Goal: Task Accomplishment & Management: Manage account settings

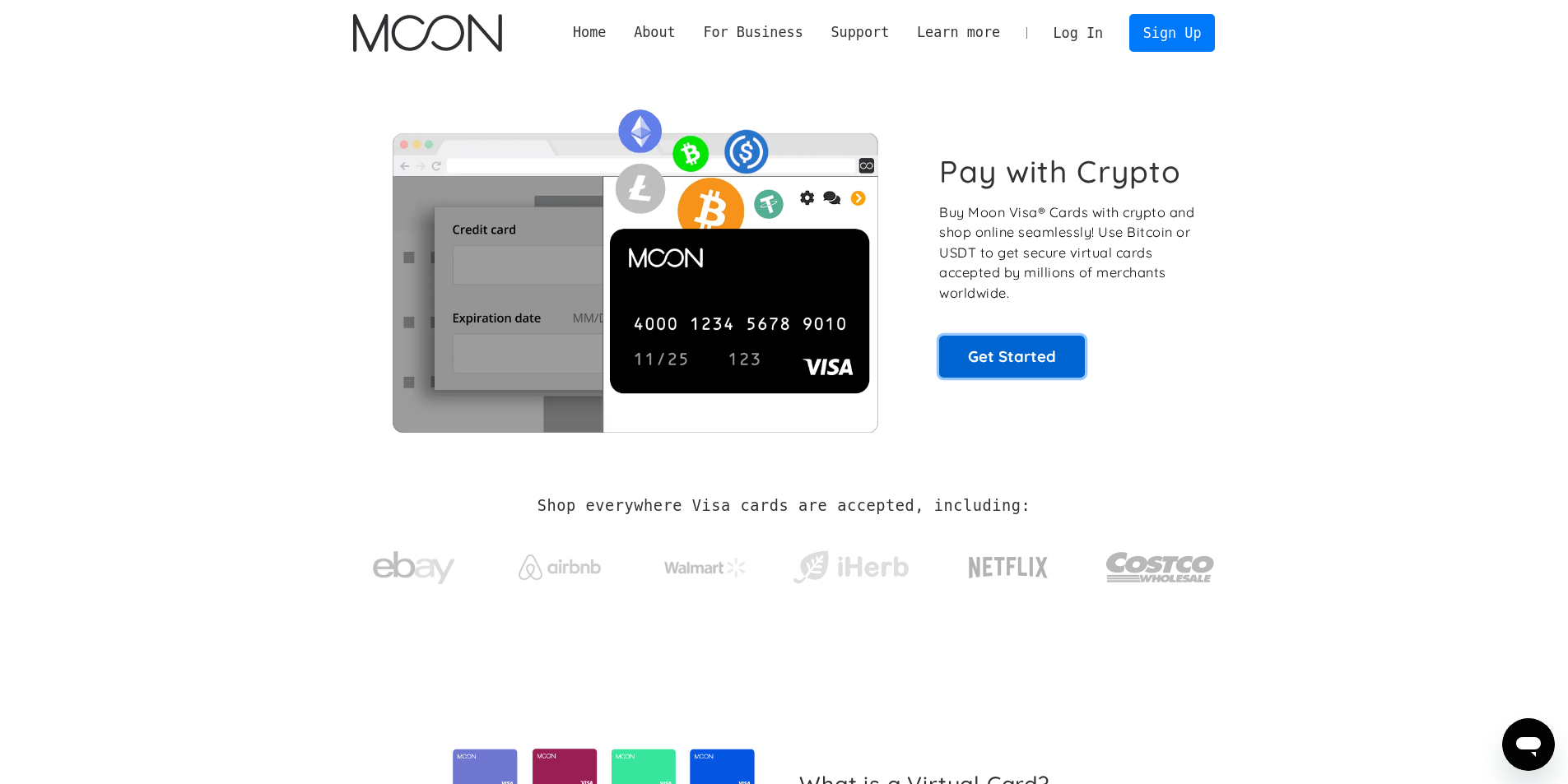
click at [1013, 349] on link "Get Started" at bounding box center [1012, 356] width 146 height 41
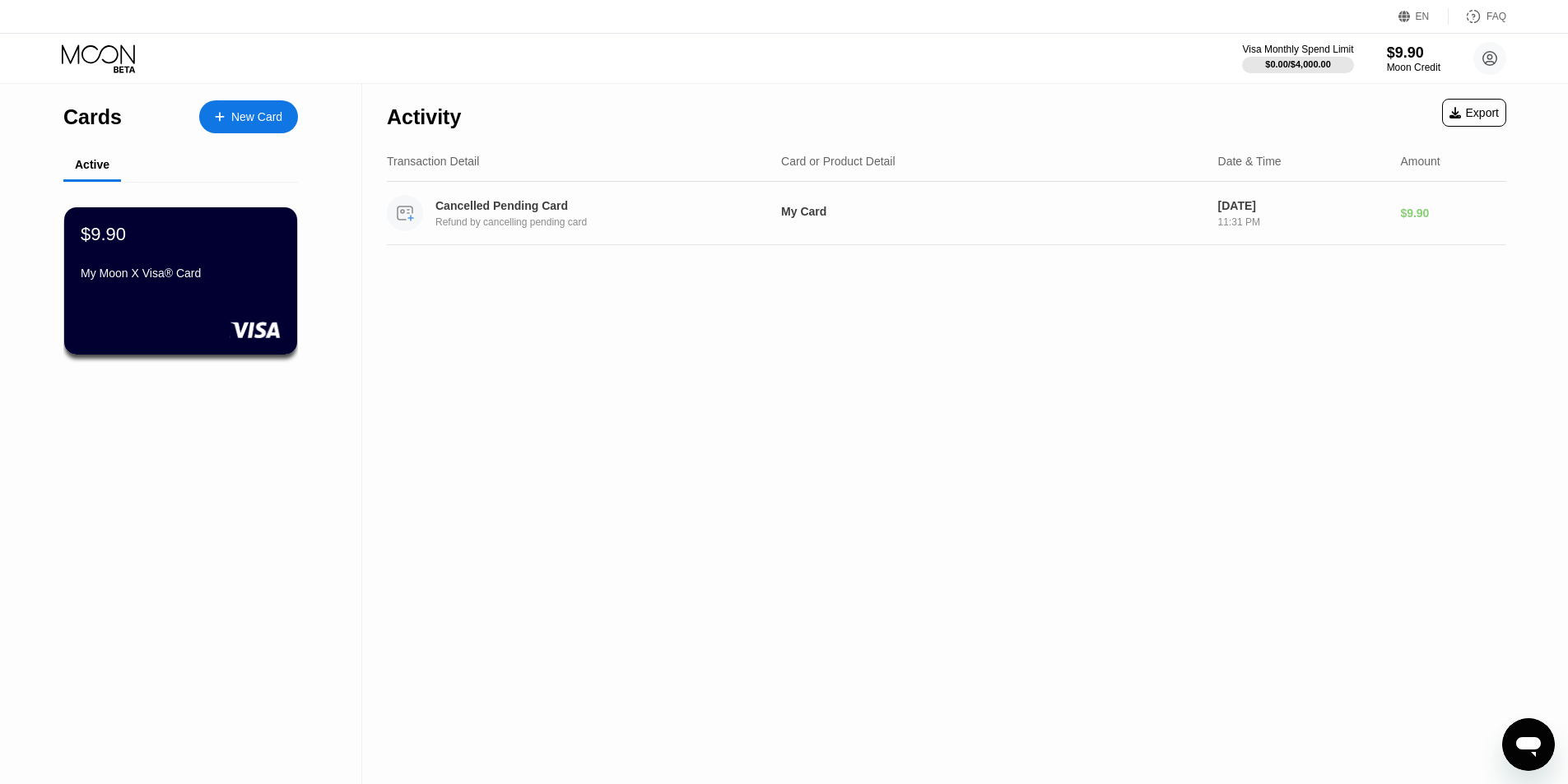
click at [533, 213] on div "Cancelled Pending Card" at bounding box center [595, 205] width 319 height 13
click at [221, 276] on div "My Moon X Visa® Card" at bounding box center [181, 273] width 201 height 13
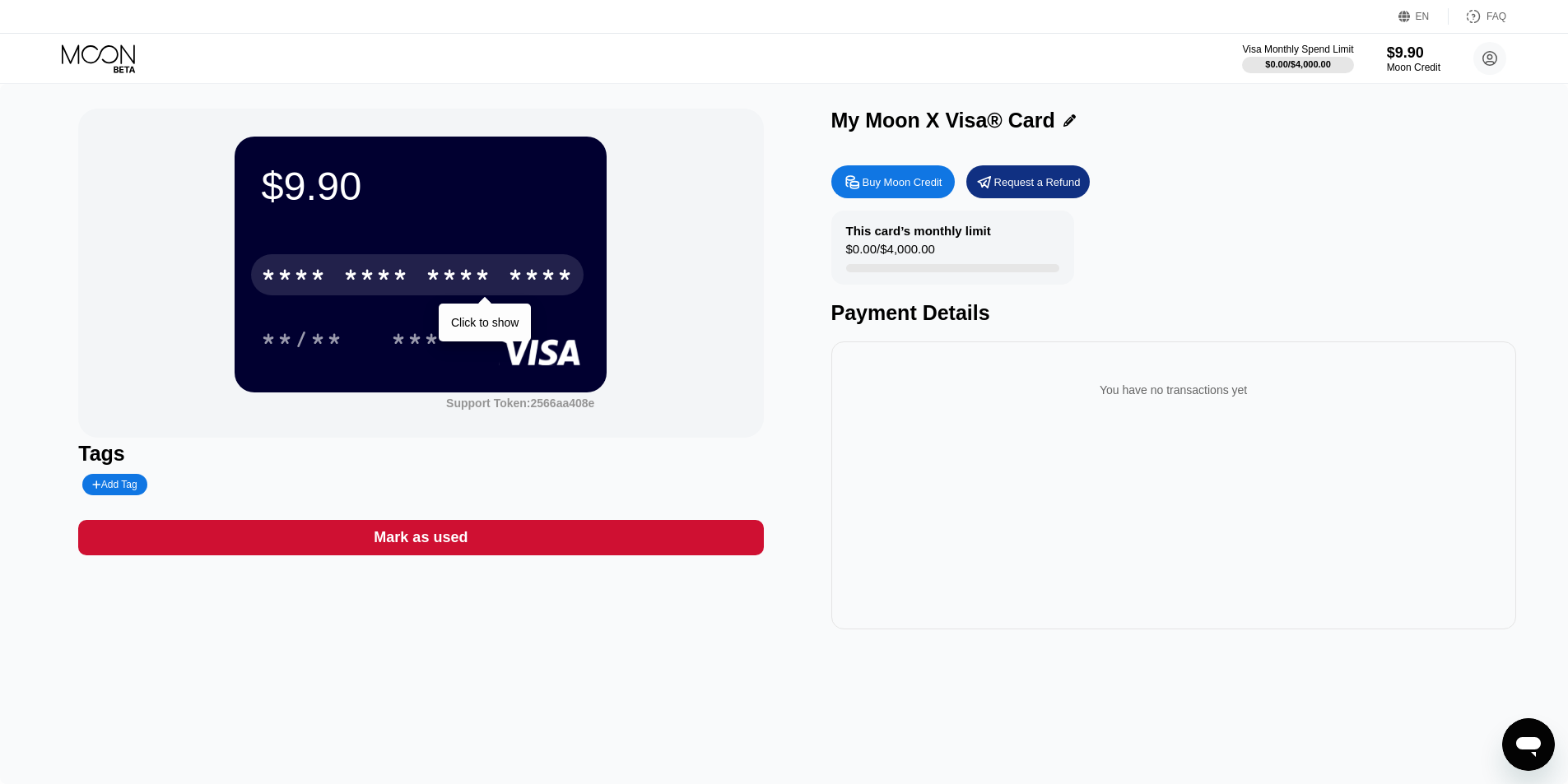
click at [416, 278] on div "* * * * * * * * * * * * ****" at bounding box center [418, 275] width 332 height 41
click at [514, 275] on div "4074" at bounding box center [541, 277] width 65 height 27
click at [466, 281] on div "2094" at bounding box center [458, 277] width 65 height 27
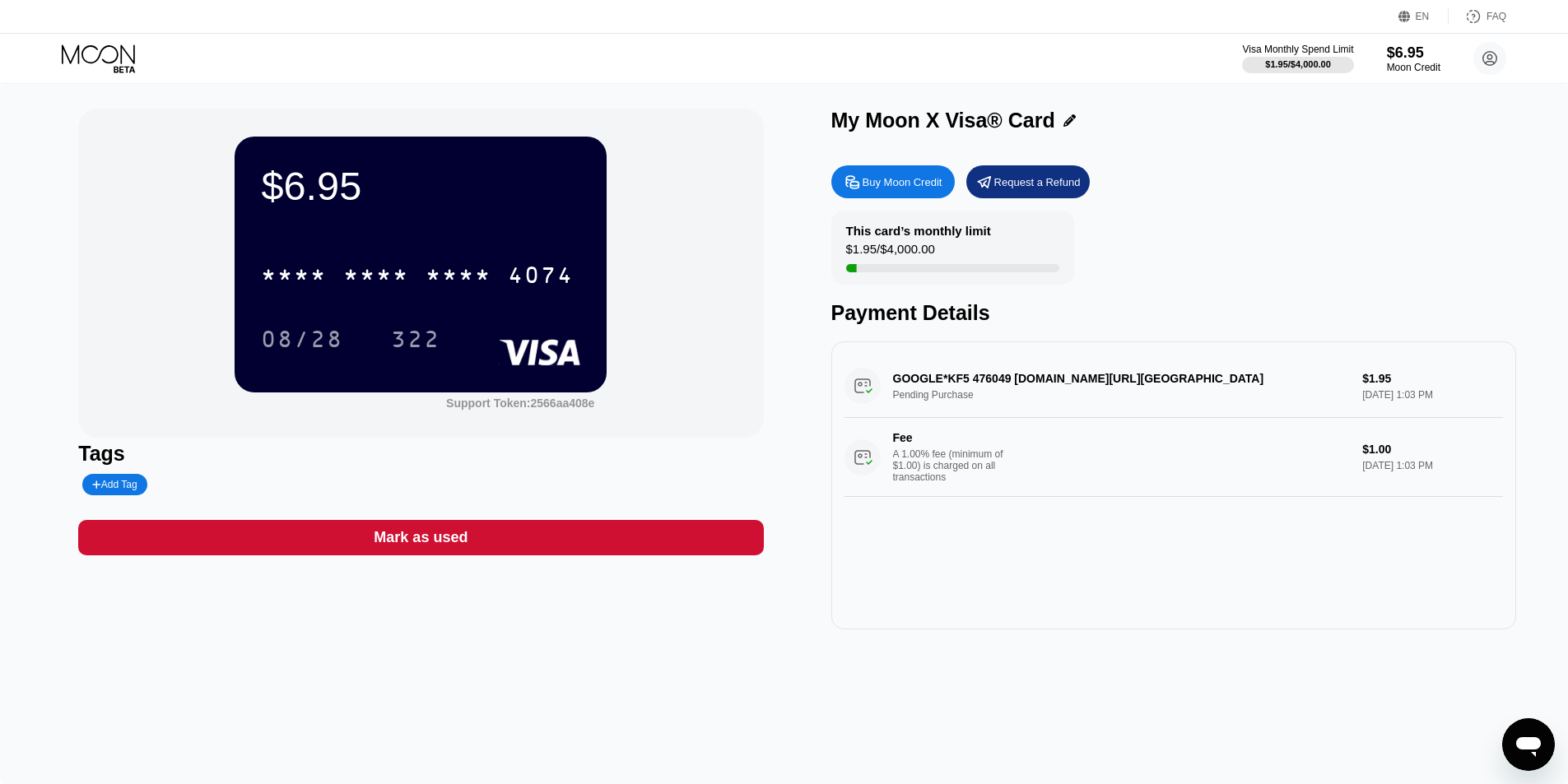
click at [993, 385] on div "GOOGLE*KF5 476049 G.CO/HELPPAY#US Pending Purchase $1.95 Sep 25, 2025 1:03 PM F…" at bounding box center [1174, 425] width 659 height 142
drag, startPoint x: 977, startPoint y: 382, endPoint x: 1015, endPoint y: 387, distance: 38.3
click at [1015, 387] on div "GOOGLE*KF5 476049 G.CO/HELPPAY#US Pending Purchase $1.95 Sep 25, 2025 1:03 PM F…" at bounding box center [1174, 425] width 659 height 142
click at [984, 382] on div "GOOGLE*KF5 476049 G.CO/HELPPAY#US Pending Purchase $1.95 Sep 25, 2025 1:03 PM F…" at bounding box center [1174, 425] width 659 height 142
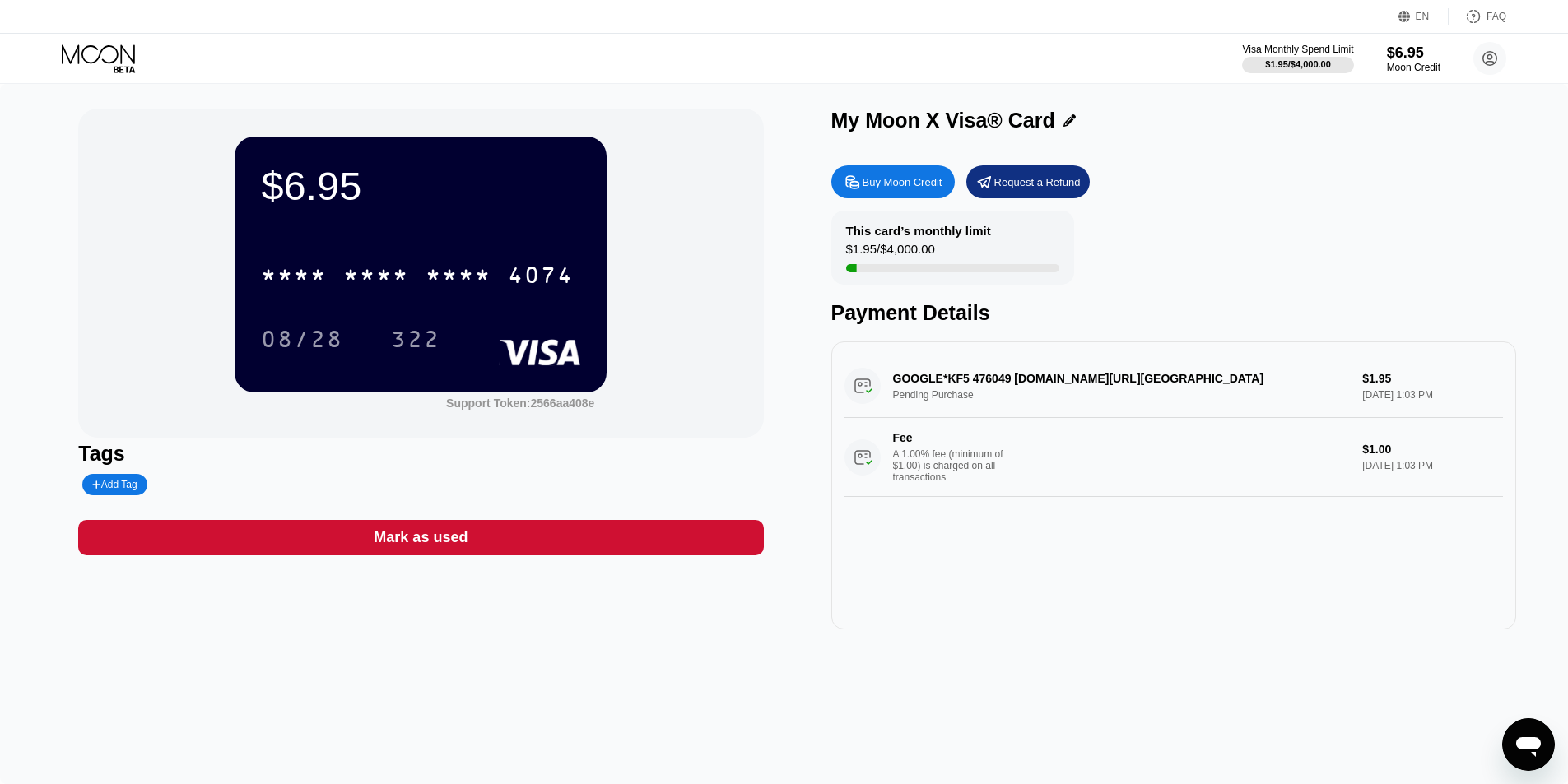
click at [984, 382] on div "GOOGLE*KF5 476049 G.CO/HELPPAY#US Pending Purchase $1.95 Sep 25, 2025 1:03 PM F…" at bounding box center [1174, 425] width 659 height 142
drag, startPoint x: 971, startPoint y: 381, endPoint x: 1007, endPoint y: 386, distance: 36.3
click at [1007, 386] on div "GOOGLE*KF5 476049 G.CO/HELPPAY#US Pending Purchase $1.95 Sep 25, 2025 1:03 PM F…" at bounding box center [1174, 425] width 659 height 142
click at [988, 380] on div "GOOGLE*KF5 476049 G.CO/HELPPAY#US Pending Purchase $1.95 Sep 25, 2025 1:03 PM F…" at bounding box center [1174, 425] width 659 height 142
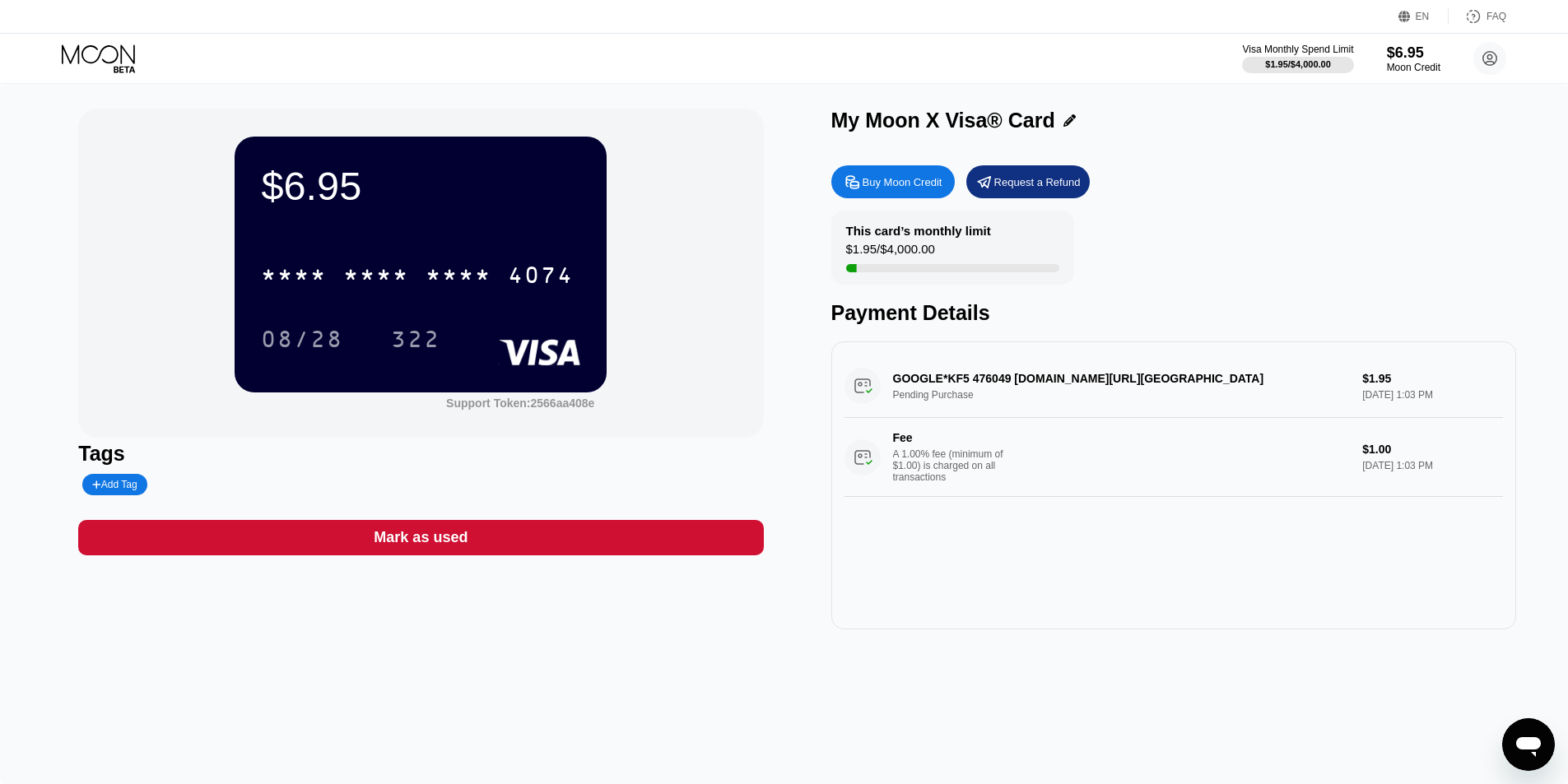
click at [988, 380] on div "GOOGLE*KF5 476049 G.CO/HELPPAY#US Pending Purchase $1.95 Sep 25, 2025 1:03 PM F…" at bounding box center [1174, 425] width 659 height 142
drag, startPoint x: 979, startPoint y: 382, endPoint x: 1054, endPoint y: 390, distance: 75.4
click at [1054, 390] on div "GOOGLE*KF5 476049 G.CO/HELPPAY#US Pending Purchase $1.95 Sep 25, 2025 1:03 PM F…" at bounding box center [1174, 425] width 659 height 142
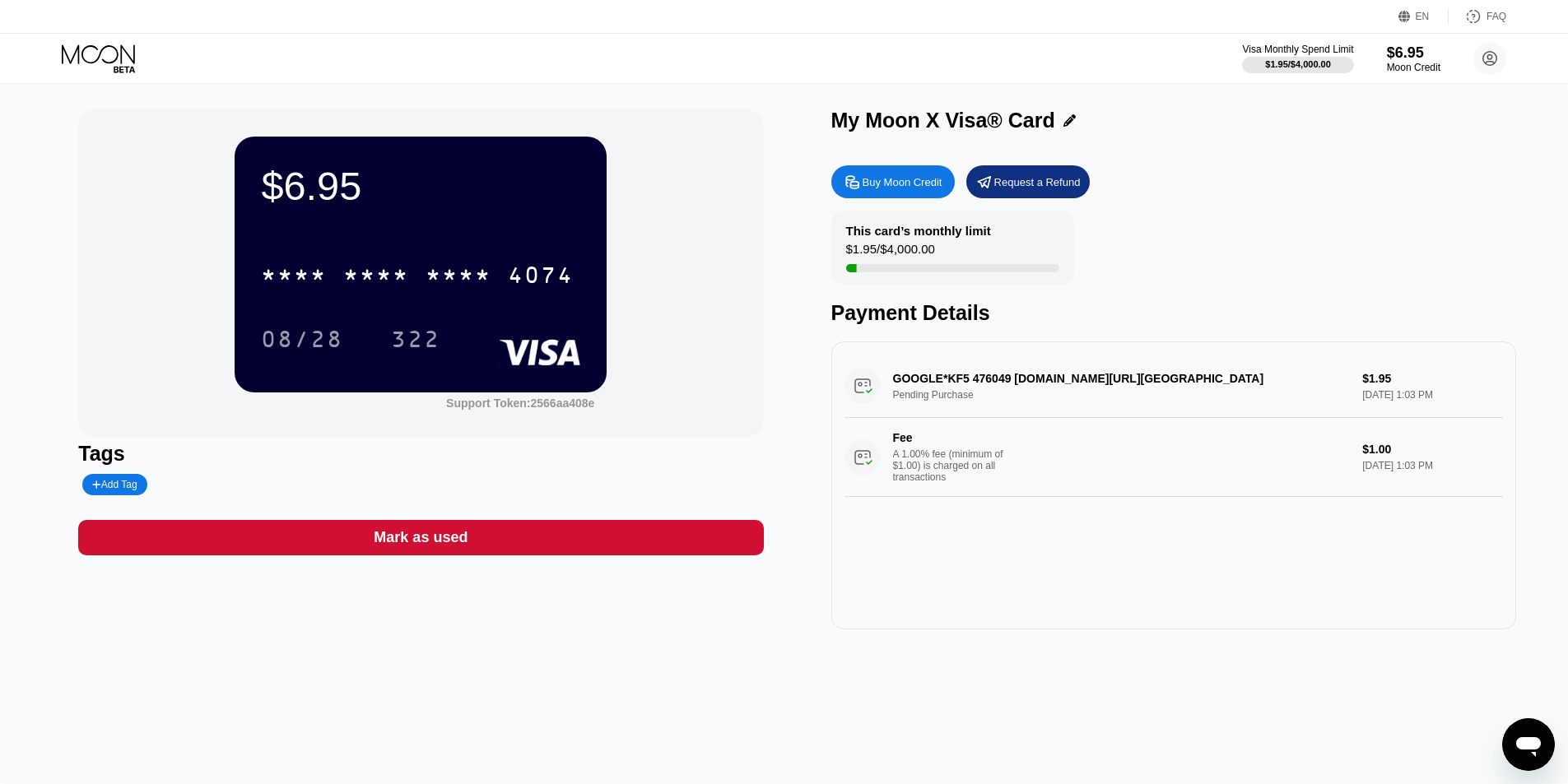
drag, startPoint x: 990, startPoint y: 391, endPoint x: 1050, endPoint y: 388, distance: 60.1
click at [1050, 388] on div "GOOGLE*KF5 476049 G.CO/HELPPAY#US Pending Purchase $1.95 Sep 25, 2025 1:03 PM F…" at bounding box center [1174, 425] width 659 height 142
click at [1006, 392] on div "GOOGLE*KF5 476049 G.CO/HELPPAY#US Pending Purchase $1.95 Sep 25, 2025 1:03 PM F…" at bounding box center [1174, 425] width 659 height 142
drag, startPoint x: 995, startPoint y: 392, endPoint x: 1102, endPoint y: 391, distance: 107.0
click at [1095, 391] on div "GOOGLE*KF5 476049 G.CO/HELPPAY#US Pending Purchase $1.95 Sep 25, 2025 1:03 PM F…" at bounding box center [1174, 425] width 659 height 142
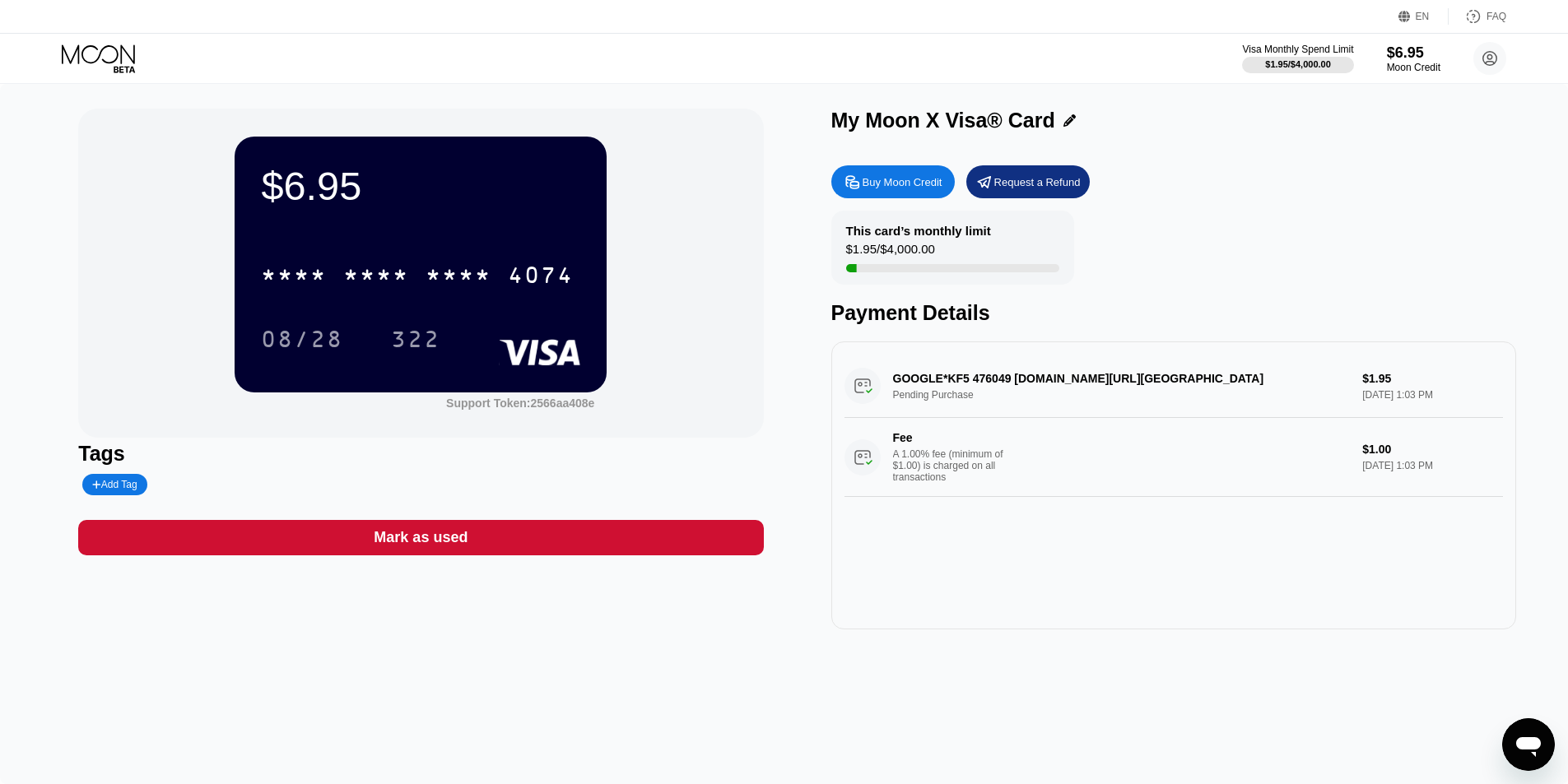
drag, startPoint x: 984, startPoint y: 371, endPoint x: 1151, endPoint y: 391, distance: 168.2
click at [1145, 391] on div "GOOGLE*KF5 476049 G.CO/HELPPAY#US Pending Purchase $1.95 Sep 25, 2025 1:03 PM F…" at bounding box center [1174, 425] width 659 height 142
click at [1151, 391] on div "GOOGLE*KF5 476049 G.CO/HELPPAY#US Pending Purchase $1.95 Sep 25, 2025 1:03 PM F…" at bounding box center [1174, 425] width 659 height 142
click at [1084, 382] on div "GOOGLE*KF5 476049 G.CO/HELPPAY#US Pending Purchase $1.95 Sep 25, 2025 1:03 PM F…" at bounding box center [1174, 425] width 659 height 142
click at [1041, 385] on div "GOOGLE*KF5 476049 G.CO/HELPPAY#US Pending Purchase $1.95 Sep 25, 2025 1:03 PM F…" at bounding box center [1174, 425] width 659 height 142
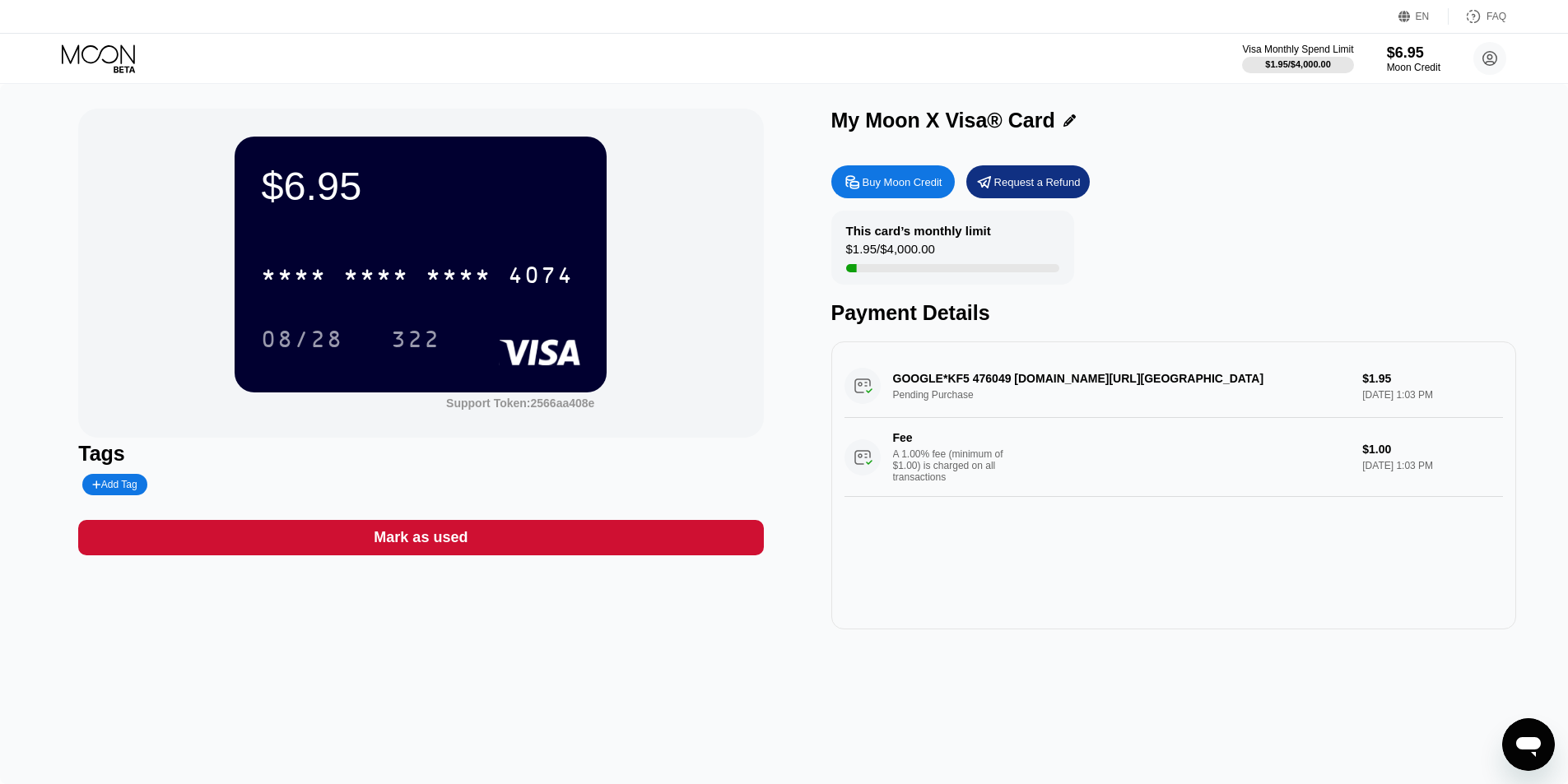
drag, startPoint x: 0, startPoint y: 411, endPoint x: 28, endPoint y: 390, distance: 35.0
click at [0, 410] on div "$6.95 * * * * * * * * * * * * 4074 08/28 322 Support Token: 2566aa408e Tags Add…" at bounding box center [784, 434] width 1568 height 700
click at [1417, 8] on div "EN Language Select an item Save FAQ" at bounding box center [784, 16] width 1568 height 34
click at [1418, 18] on div "EN" at bounding box center [1422, 15] width 14 height 11
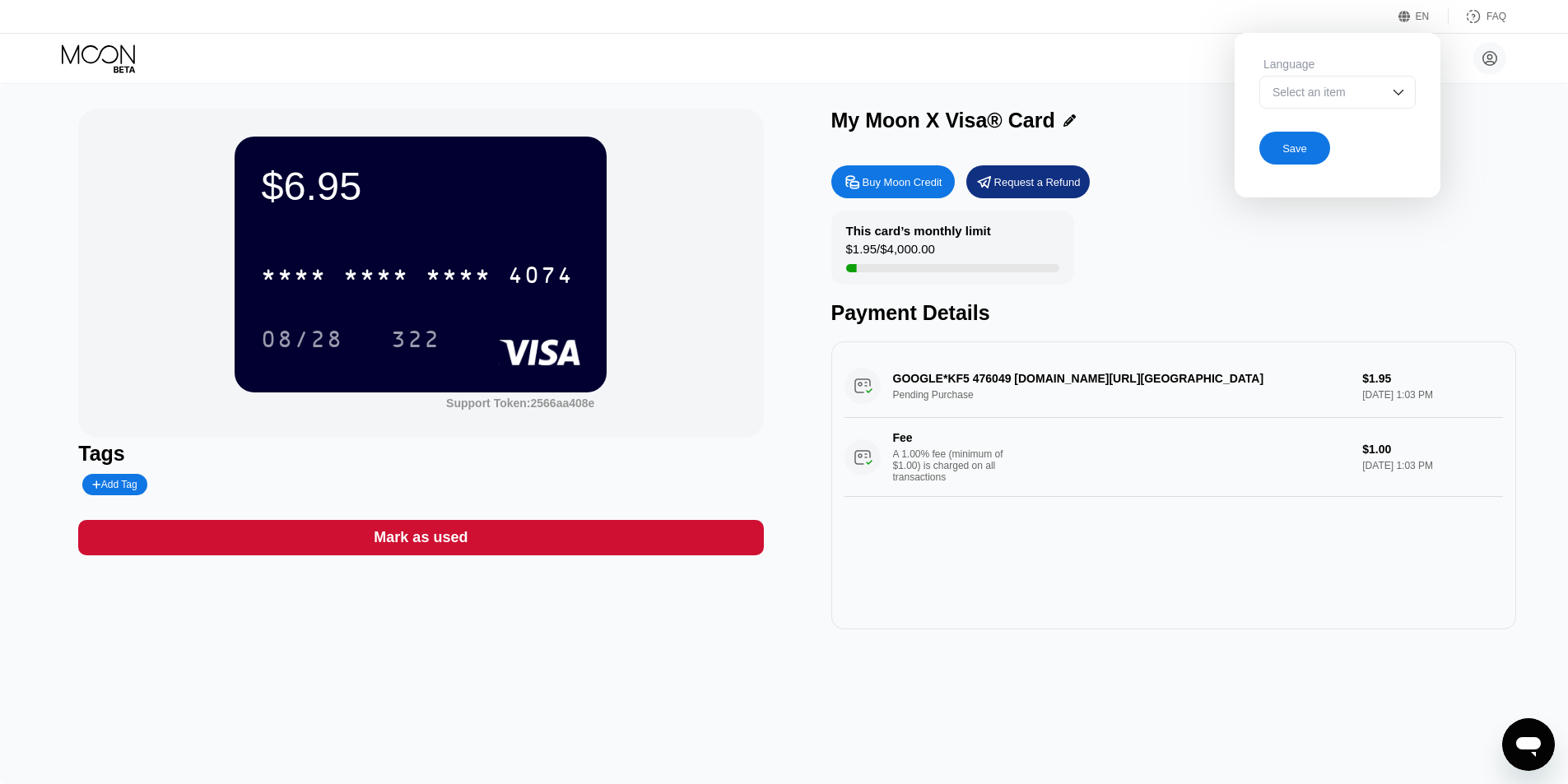
click at [1389, 97] on div "Select an item" at bounding box center [1338, 92] width 157 height 33
click at [1373, 93] on div "Select an item" at bounding box center [1325, 91] width 114 height 13
click at [1369, 93] on div "Select an item" at bounding box center [1325, 91] width 114 height 13
click at [1375, 92] on div "Select an item" at bounding box center [1325, 91] width 114 height 13
click at [1256, 17] on div "EN Language Select an item Save FAQ" at bounding box center [784, 16] width 1568 height 34
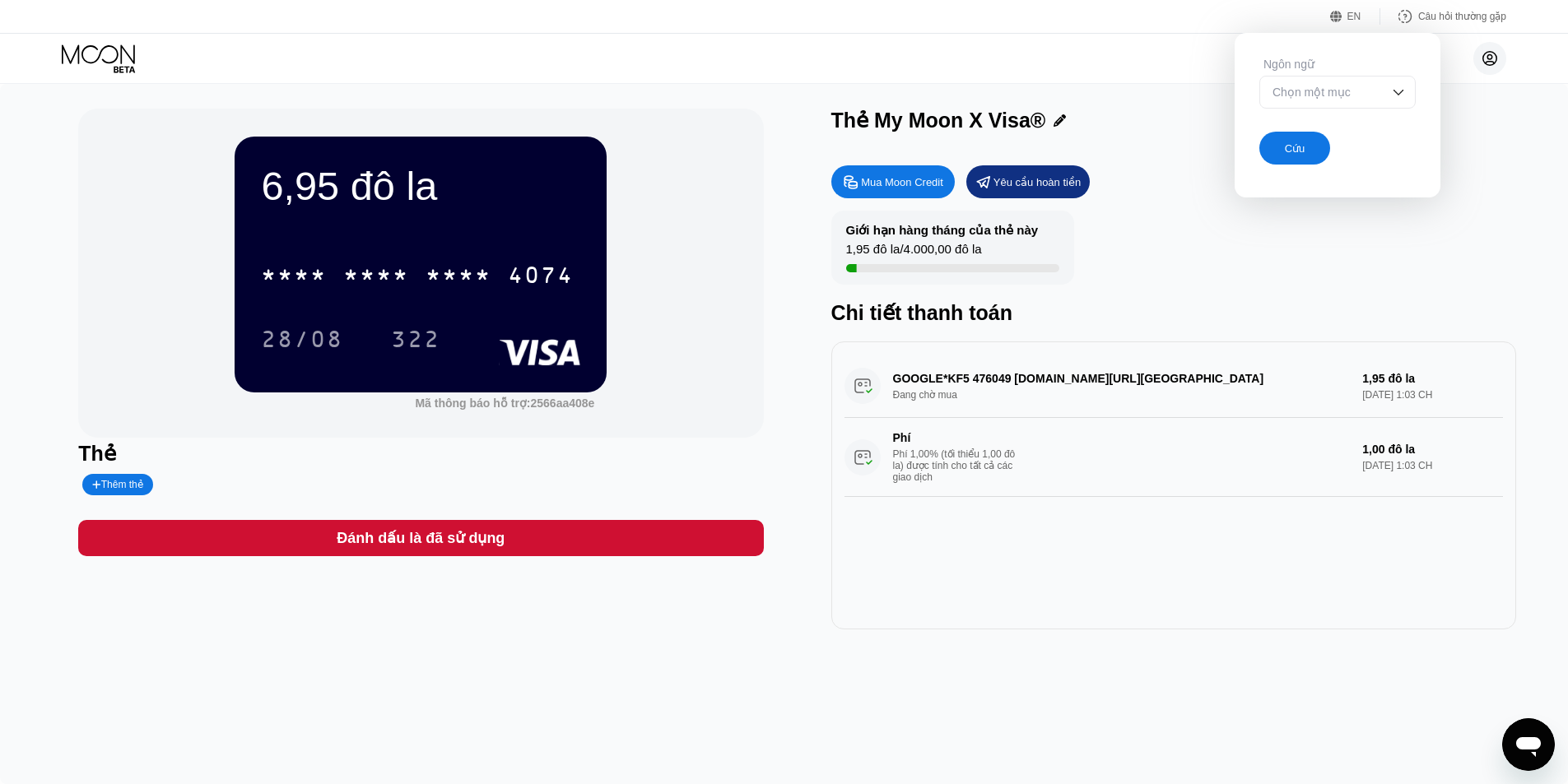
click at [1490, 55] on icon at bounding box center [1490, 59] width 9 height 9
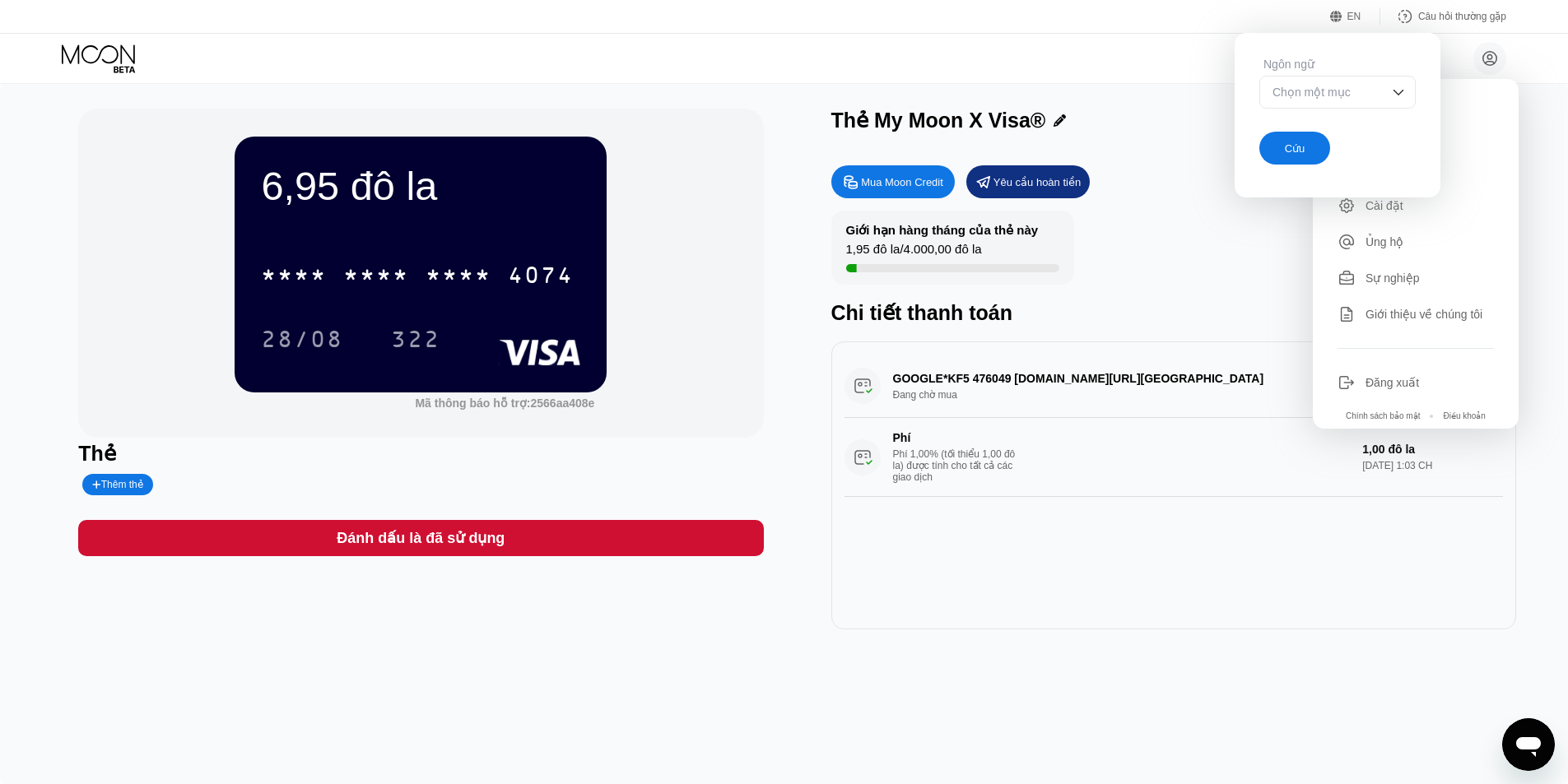
click at [1184, 50] on div "Trung Dũng Bùi buitrungdungdaklak@gmail.com  Trang chủ Cài đặt Ủng hộ Sự nghiệ…" at bounding box center [784, 58] width 1568 height 49
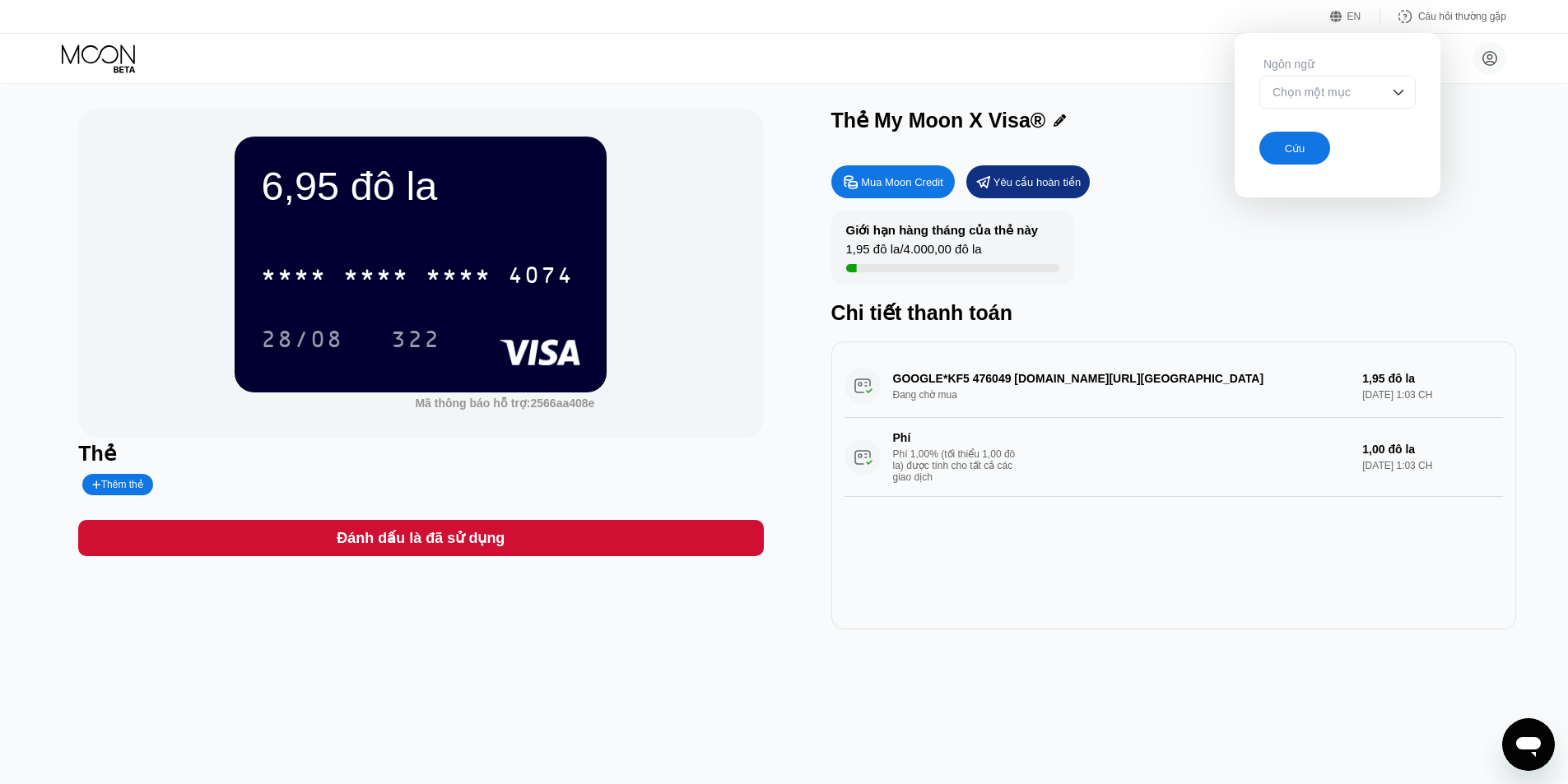
click at [1361, 19] on div "EN" at bounding box center [1355, 16] width 50 height 16
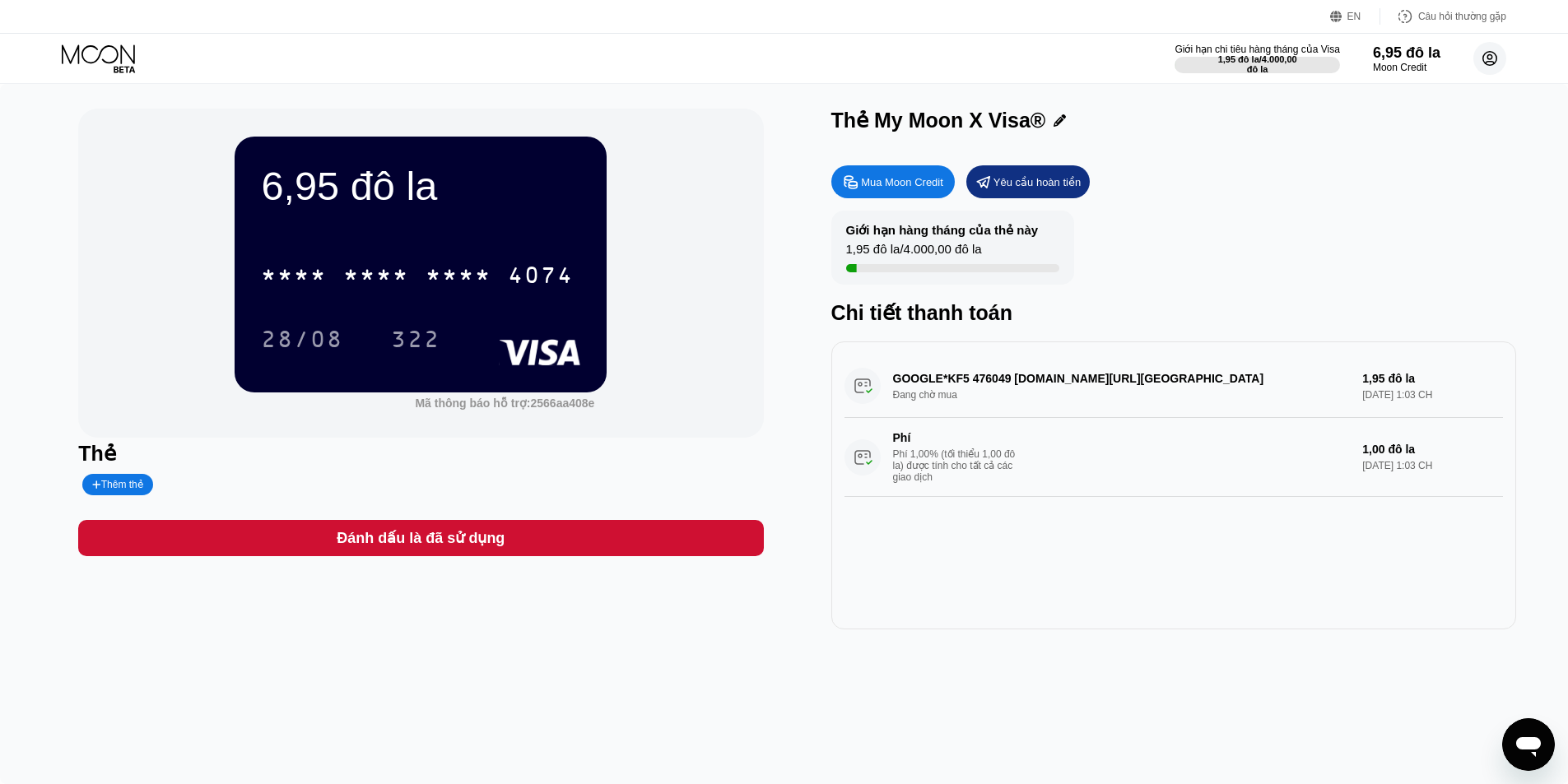
click at [1489, 52] on circle at bounding box center [1490, 59] width 33 height 33
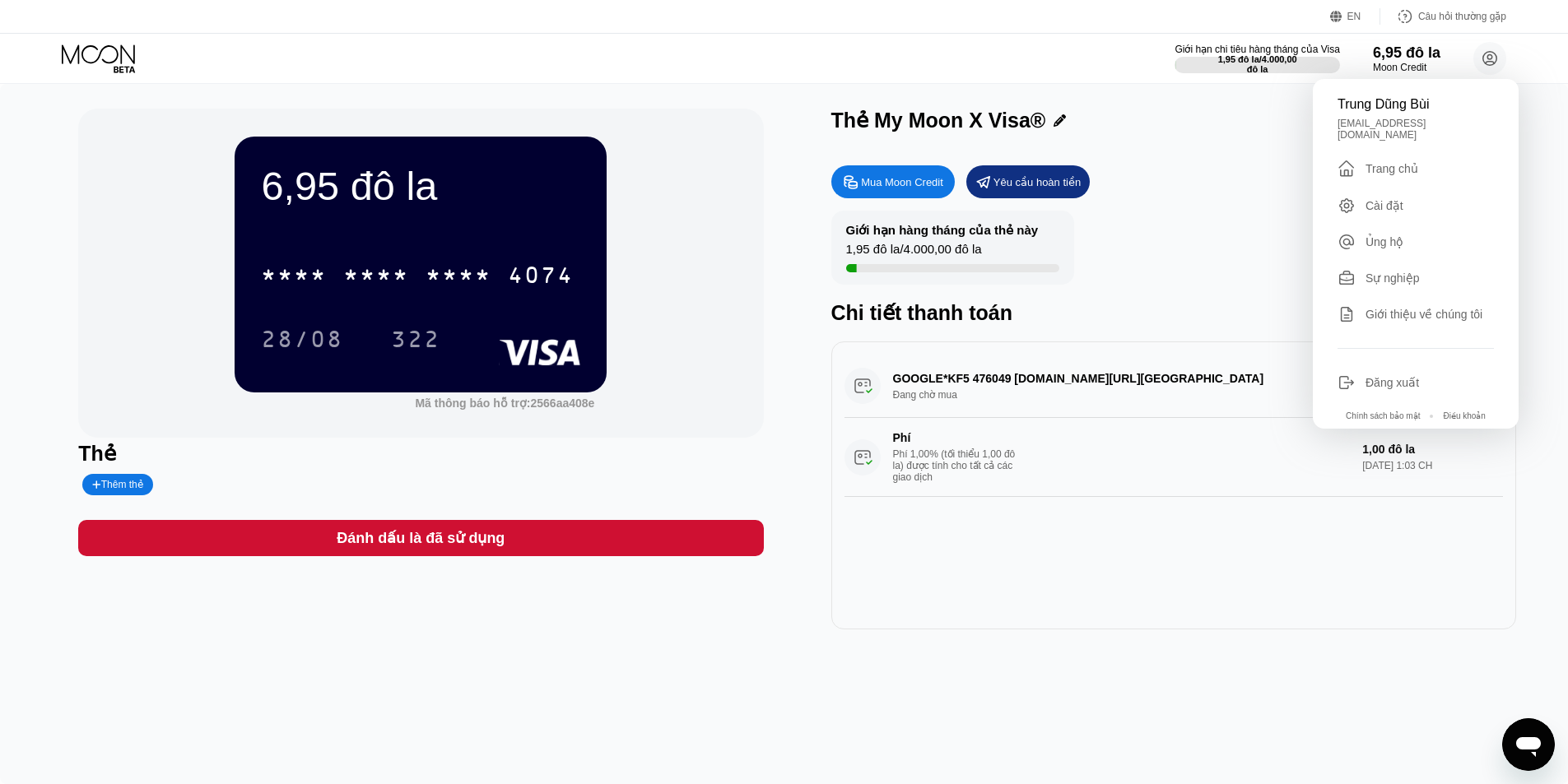
click at [1393, 202] on font "Cài đặt" at bounding box center [1385, 205] width 38 height 13
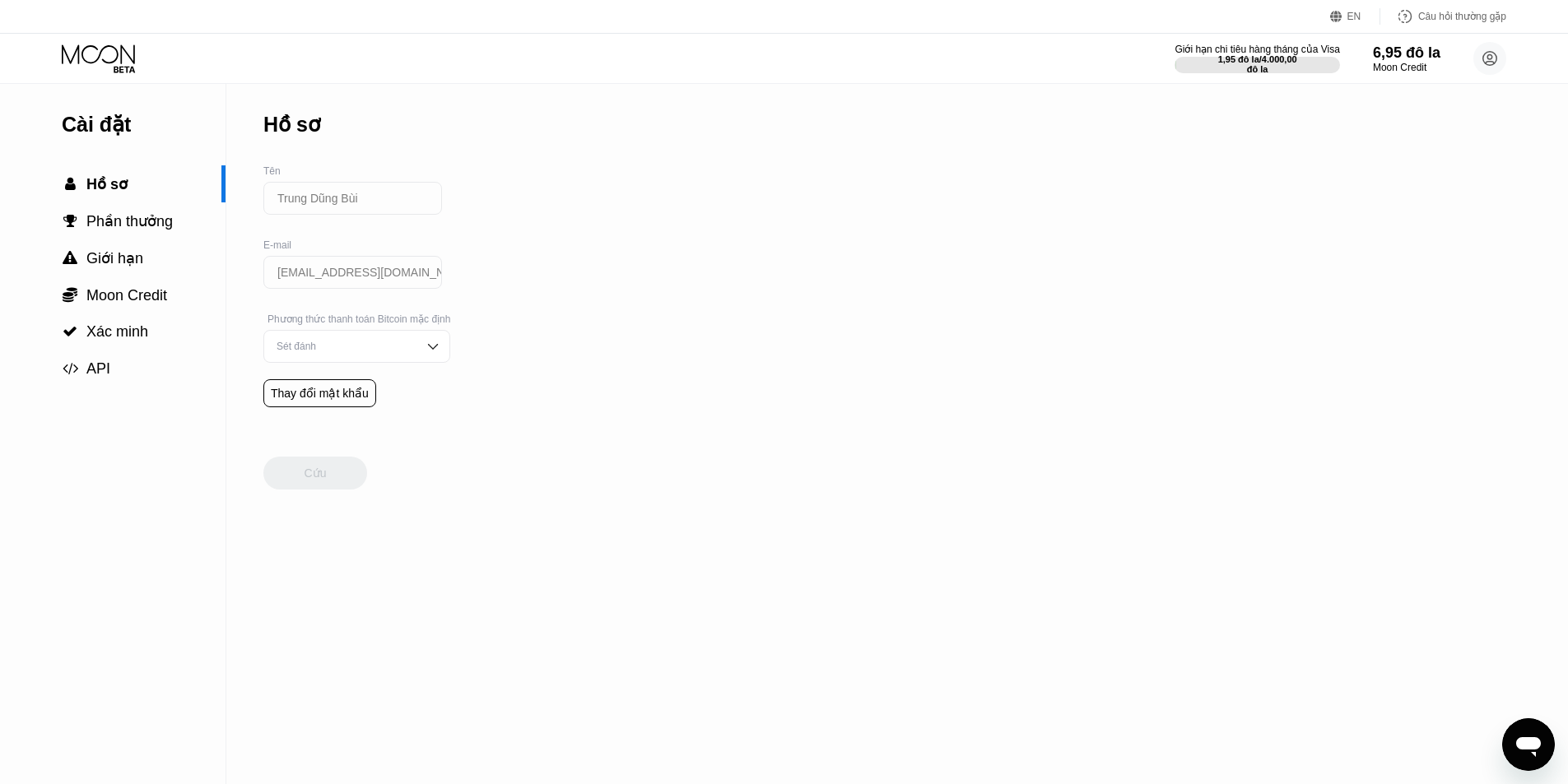
click at [392, 352] on div "Sét đánh" at bounding box center [344, 346] width 144 height 11
click at [142, 303] on font "Moon Credit" at bounding box center [127, 295] width 81 height 16
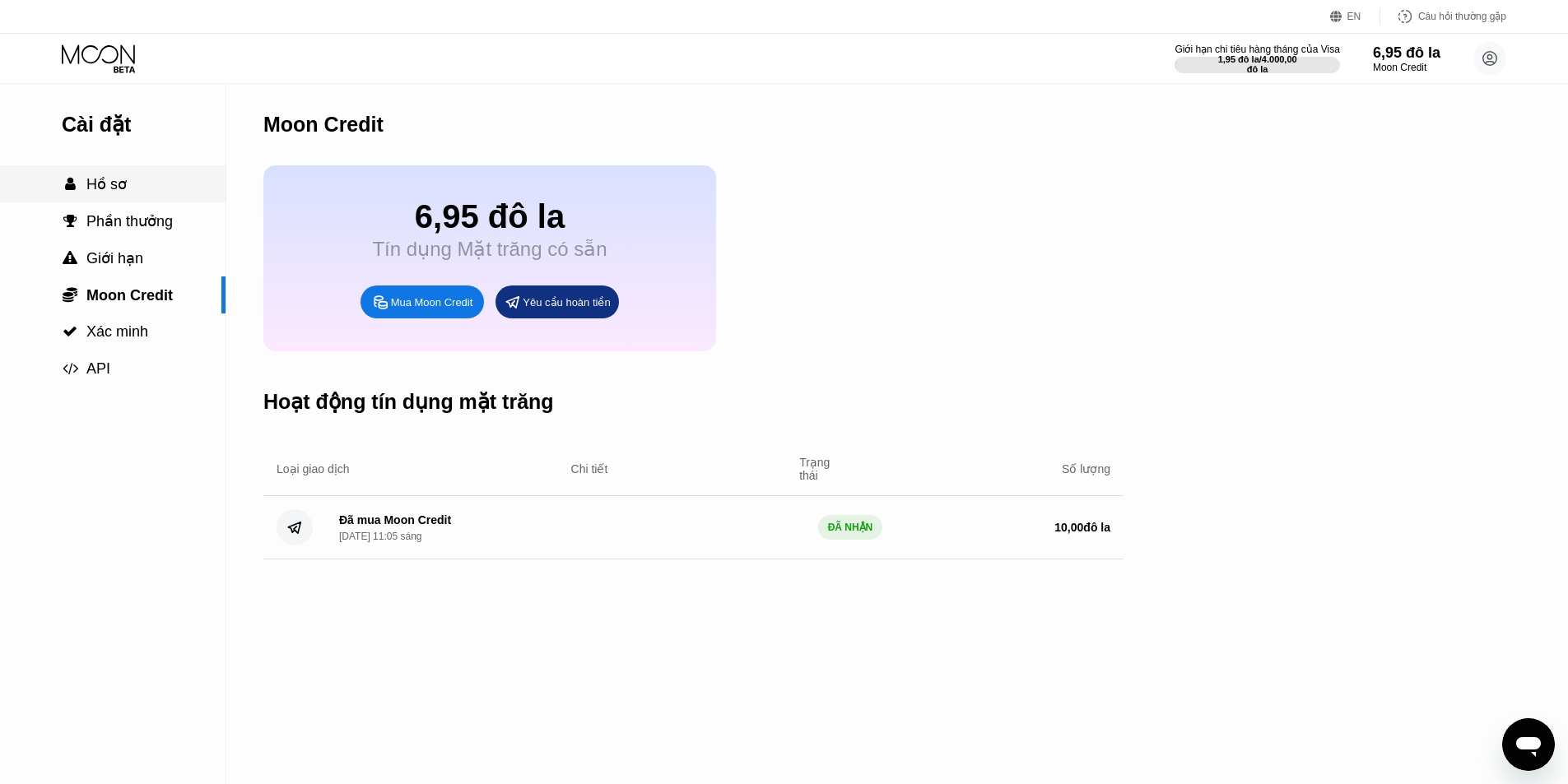
click at [104, 178] on font "Hồ sơ" at bounding box center [106, 184] width 40 height 16
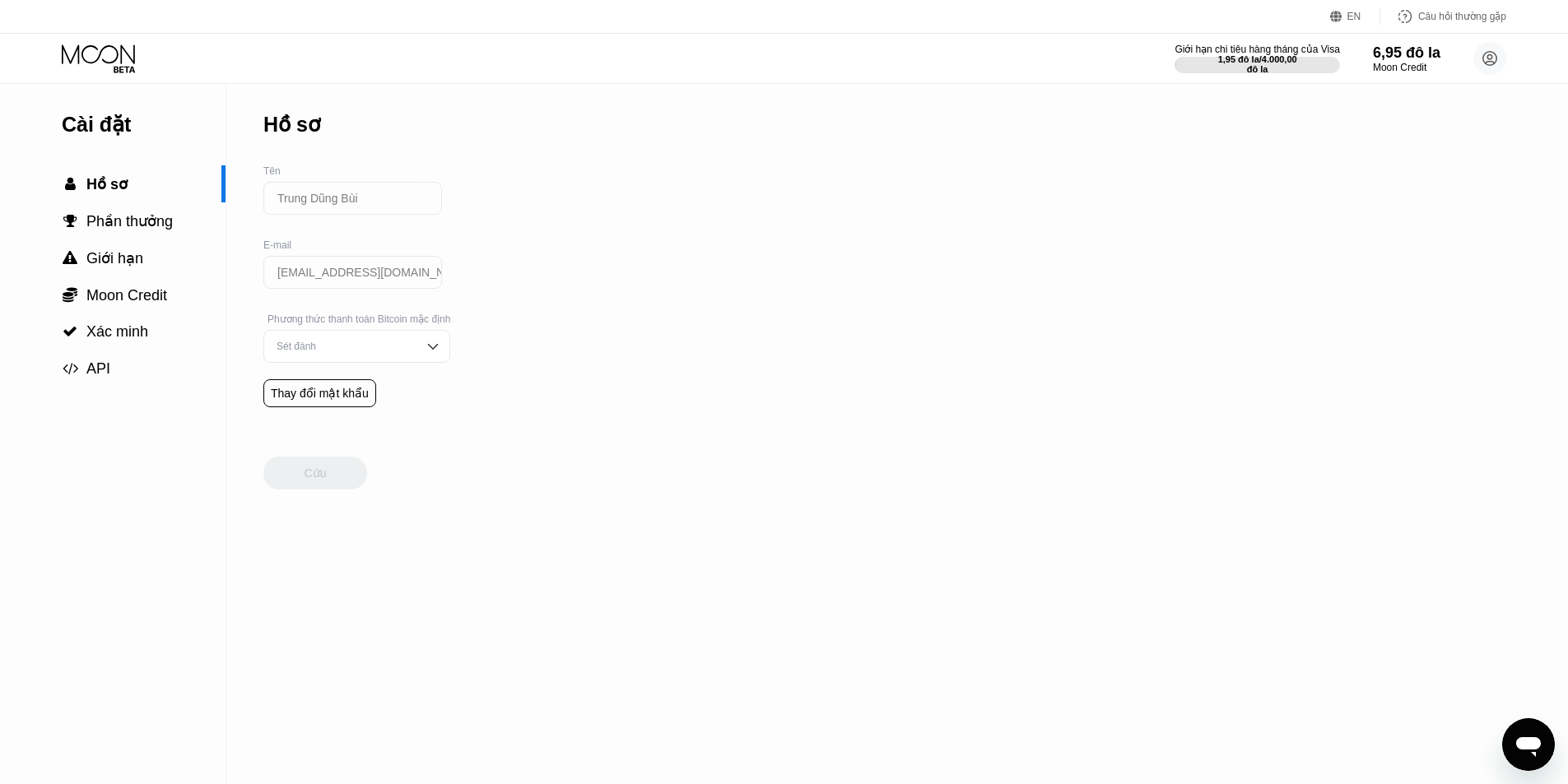
click at [29, 55] on div "Giới hạn chi tiêu hàng tháng của Visa 1,95 đô la / 4.000,00 đô la 6,95 đô la Mo…" at bounding box center [784, 58] width 1568 height 49
click at [73, 58] on icon at bounding box center [98, 54] width 73 height 19
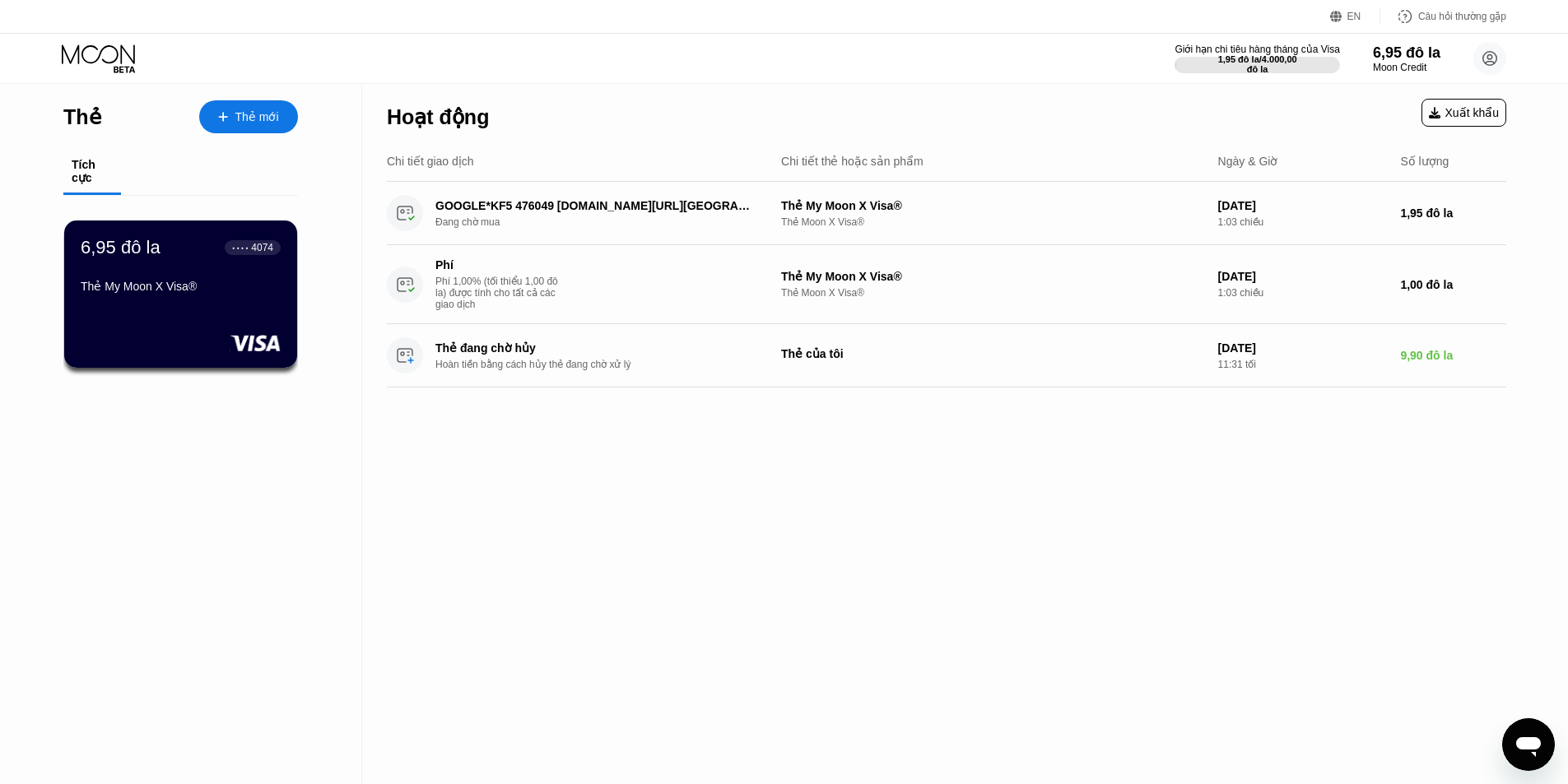
click at [1510, 571] on div "Hoạt động Xuất khẩu Chi tiết giao dịch Chi tiết thẻ hoặc sản phẩm Ngày & Giờ Số…" at bounding box center [946, 434] width 1168 height 700
click at [1338, 496] on div "Hoạt động Xuất khẩu Chi tiết giao dịch Chi tiết thẻ hoặc sản phẩm Ngày & Giờ Số…" at bounding box center [946, 434] width 1168 height 700
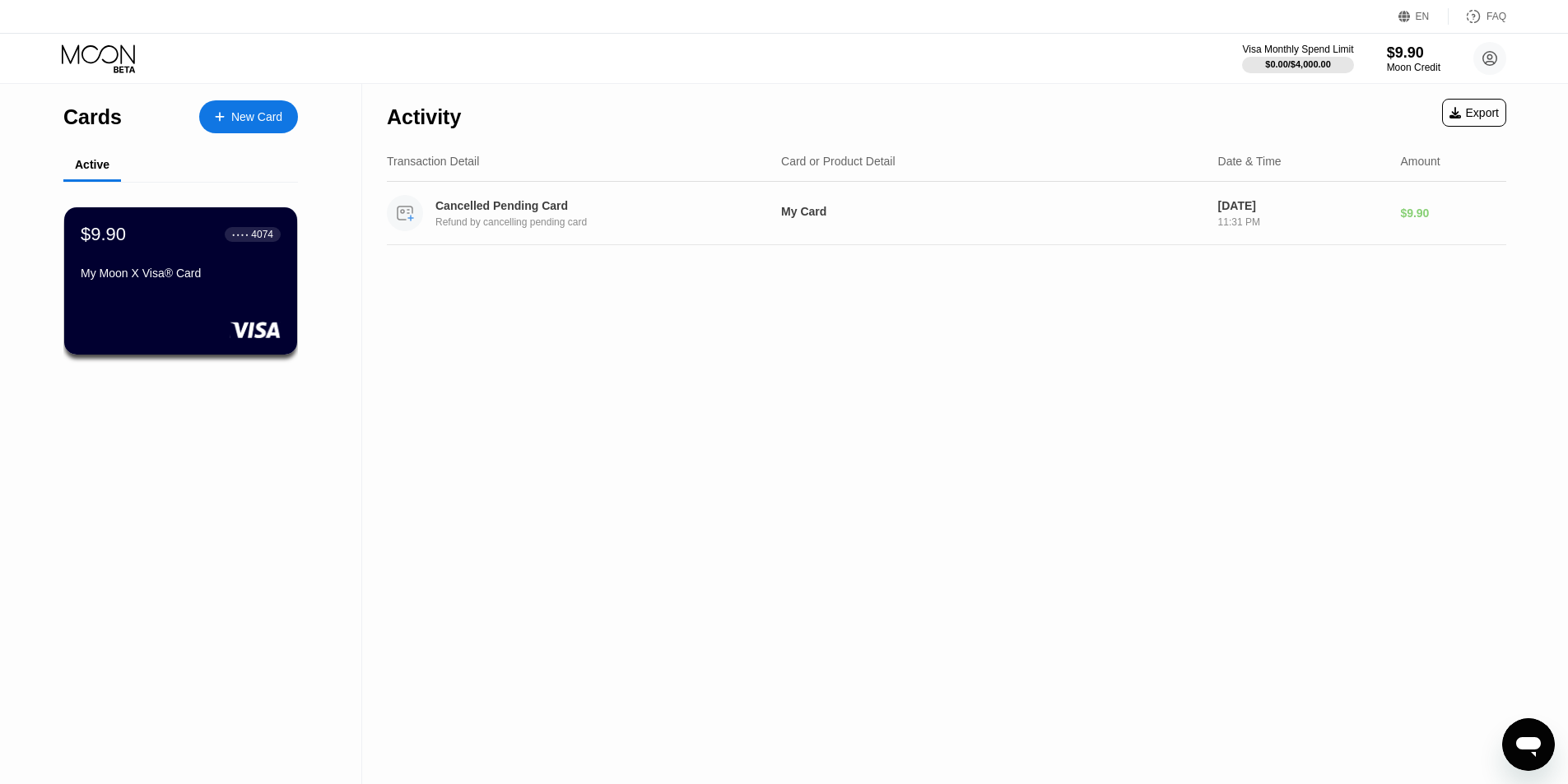
click at [646, 213] on div "Cancelled Pending Card" at bounding box center [595, 205] width 319 height 13
click at [511, 224] on div "Refund by cancelling pending card" at bounding box center [607, 221] width 344 height 11
click at [550, 239] on div "Cancelled Pending Card Refund by cancelling pending card My Card Aug 30, 2025 1…" at bounding box center [946, 213] width 1119 height 64
click at [546, 228] on div "Refund by cancelling pending card" at bounding box center [607, 221] width 344 height 11
click at [118, 59] on icon at bounding box center [100, 59] width 77 height 28
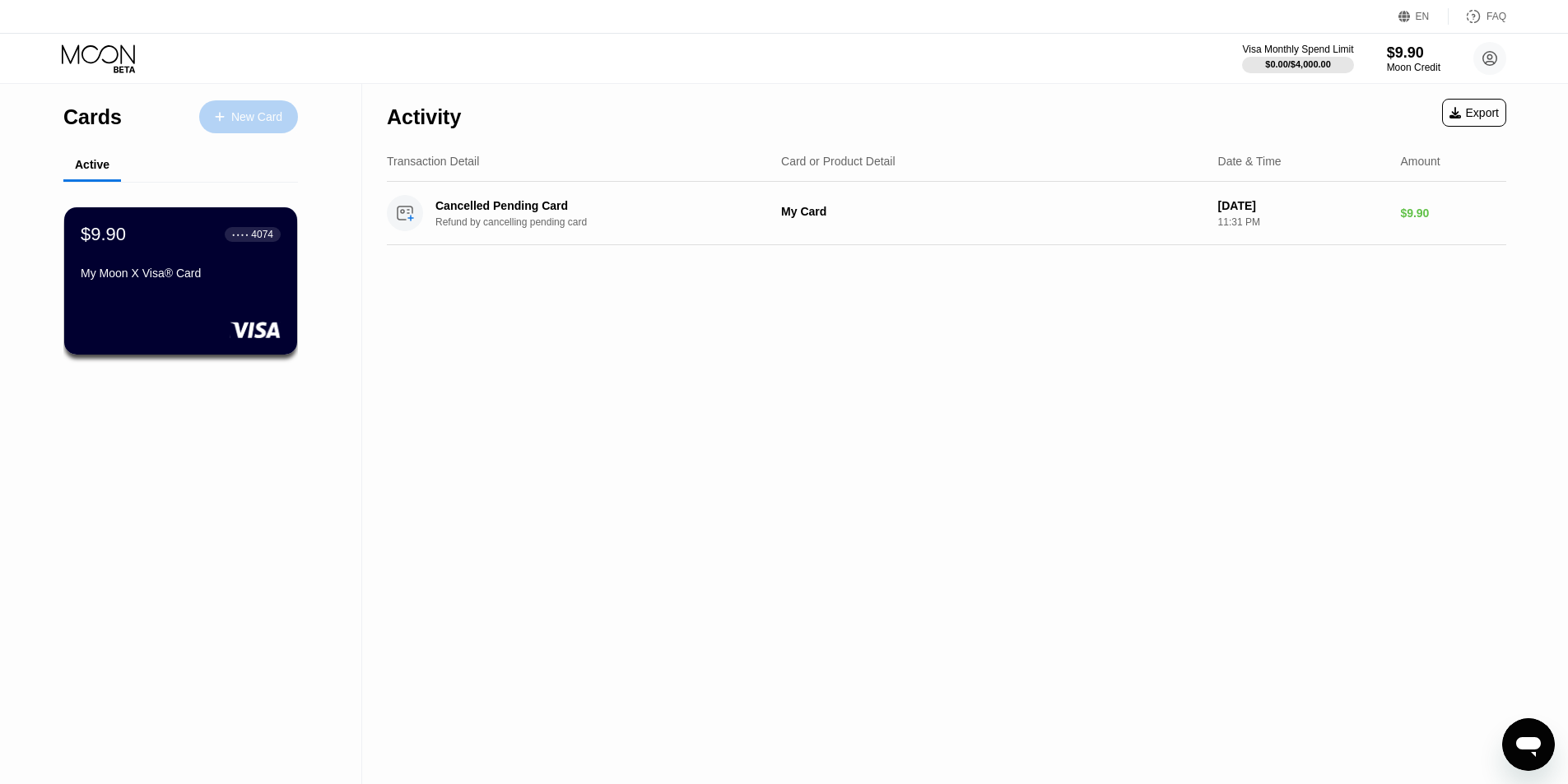
click at [259, 122] on div "New Card" at bounding box center [257, 117] width 51 height 14
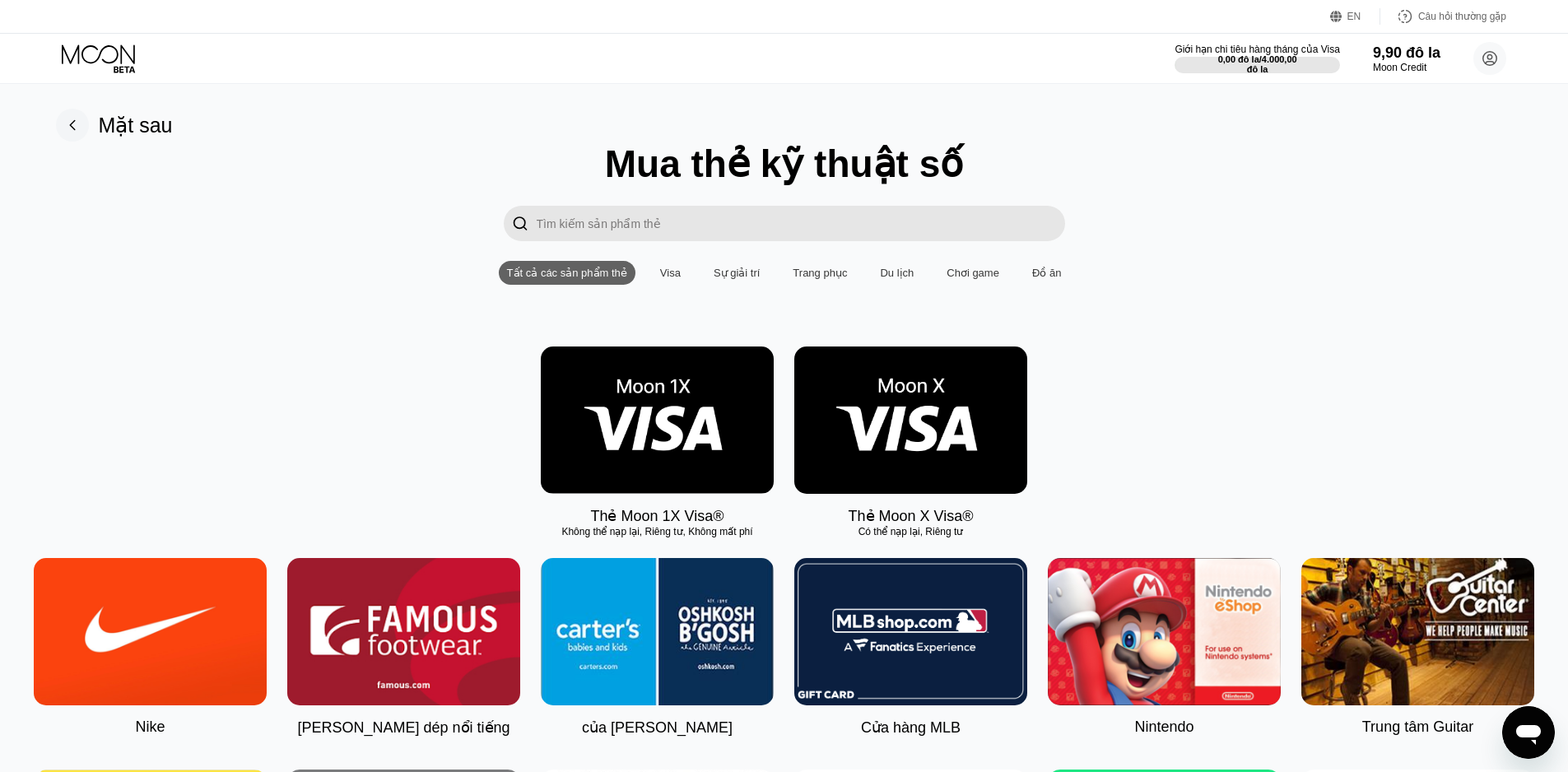
drag, startPoint x: 705, startPoint y: 424, endPoint x: 734, endPoint y: 415, distance: 30.4
click at [705, 424] on img at bounding box center [657, 419] width 233 height 147
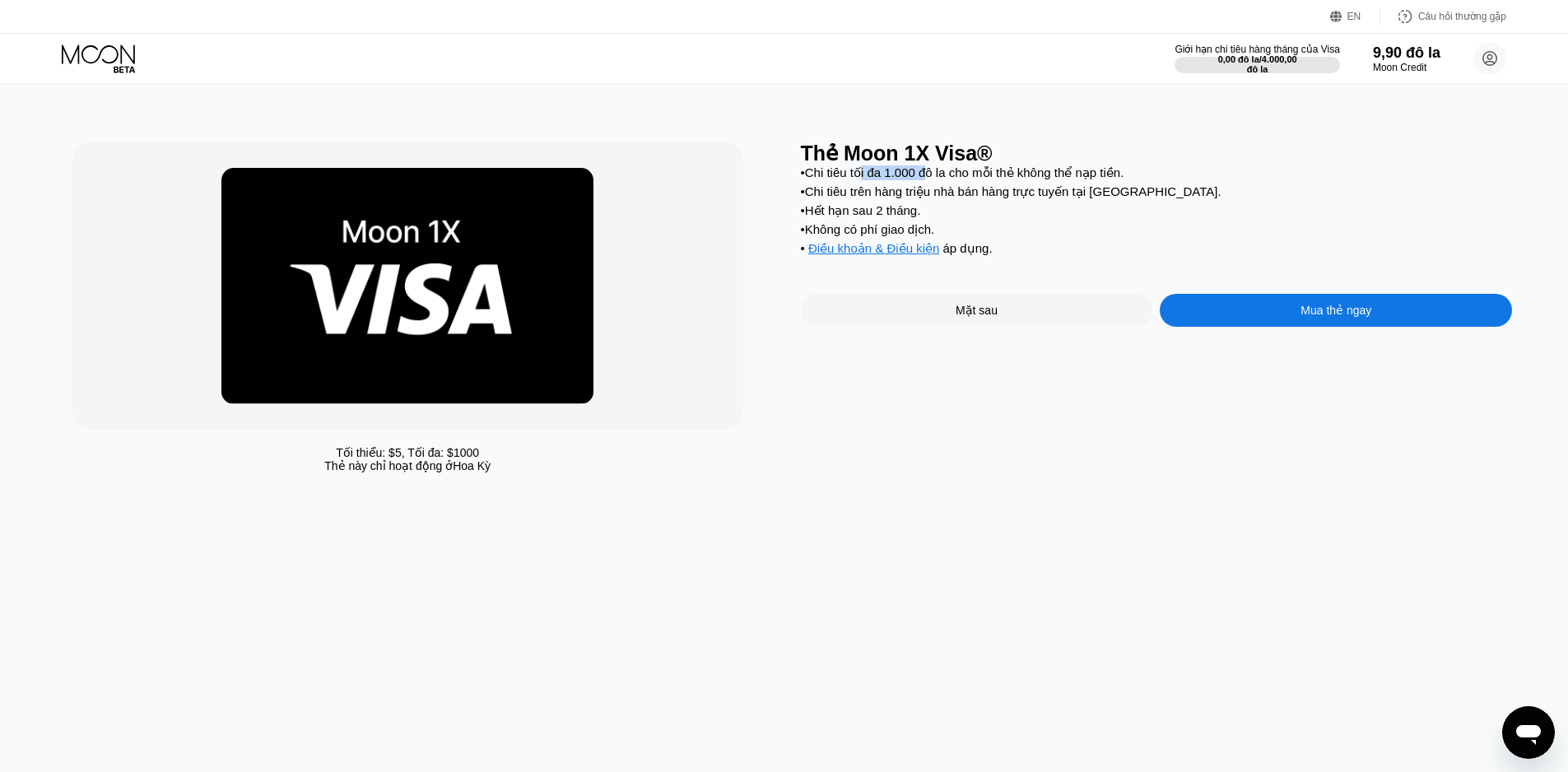
drag, startPoint x: 869, startPoint y: 175, endPoint x: 982, endPoint y: 187, distance: 113.6
click at [954, 179] on font "Chi tiêu tối đa 1.000 đô la cho mỗi thẻ không thể nạp tiền." at bounding box center [964, 172] width 319 height 14
click at [982, 187] on div "• Chi tiêu tối đa 1.000 đô la cho mỗi thẻ không thể nạp tiền. • Chi tiêu trên h…" at bounding box center [1156, 214] width 712 height 99
click at [911, 255] on font "Điều khoản & Điều kiện" at bounding box center [874, 248] width 131 height 14
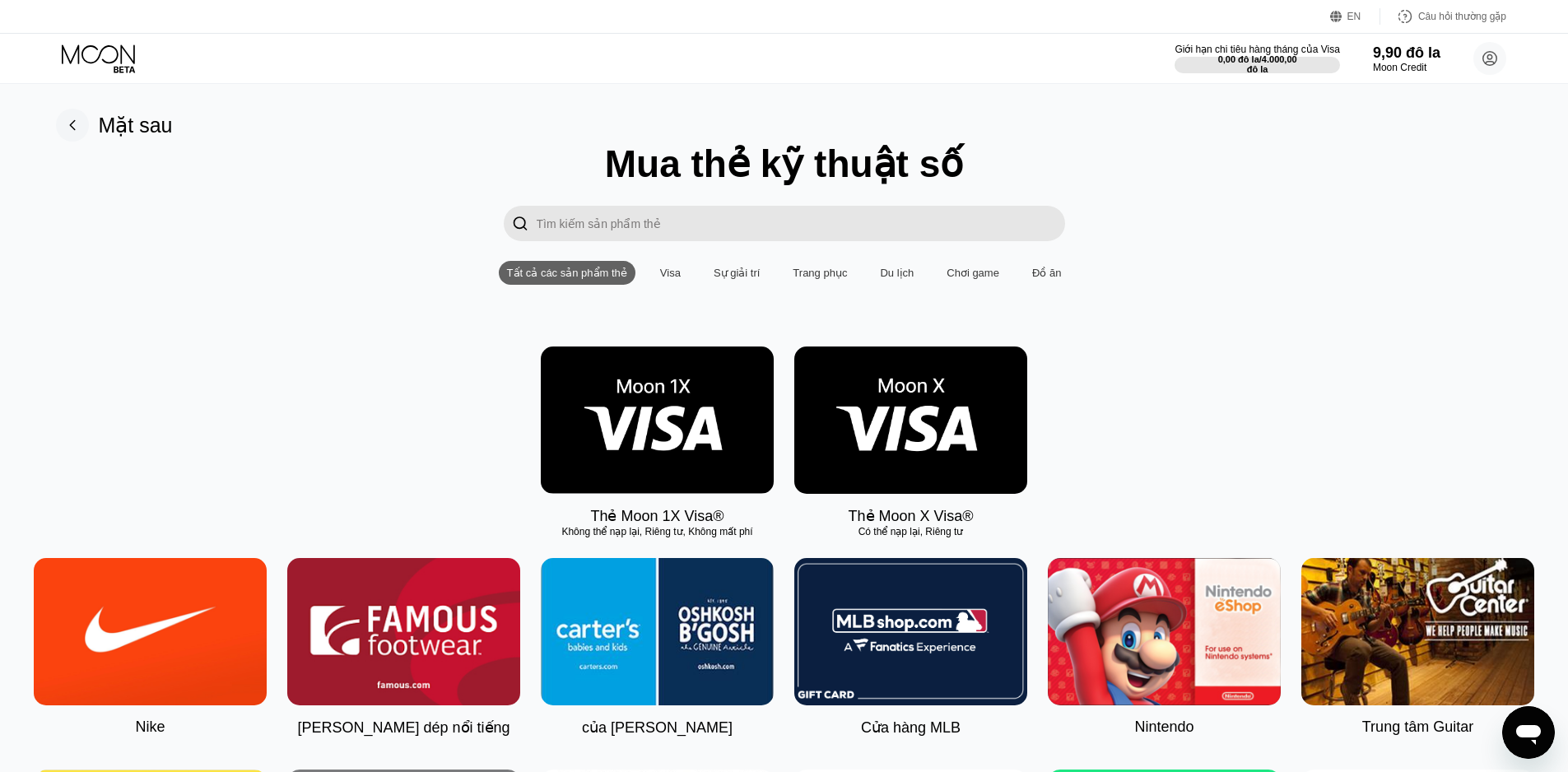
drag, startPoint x: 948, startPoint y: 461, endPoint x: 908, endPoint y: 421, distance: 56.6
click at [908, 421] on img at bounding box center [910, 419] width 233 height 147
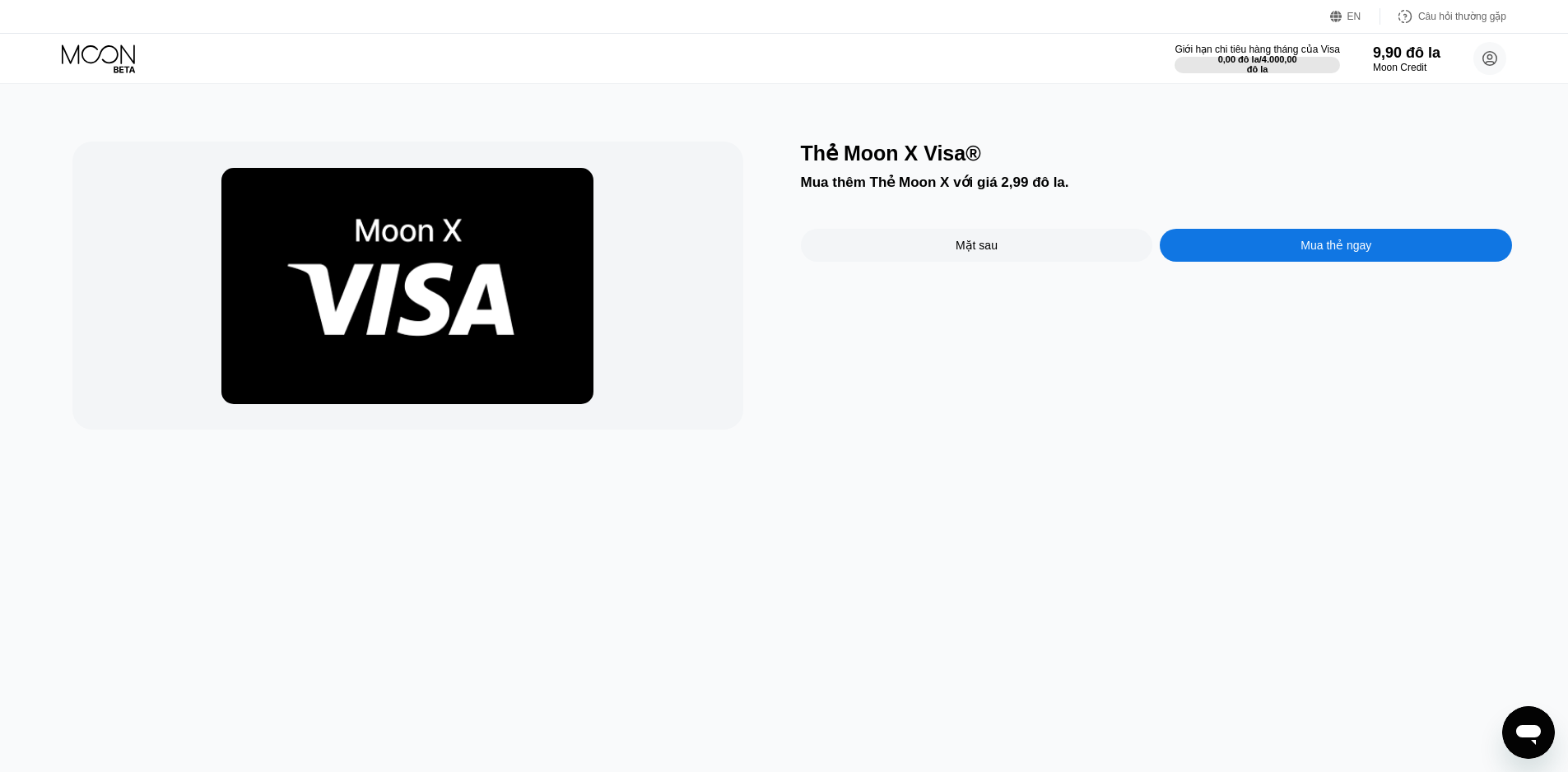
drag, startPoint x: 942, startPoint y: 177, endPoint x: 1007, endPoint y: 177, distance: 65.0
click at [1007, 176] on div "Thẻ Moon X Visa® Mua thêm Thẻ Moon X với giá 2,99 đô la. Mặt sau Mua thẻ ngay" at bounding box center [1156, 285] width 712 height 288
drag, startPoint x: 1014, startPoint y: 178, endPoint x: 1041, endPoint y: 177, distance: 27.0
click at [1038, 177] on font "Mua thêm Thẻ Moon X với giá 2,99 đô la." at bounding box center [935, 182] width 269 height 15
click at [1043, 177] on font "Mua thêm Thẻ Moon X với giá 2,99 đô la." at bounding box center [935, 182] width 269 height 15
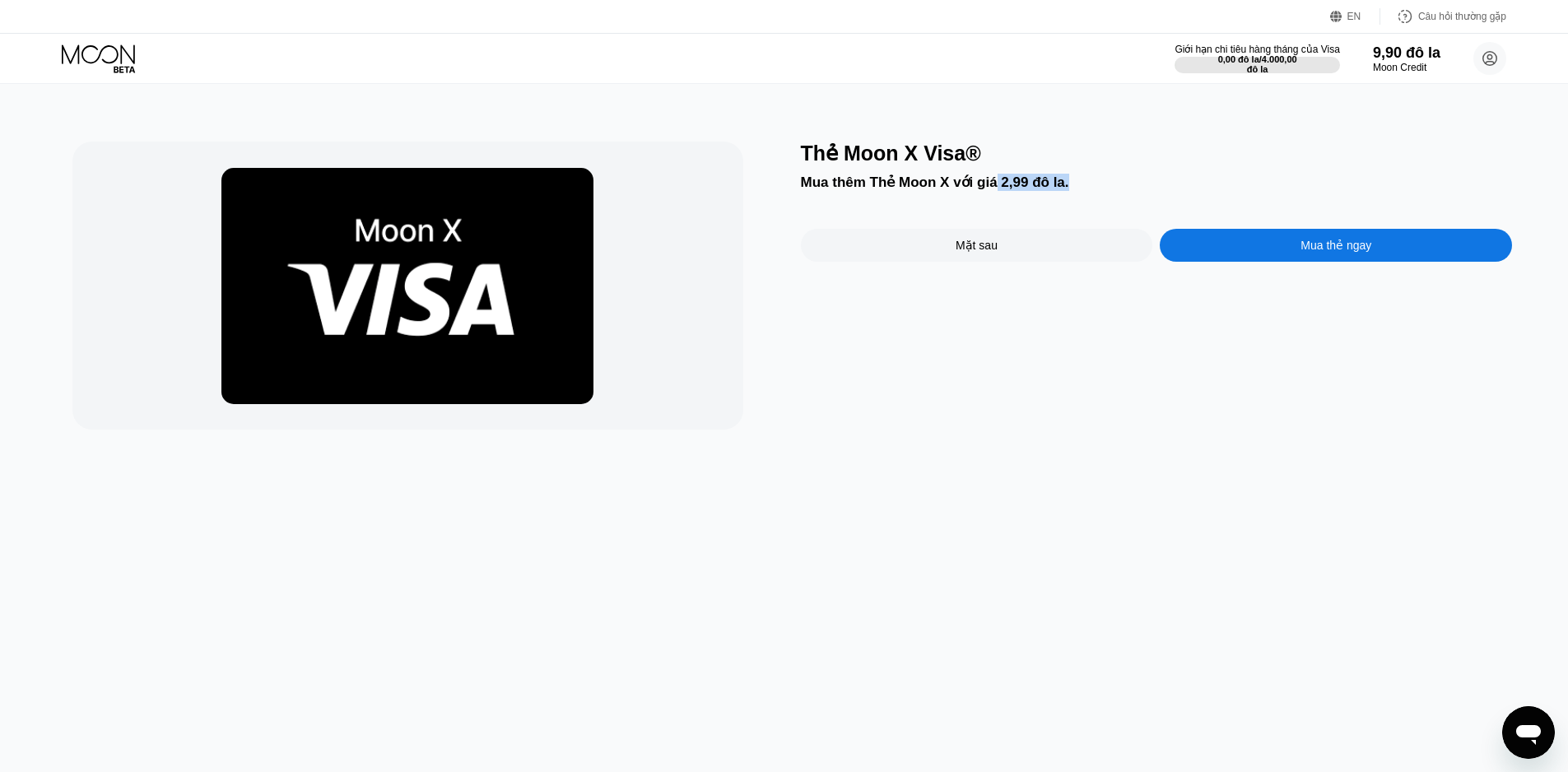
drag, startPoint x: 1063, startPoint y: 181, endPoint x: 984, endPoint y: 180, distance: 79.0
click at [989, 180] on font "Mua thêm Thẻ Moon X với giá 2,99 đô la." at bounding box center [935, 182] width 269 height 15
click at [984, 180] on font "Mua thêm Thẻ Moon X với giá 2,99 đô la." at bounding box center [935, 182] width 269 height 15
click at [907, 255] on div "Mặt sau" at bounding box center [976, 245] width 352 height 33
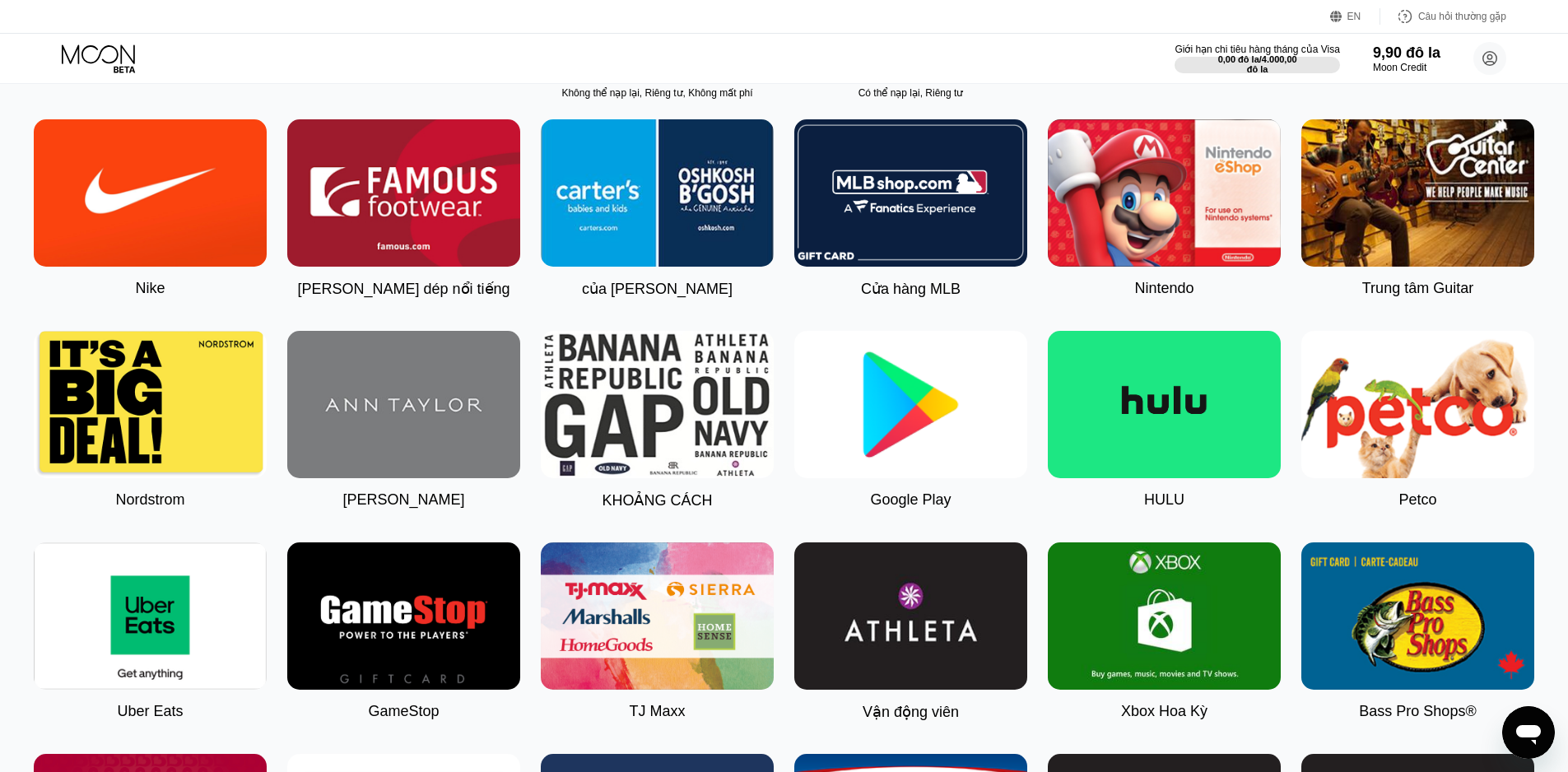
scroll to position [329, 0]
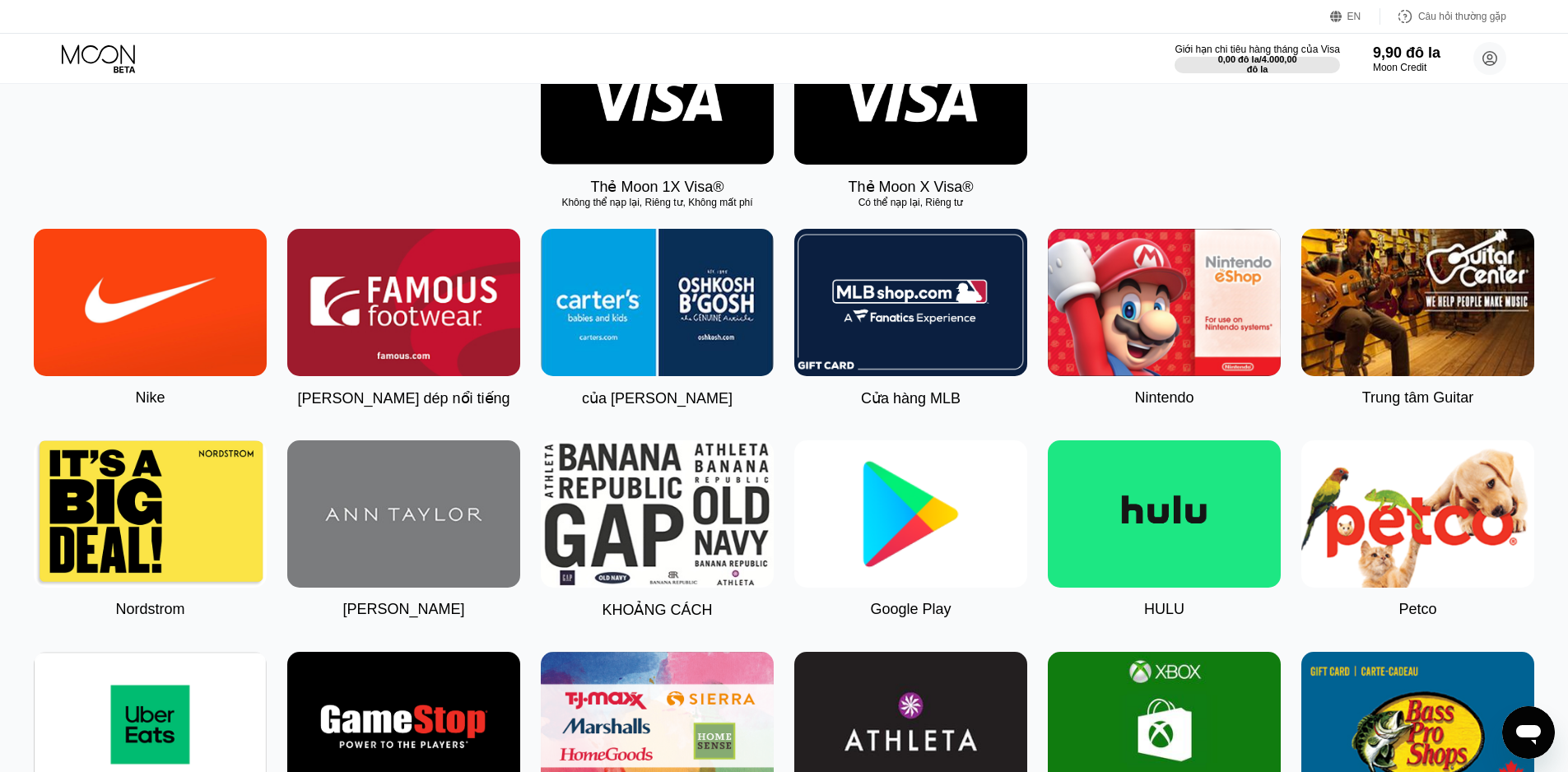
drag, startPoint x: 888, startPoint y: 352, endPoint x: 956, endPoint y: 332, distance: 70.9
click at [889, 352] on img at bounding box center [910, 302] width 233 height 147
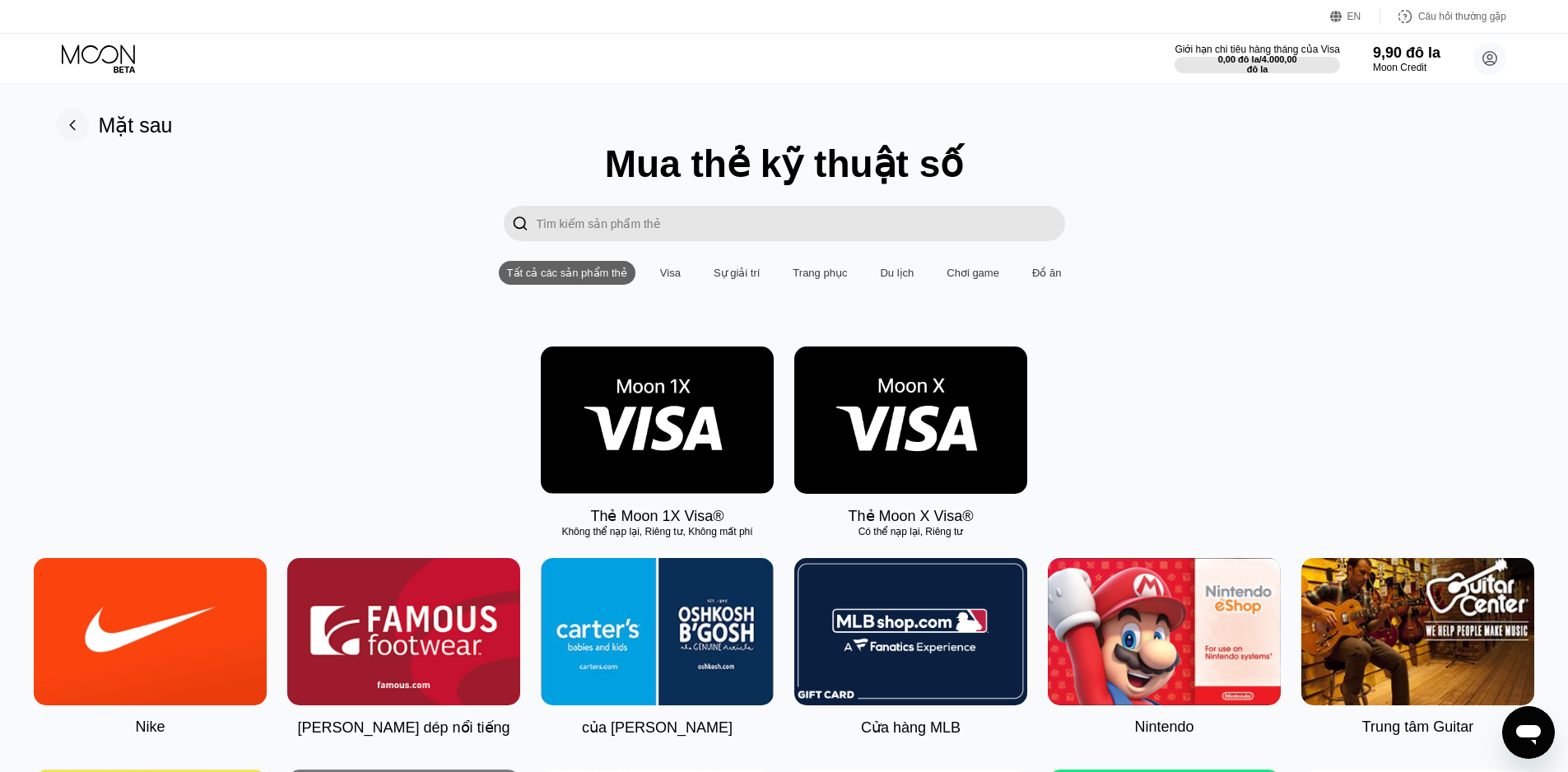
type input "0"
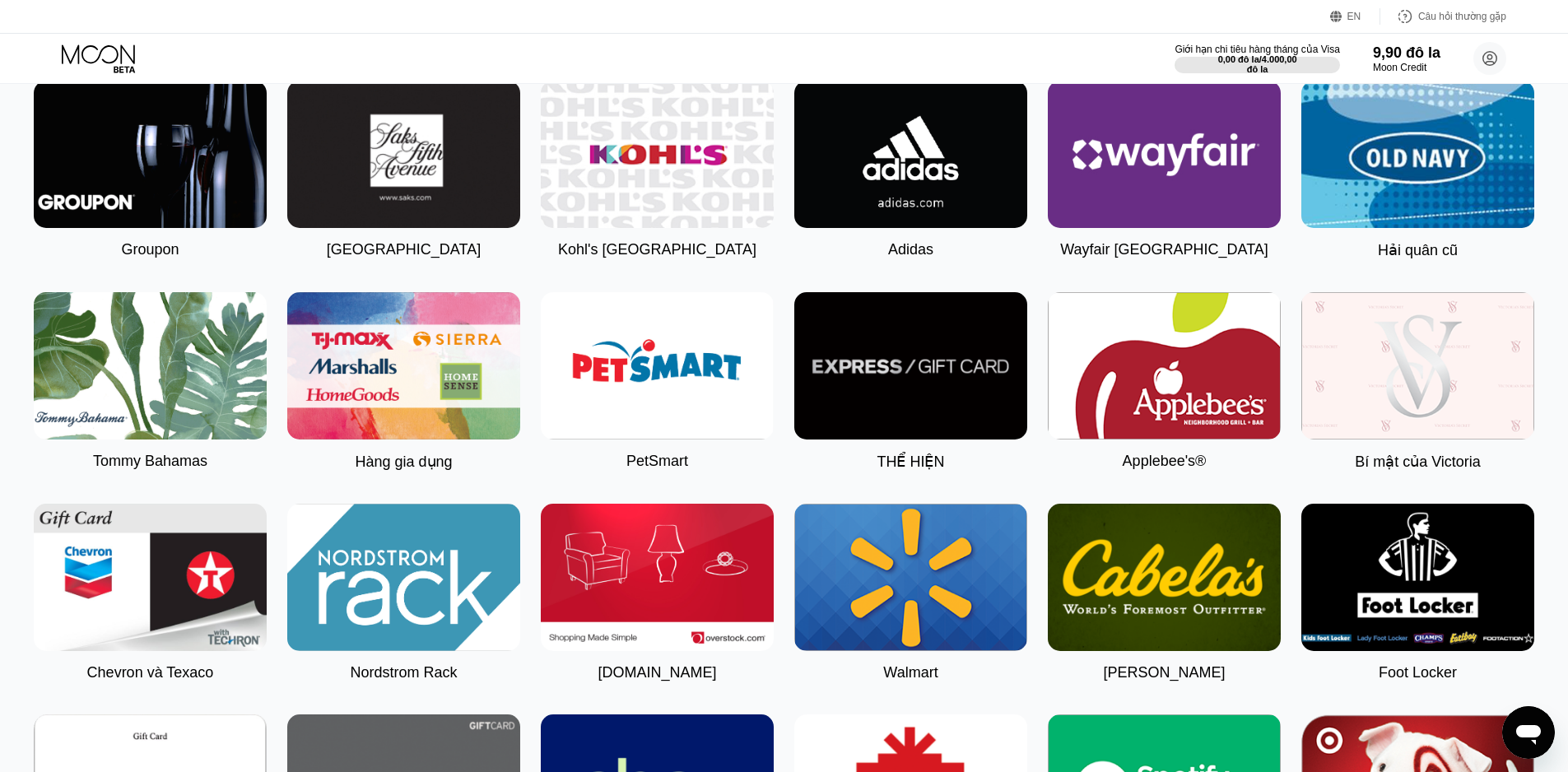
scroll to position [3511, 0]
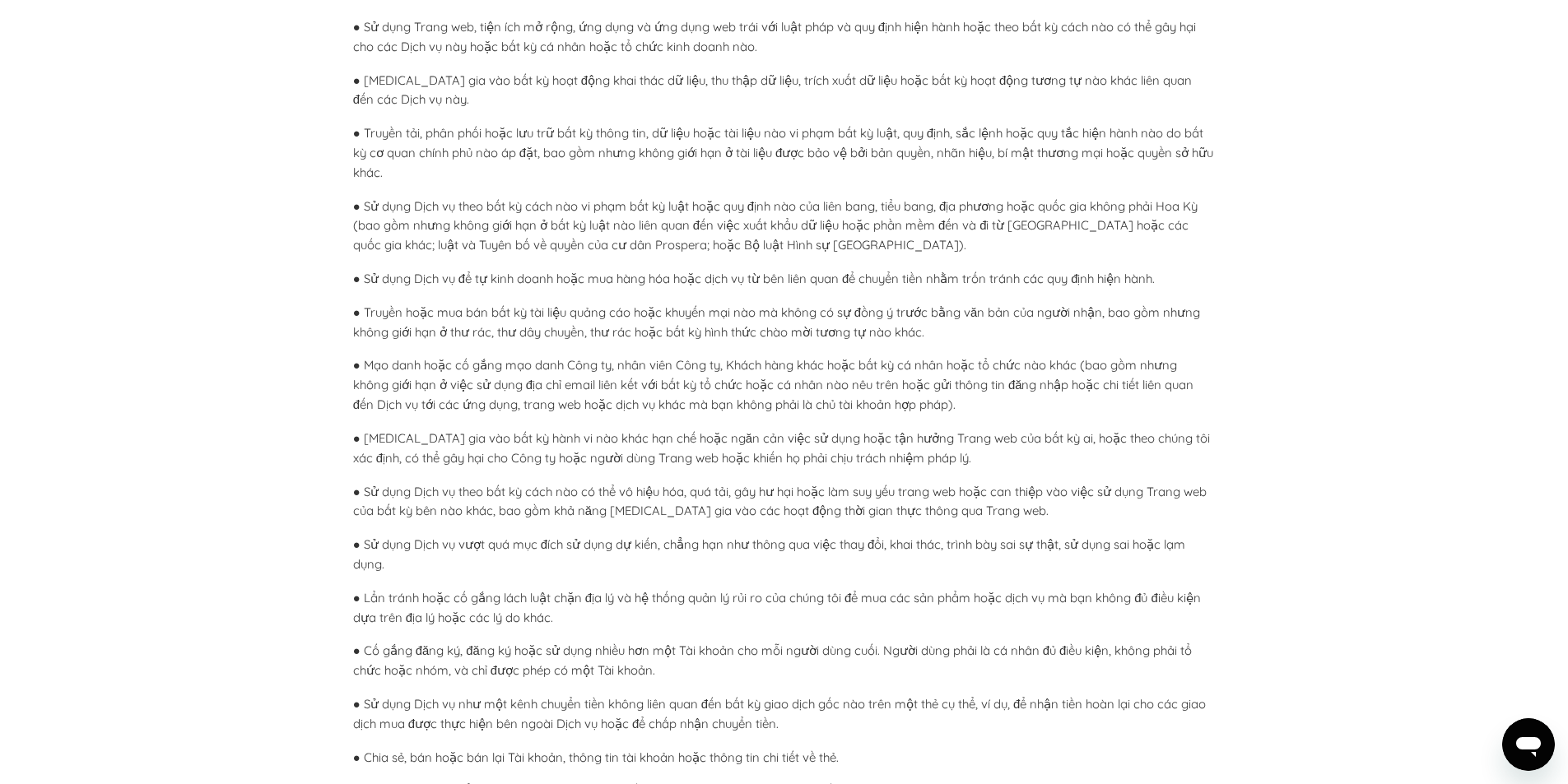
scroll to position [2633, 0]
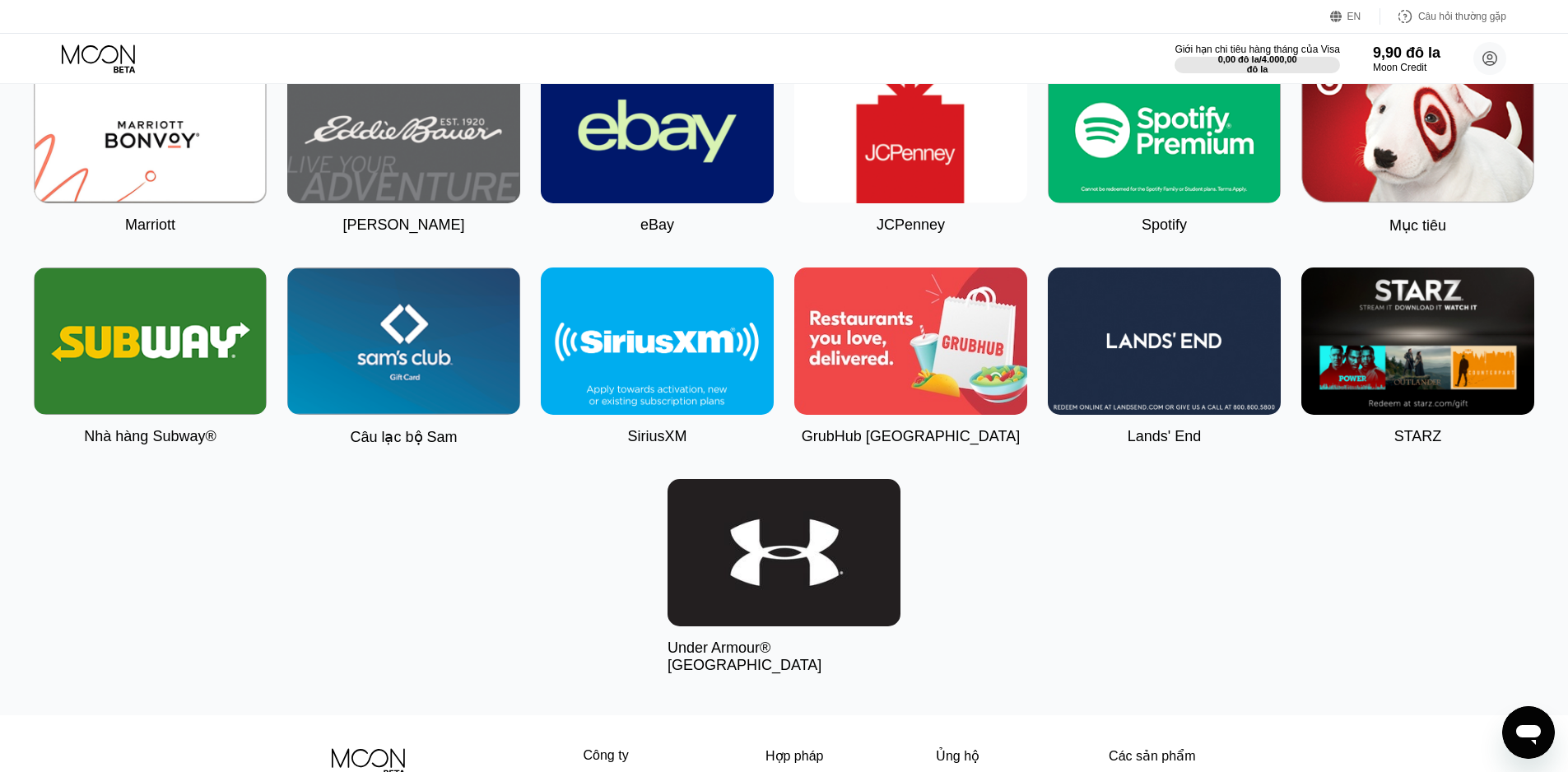
click at [833, 559] on img at bounding box center [784, 552] width 233 height 147
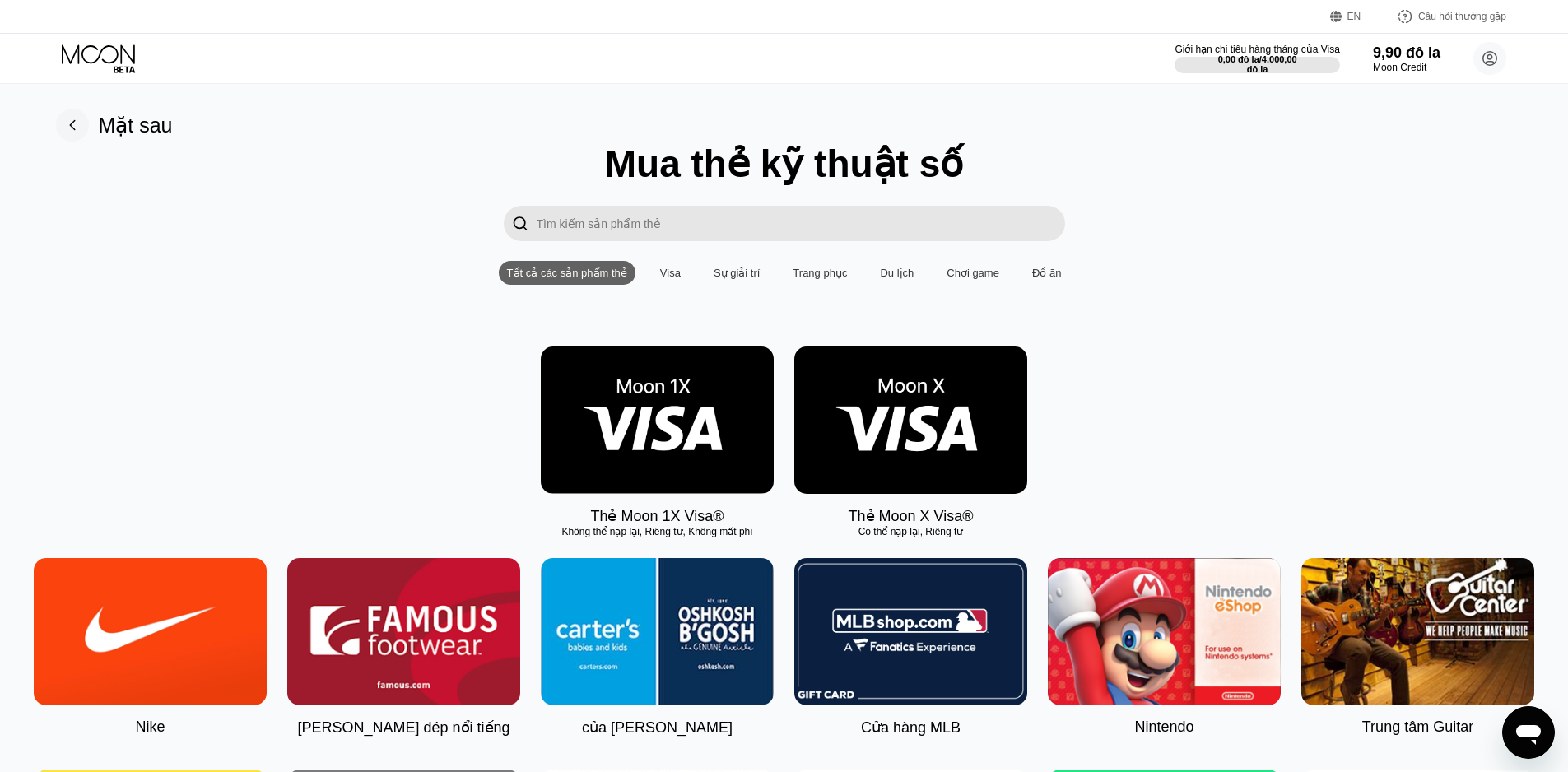
type input "0"
click at [666, 279] on font "Visa" at bounding box center [671, 273] width 21 height 12
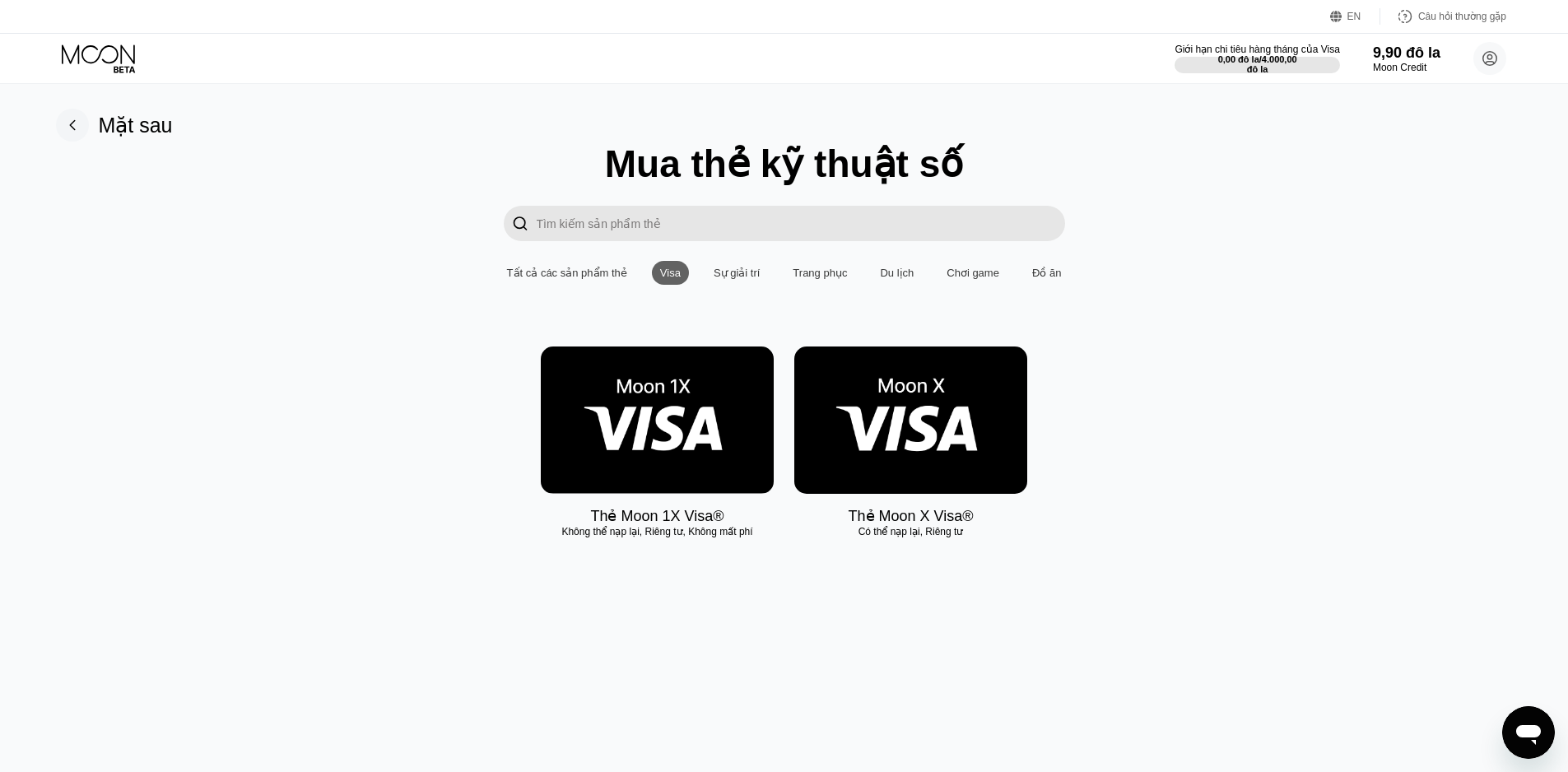
click at [75, 52] on icon at bounding box center [98, 54] width 73 height 19
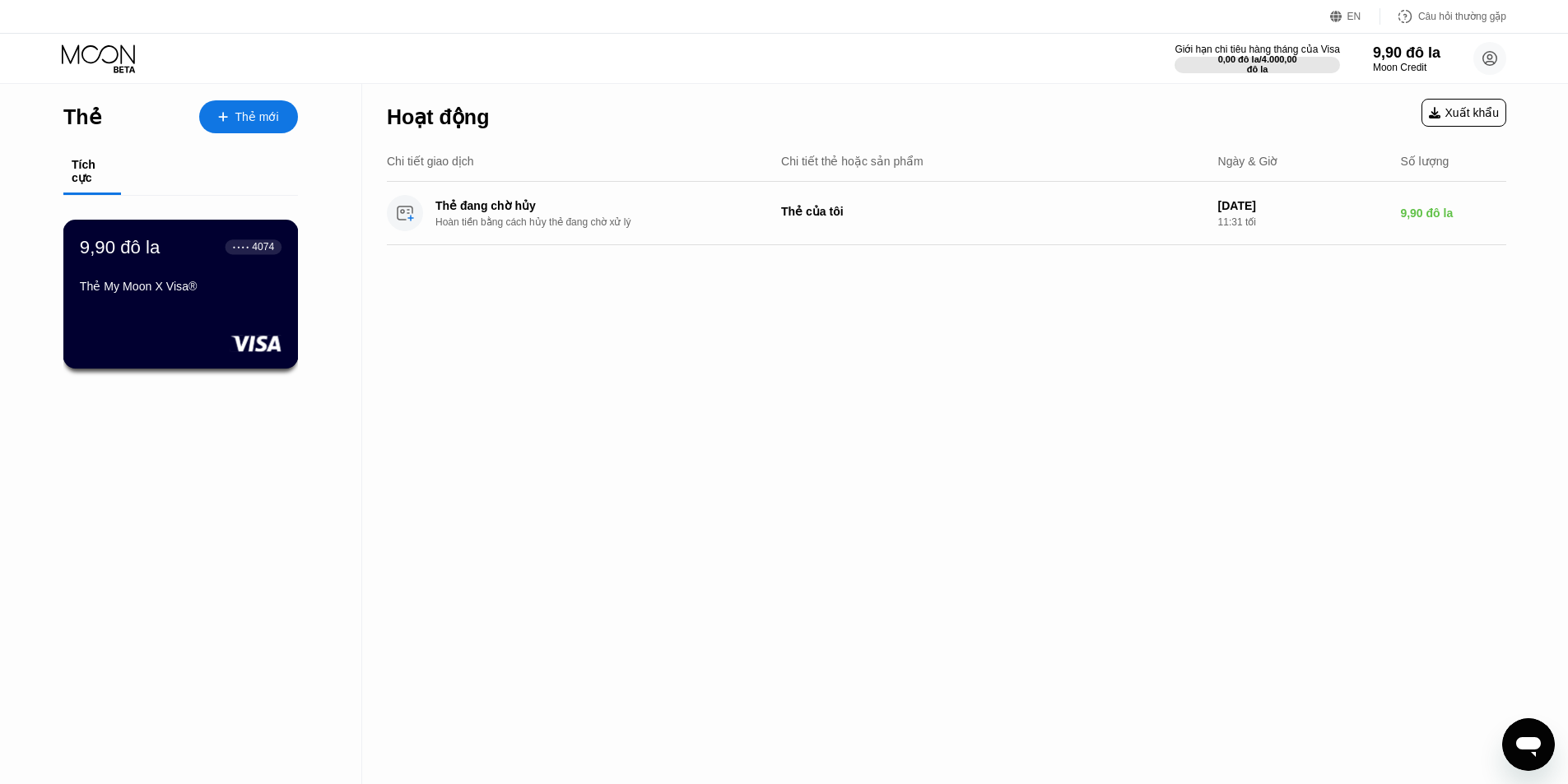
click at [199, 326] on div "9,90 đô la ● ● ● ● 4074 Thẻ My Moon X Visa®" at bounding box center [181, 293] width 235 height 149
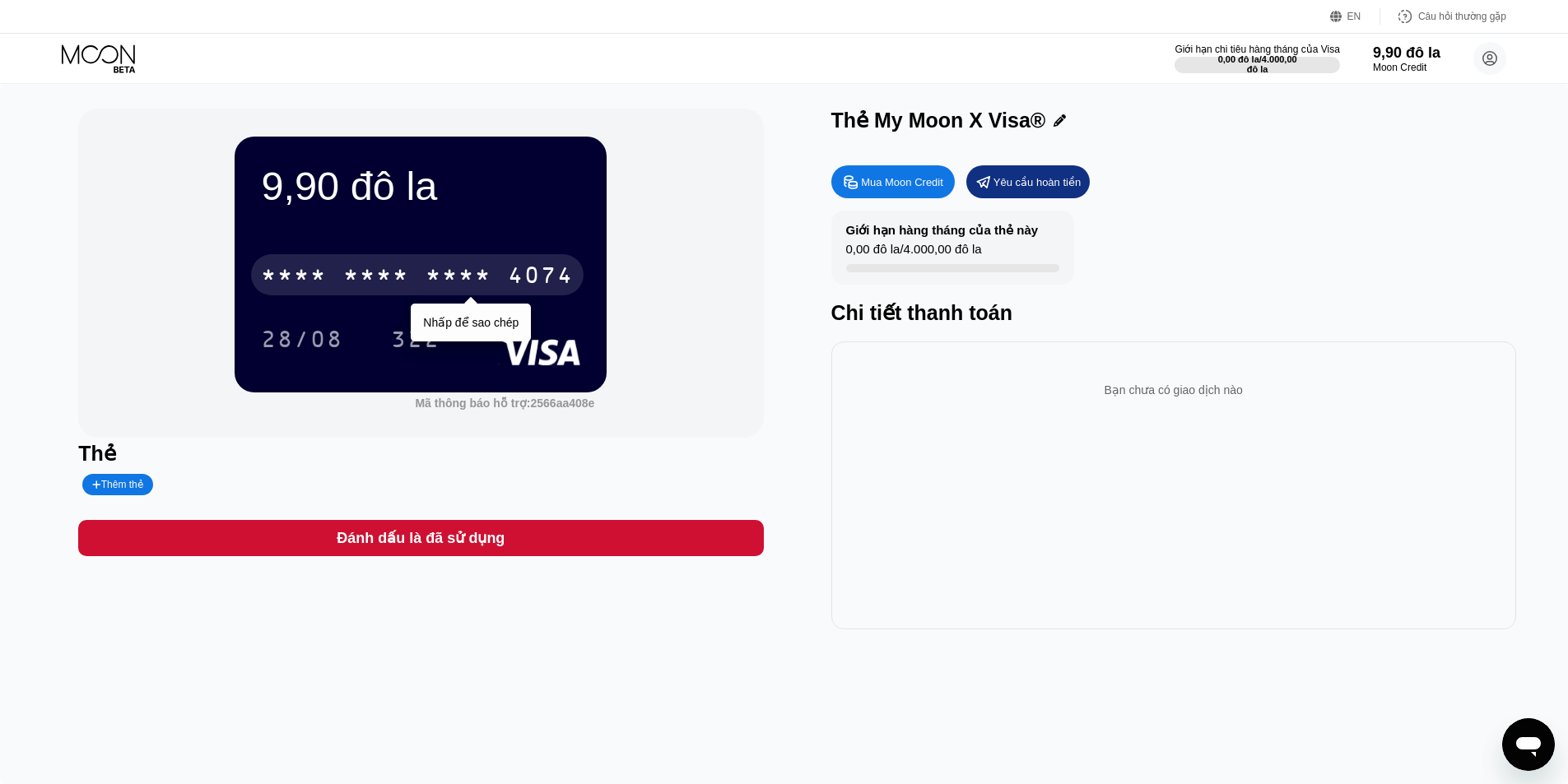
click at [484, 260] on div "* * * * * * * * * * * * 4074" at bounding box center [418, 275] width 332 height 41
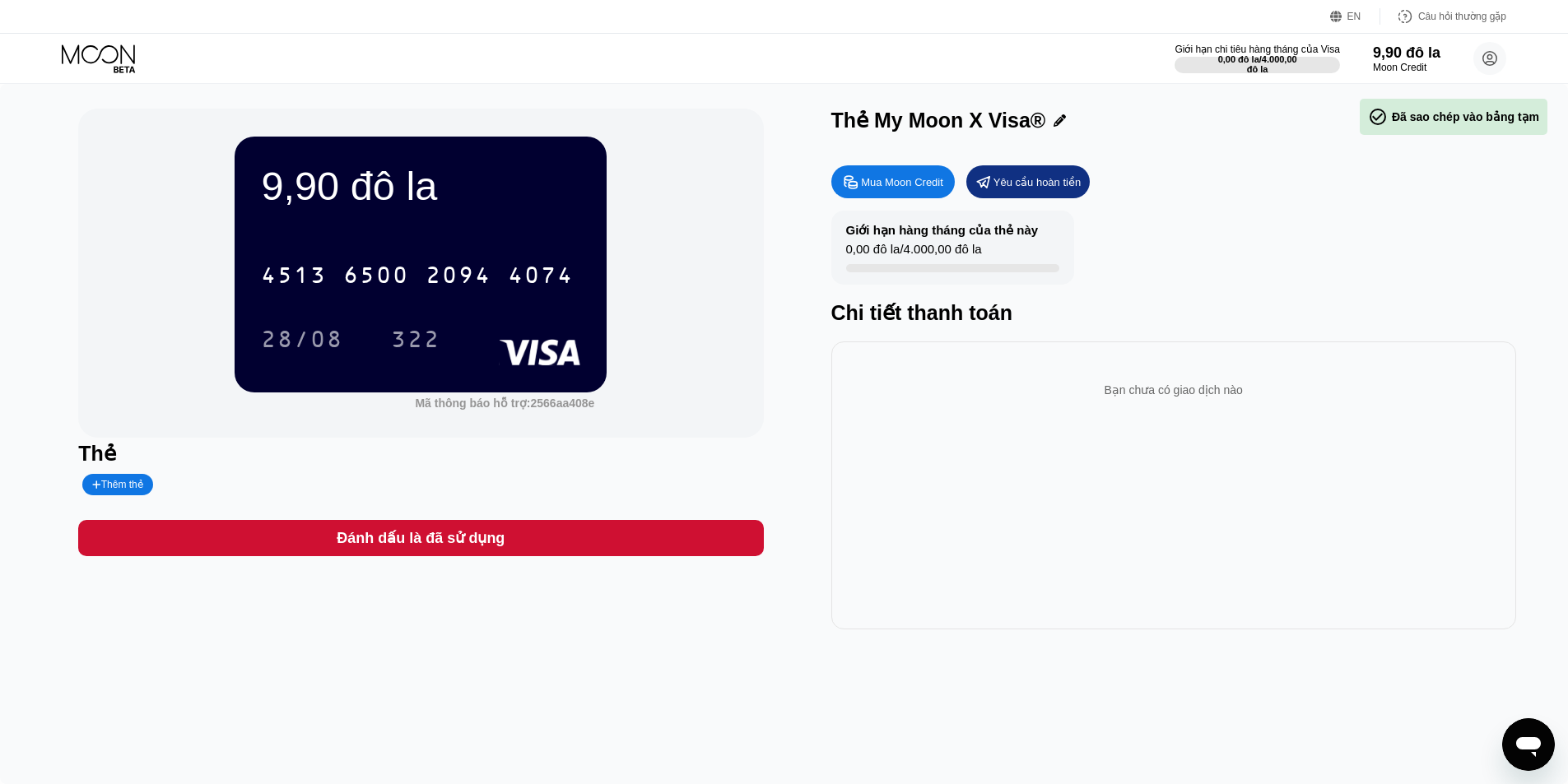
drag, startPoint x: 1027, startPoint y: 350, endPoint x: 1222, endPoint y: 364, distance: 195.5
click at [1100, 350] on div "Bạn chưa có giao dịch nào" at bounding box center [1173, 485] width 685 height 288
click at [1222, 364] on div "Bạn chưa có giao dịch nào" at bounding box center [1174, 384] width 659 height 59
click at [78, 48] on icon at bounding box center [98, 54] width 73 height 19
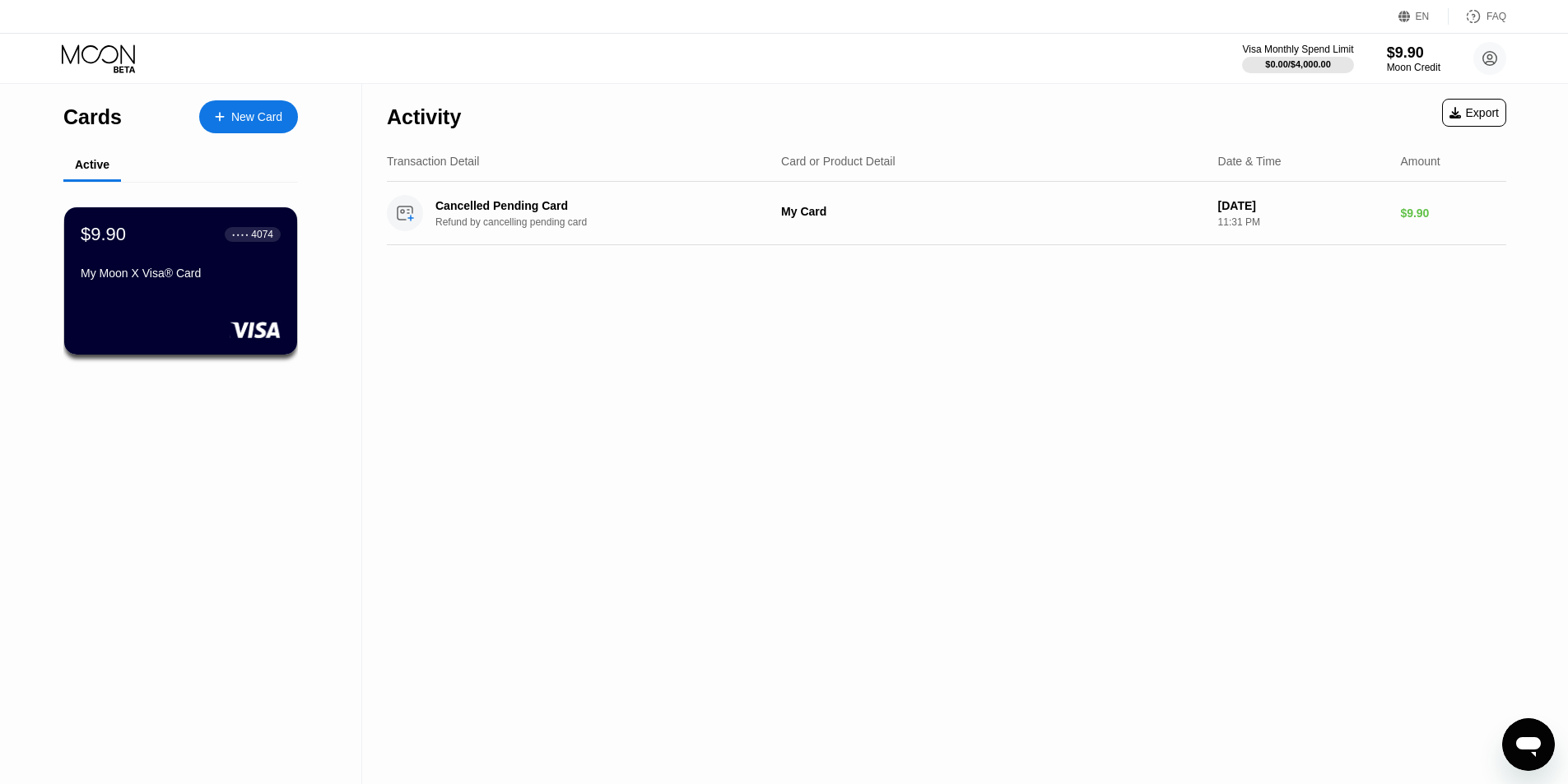
click at [1497, 58] on circle at bounding box center [1490, 59] width 33 height 33
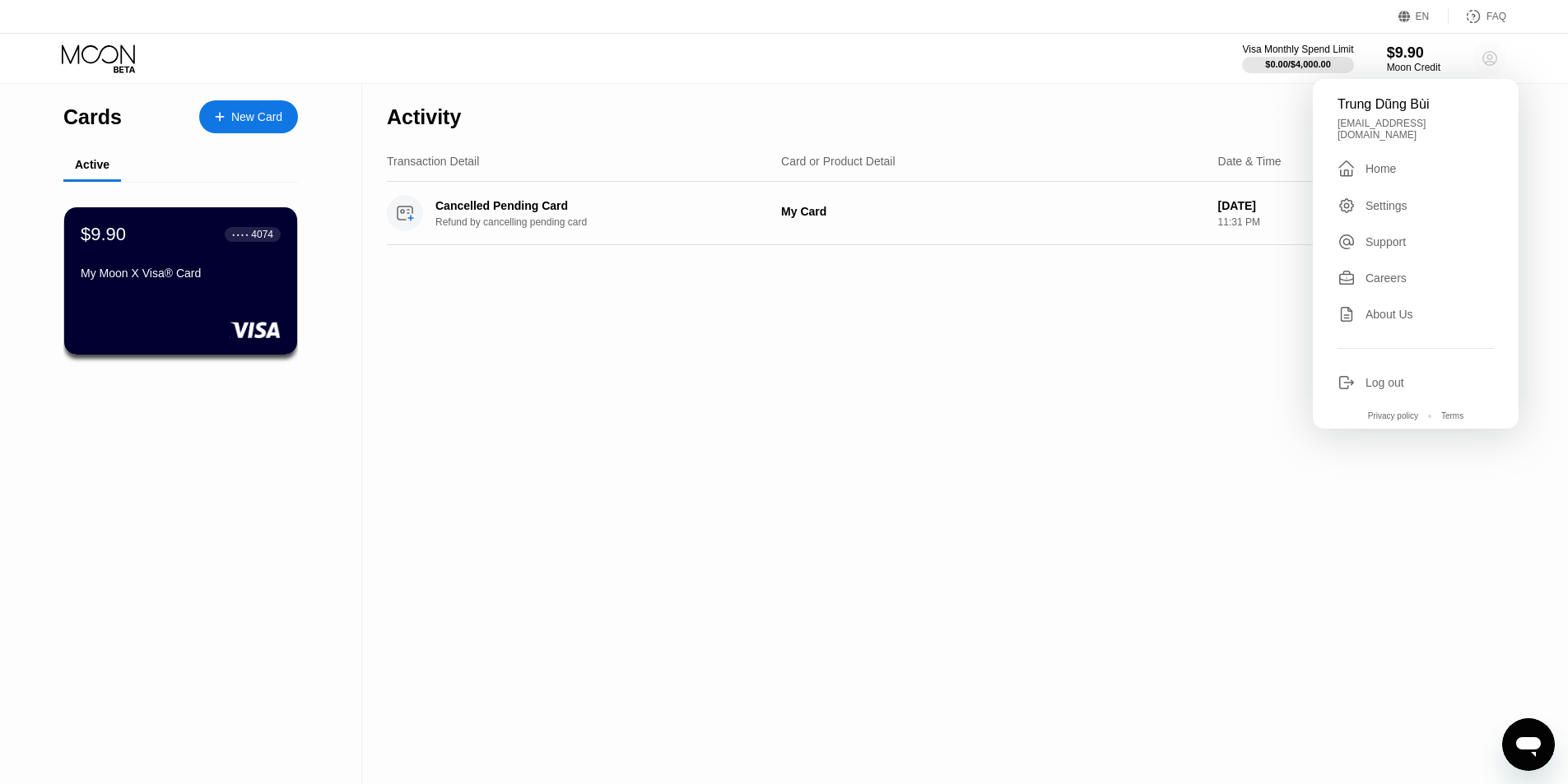
click at [1495, 65] on circle at bounding box center [1490, 59] width 33 height 33
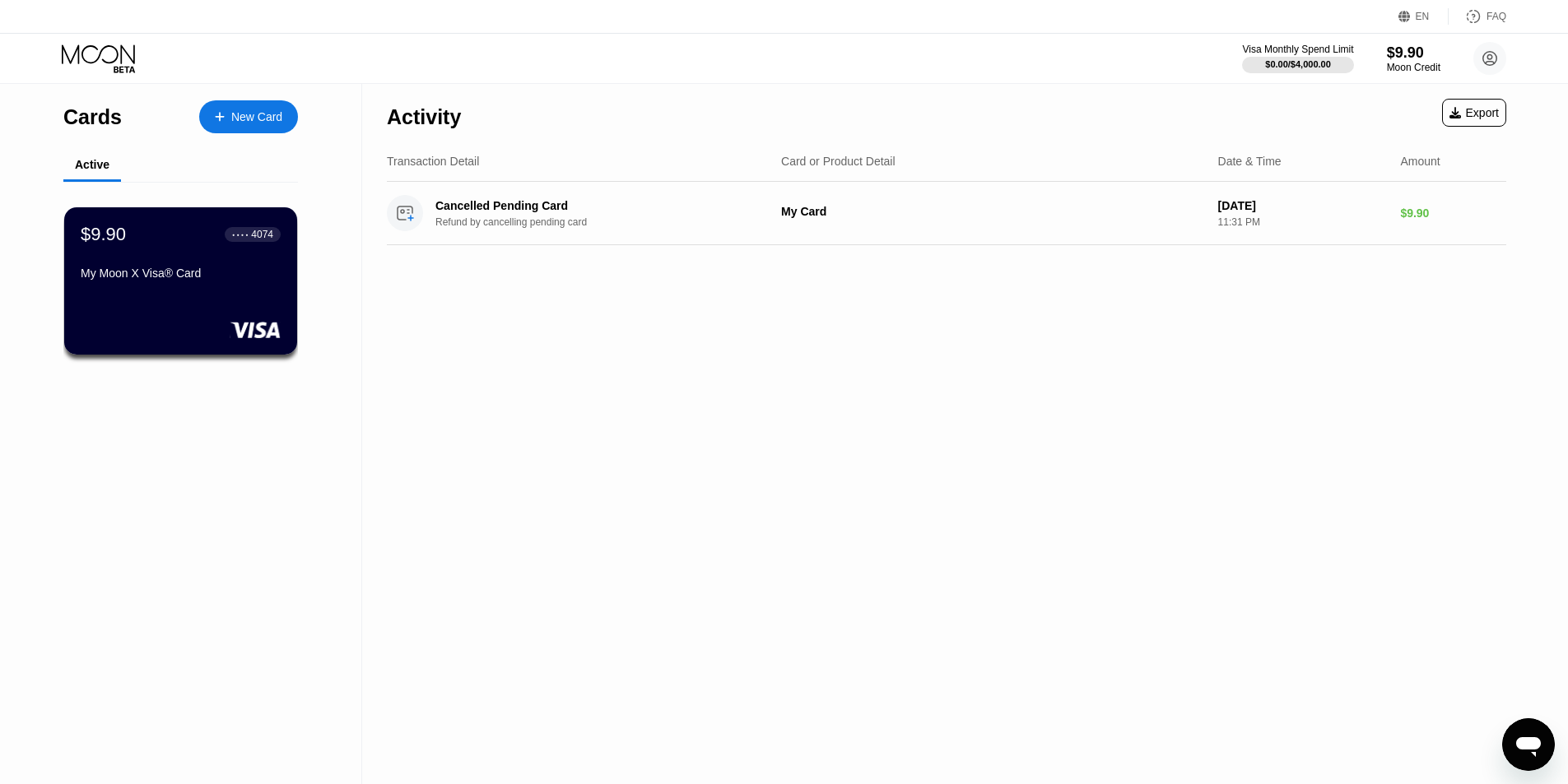
click at [771, 44] on div "Visa Monthly Spend Limit $0.00 / $4,000.00 $9.90 Moon Credit [PERSON_NAME] [EMA…" at bounding box center [784, 58] width 1568 height 49
click at [164, 275] on div "My Moon X Visa® Card" at bounding box center [181, 273] width 201 height 13
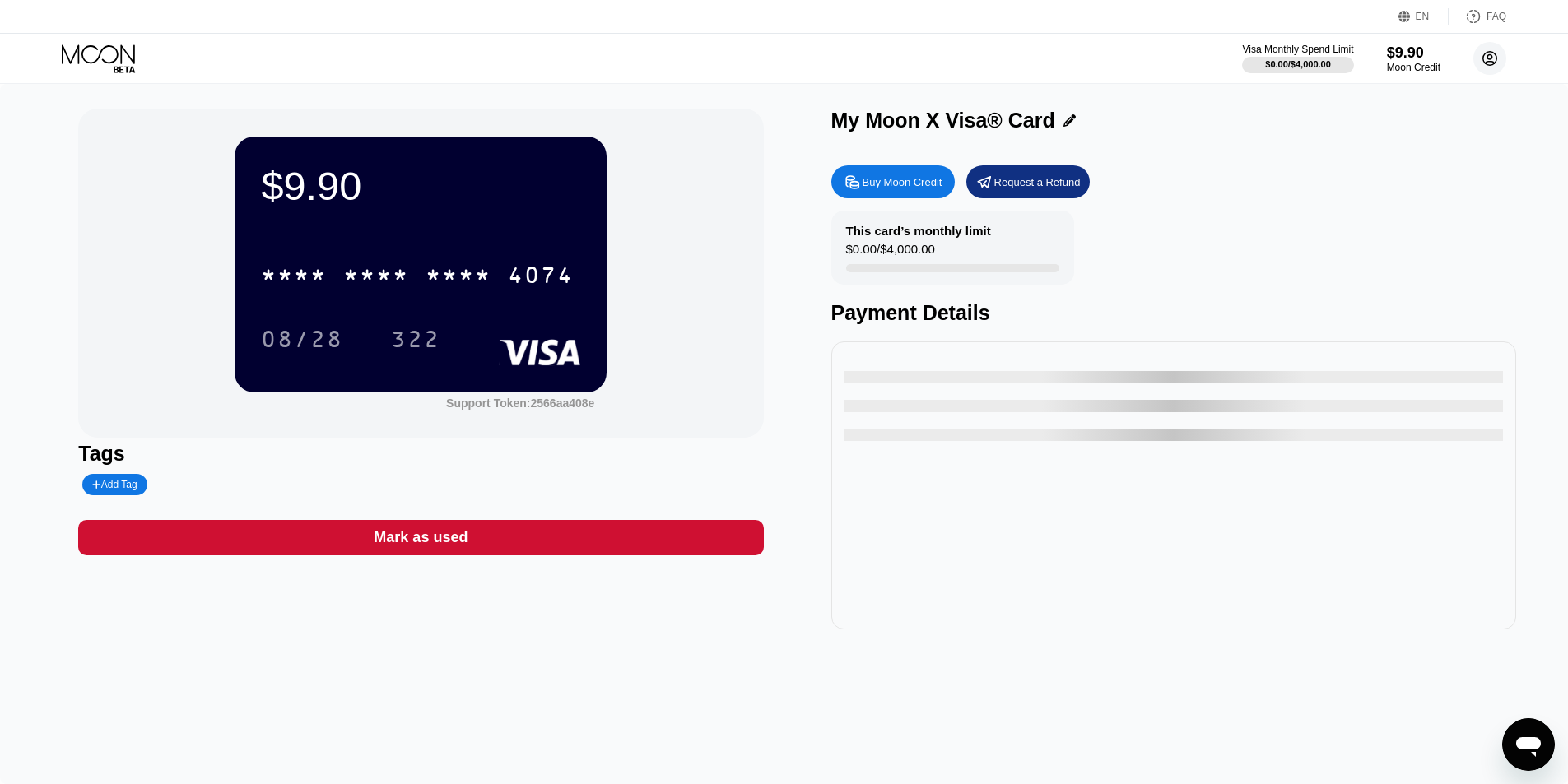
click at [1484, 60] on icon at bounding box center [1491, 59] width 14 height 14
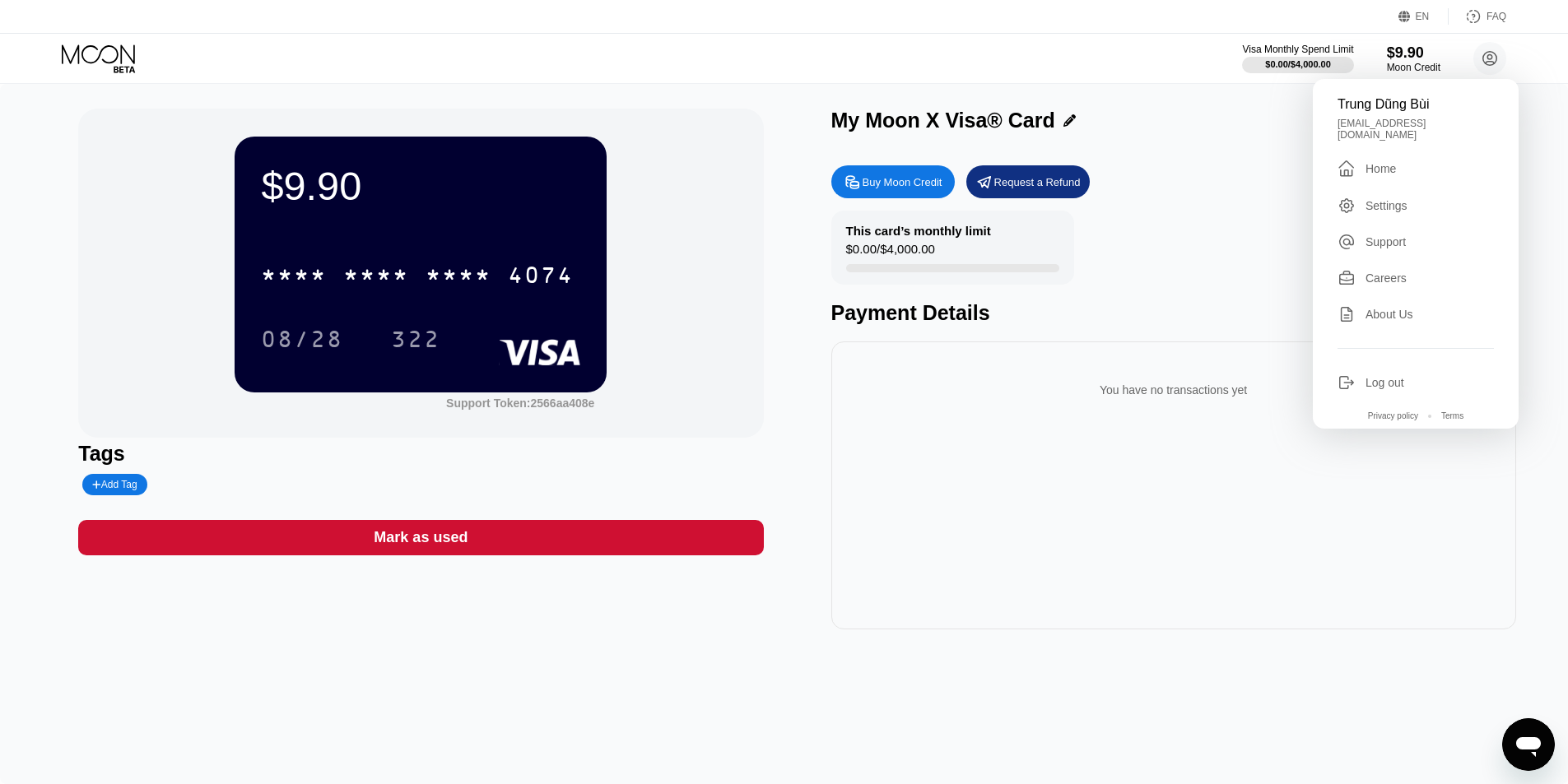
click at [1379, 202] on div "Settings" at bounding box center [1386, 205] width 42 height 13
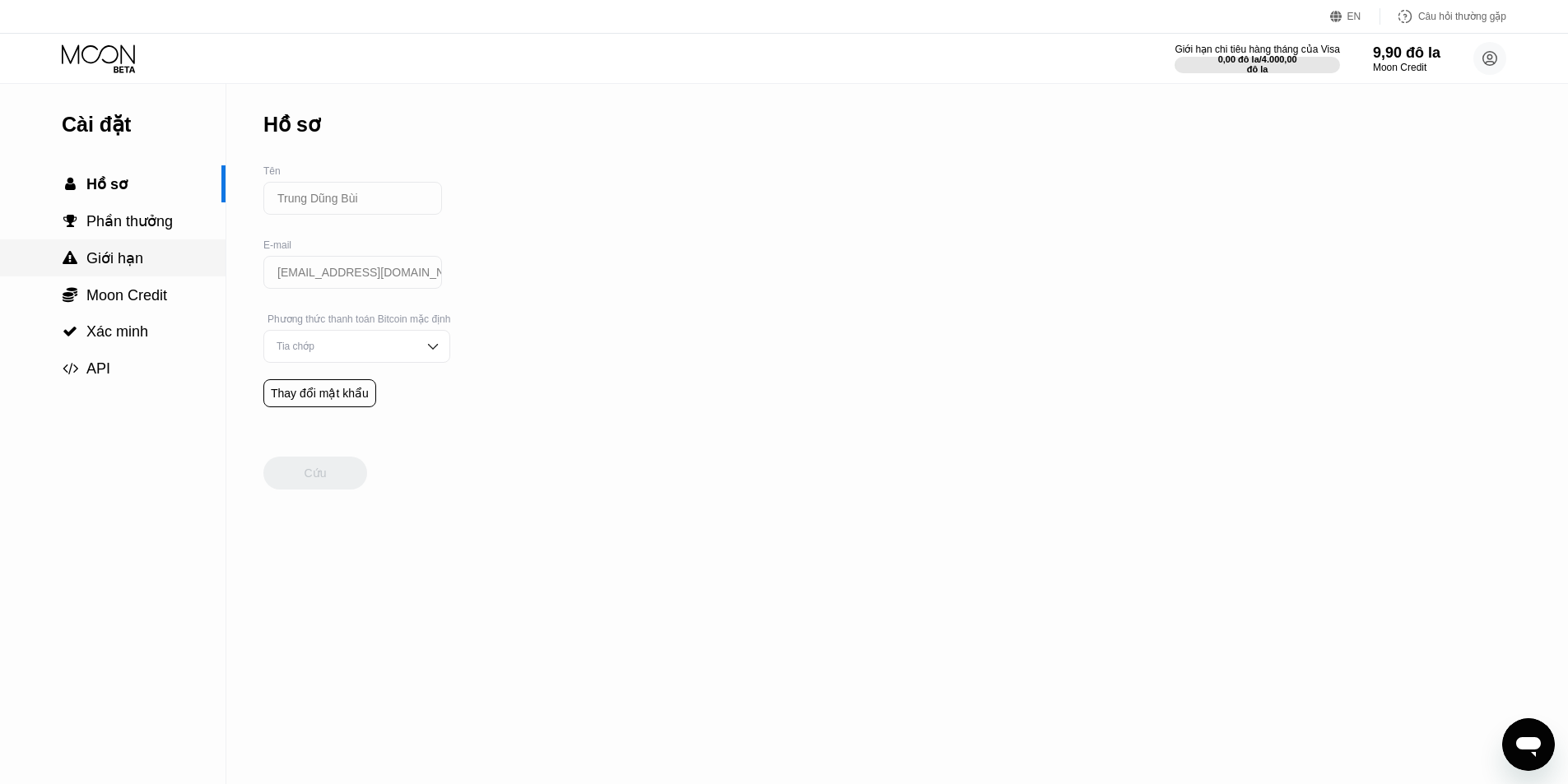
click at [120, 267] on font "Giới hạn" at bounding box center [115, 258] width 57 height 16
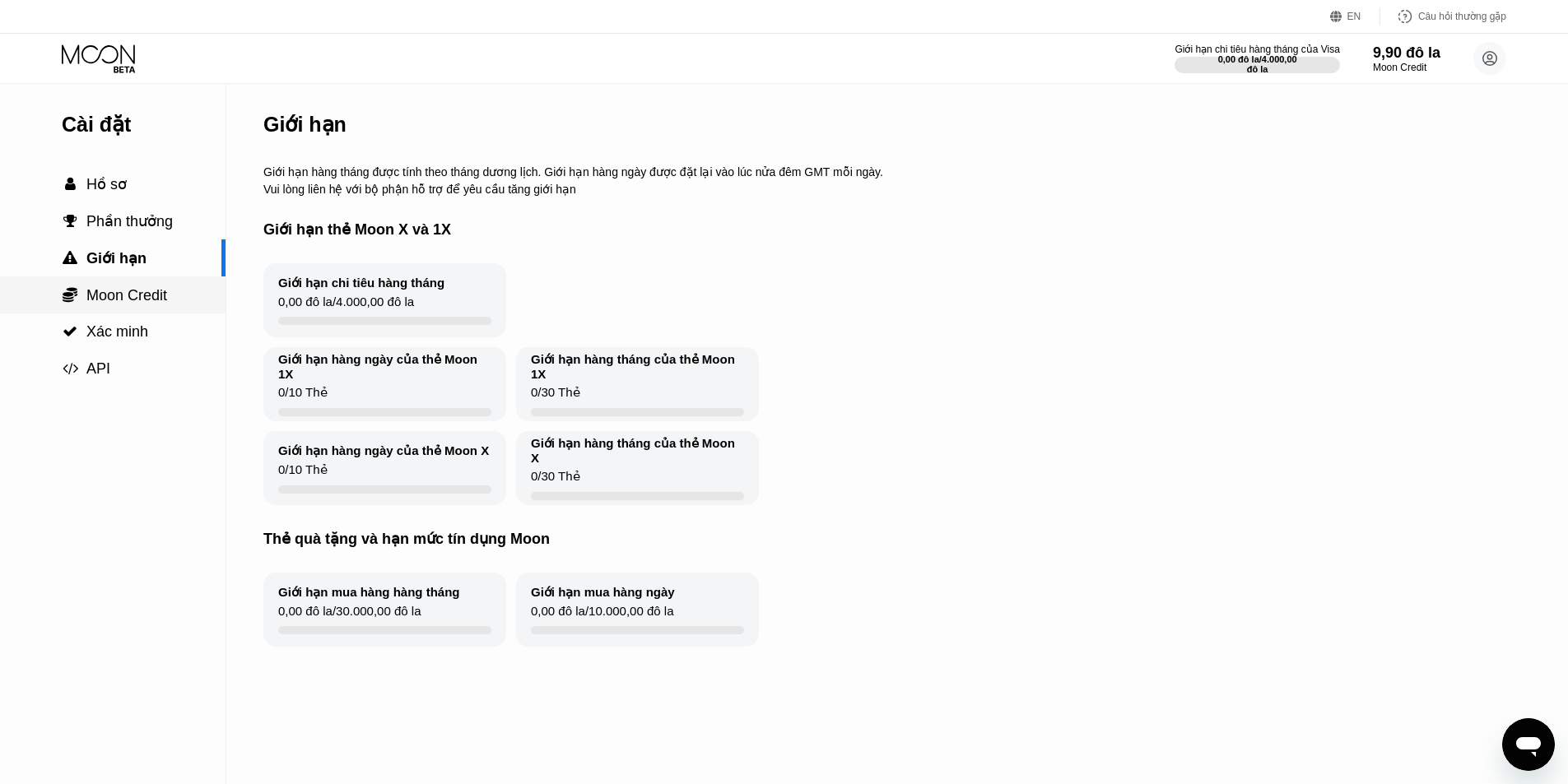
click at [146, 304] on font "Moon Credit" at bounding box center [127, 295] width 81 height 16
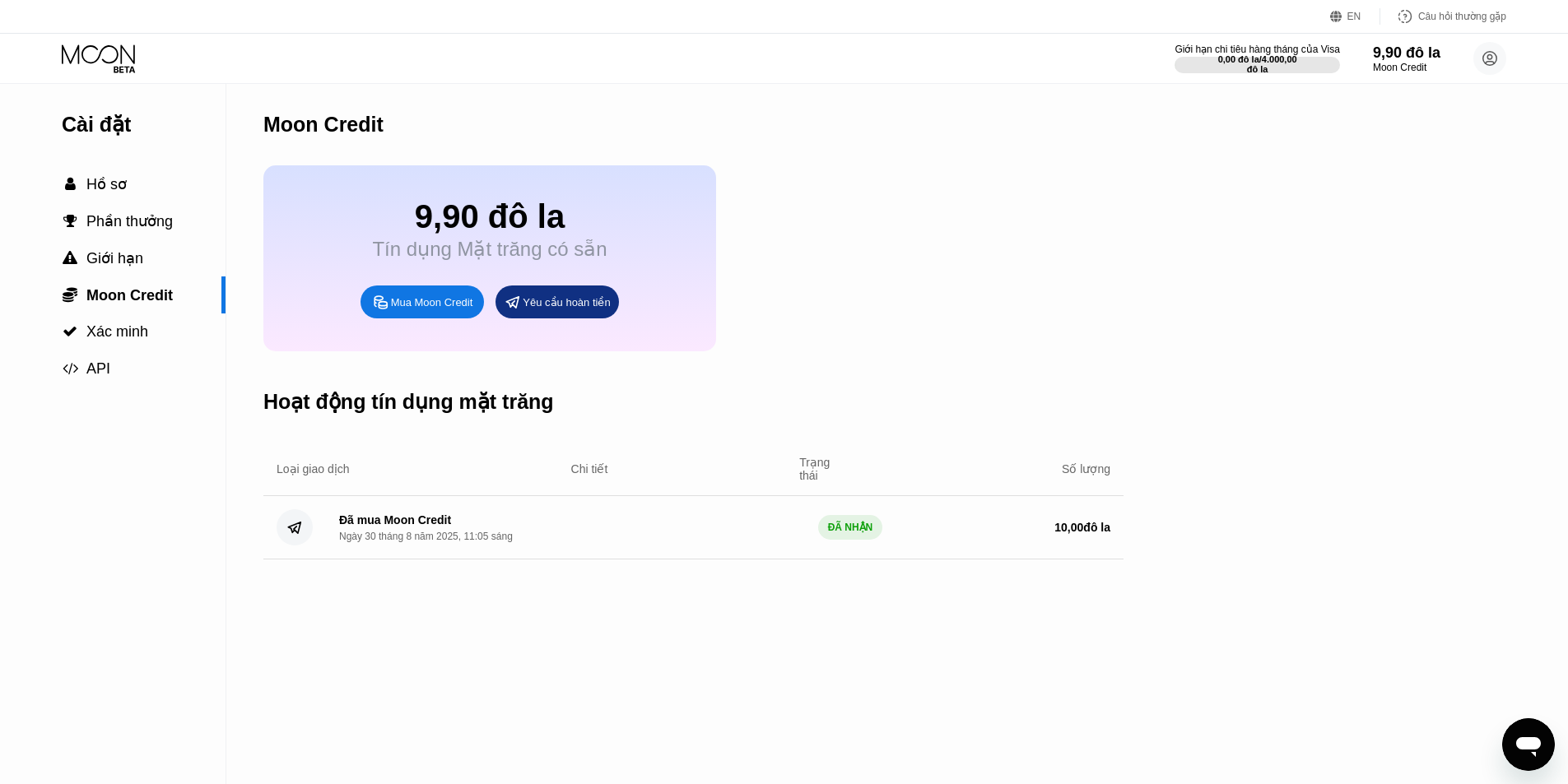
click at [551, 308] on font "Yêu cầu hoàn tiền" at bounding box center [566, 302] width 87 height 12
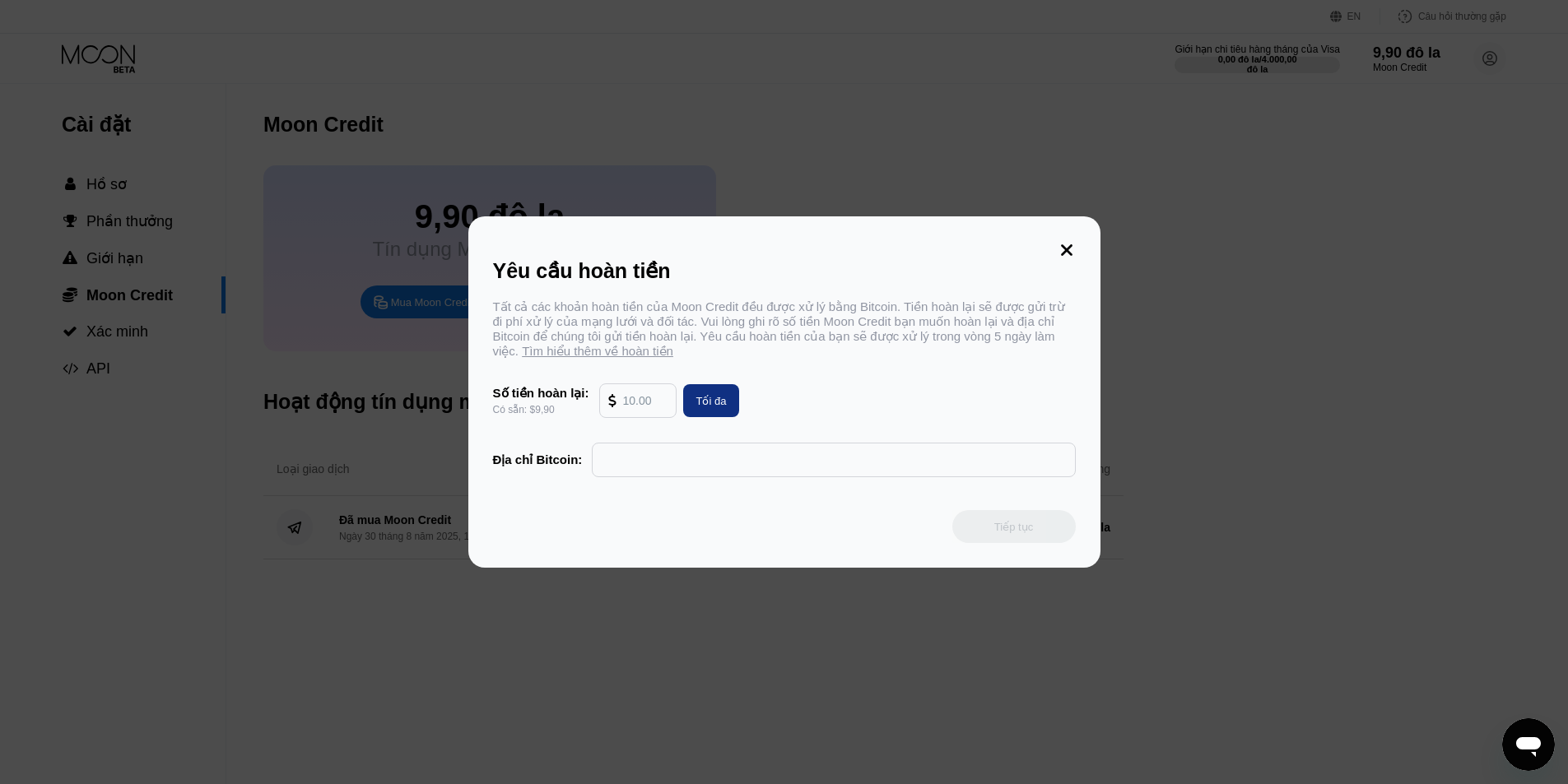
click at [718, 407] on font "Tối đa" at bounding box center [711, 401] width 30 height 12
type input "9.90"
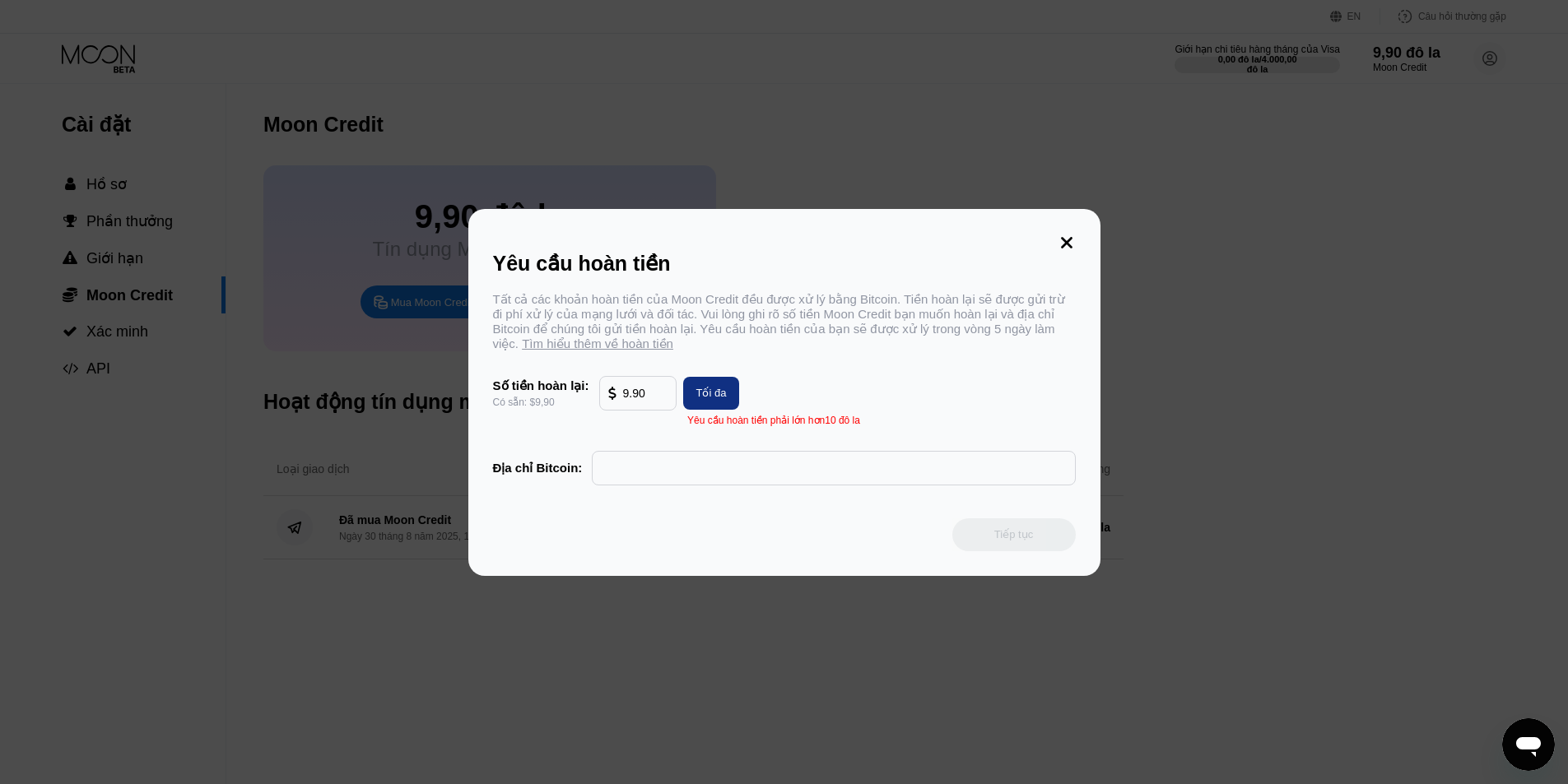
click at [708, 478] on input "text" at bounding box center [834, 468] width 465 height 33
click at [1074, 238] on icon at bounding box center [1066, 242] width 18 height 18
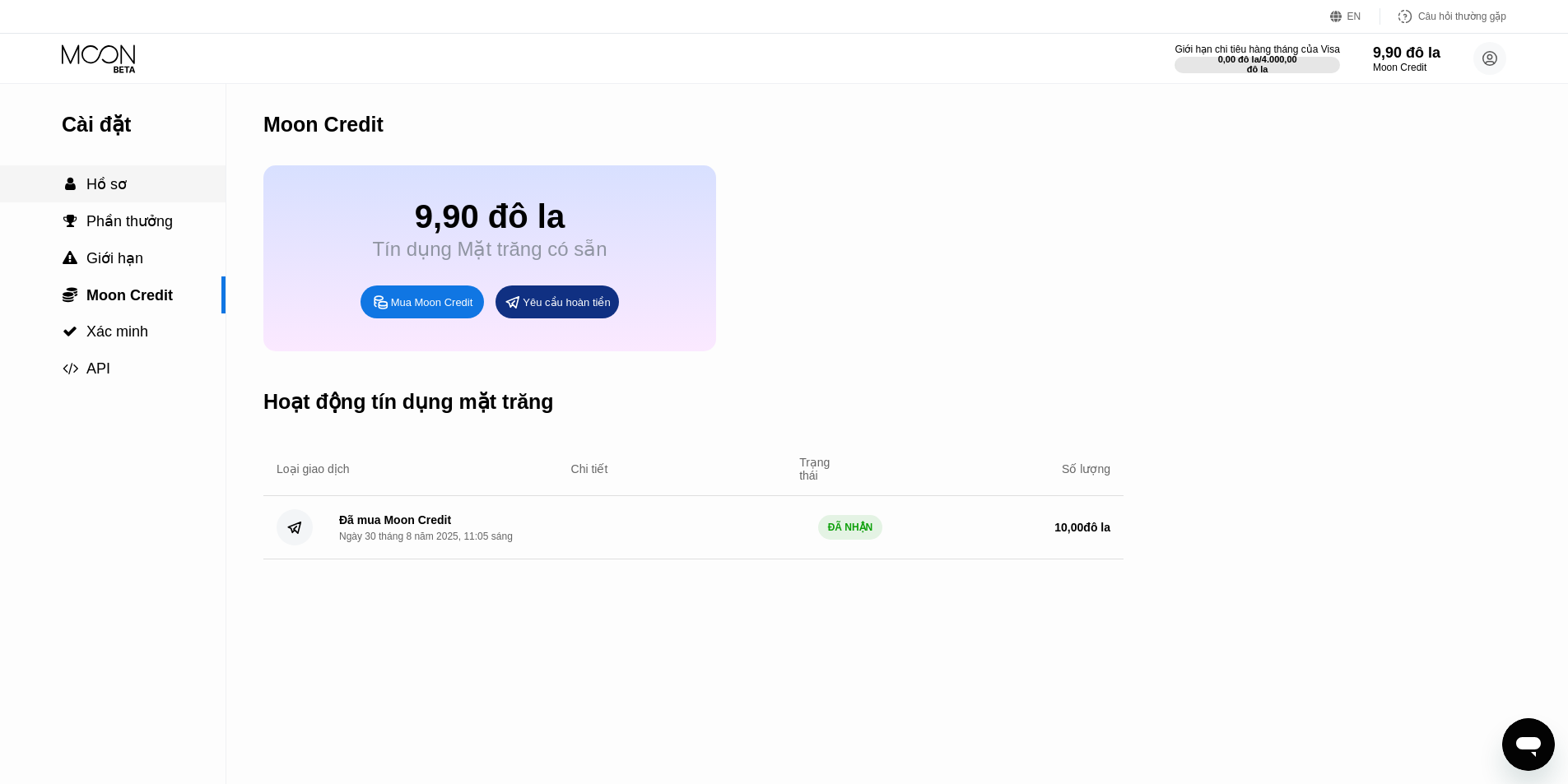
click at [84, 188] on div " Hồ sơ" at bounding box center [95, 184] width 65 height 18
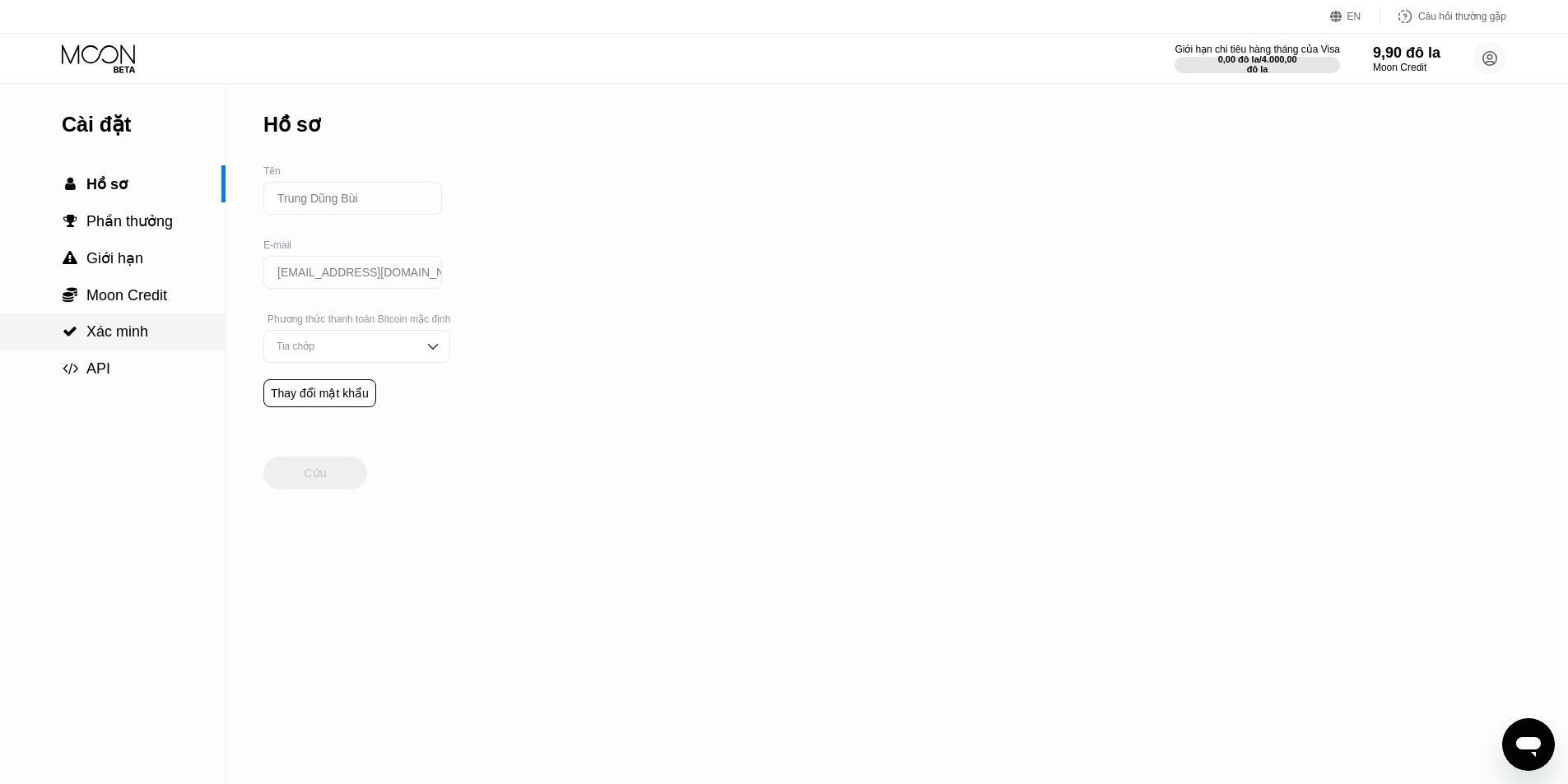
click at [140, 337] on font "Xác minh" at bounding box center [117, 331] width 62 height 16
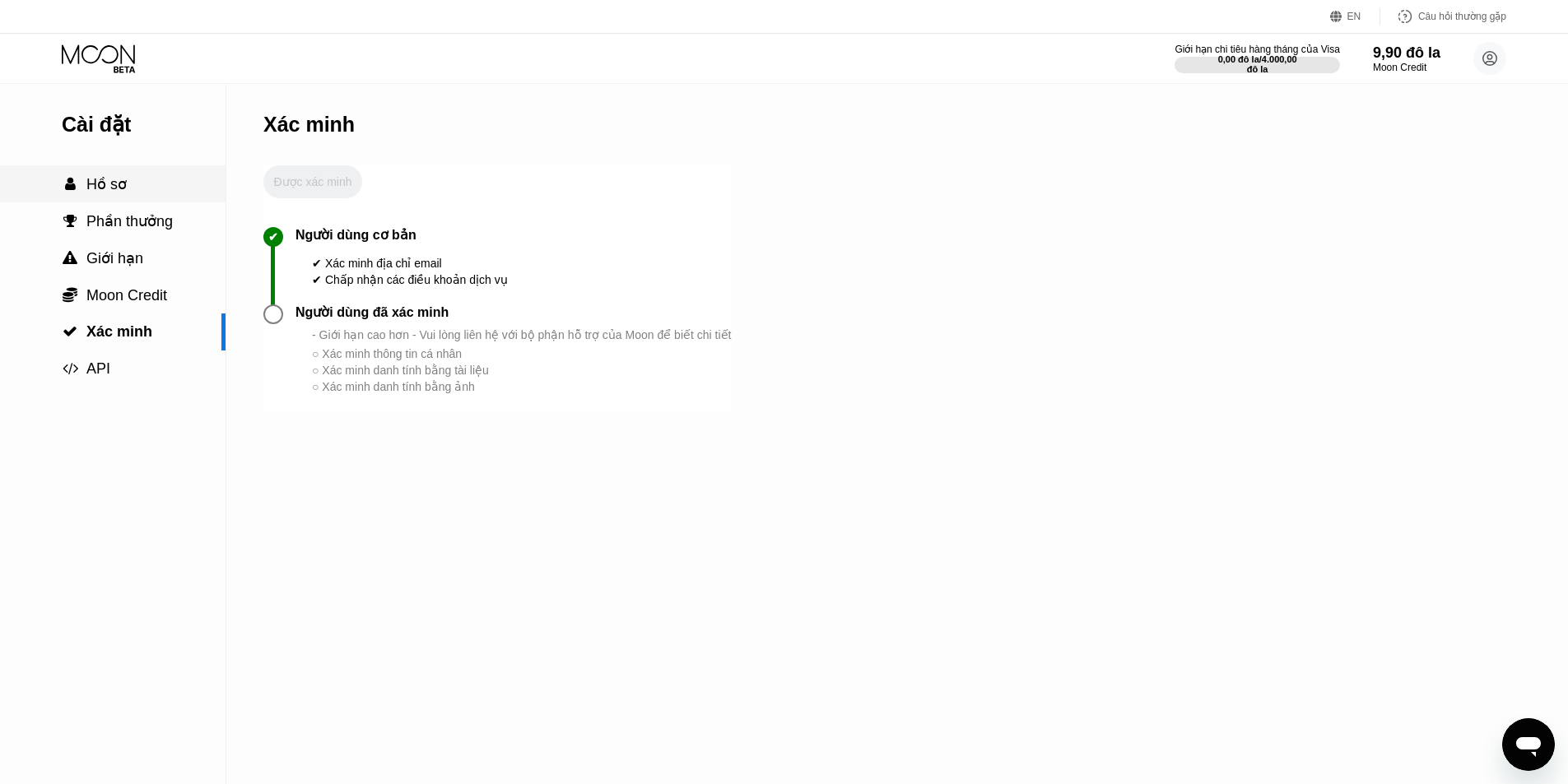
click at [138, 177] on div " Hồ sơ" at bounding box center [113, 184] width 226 height 18
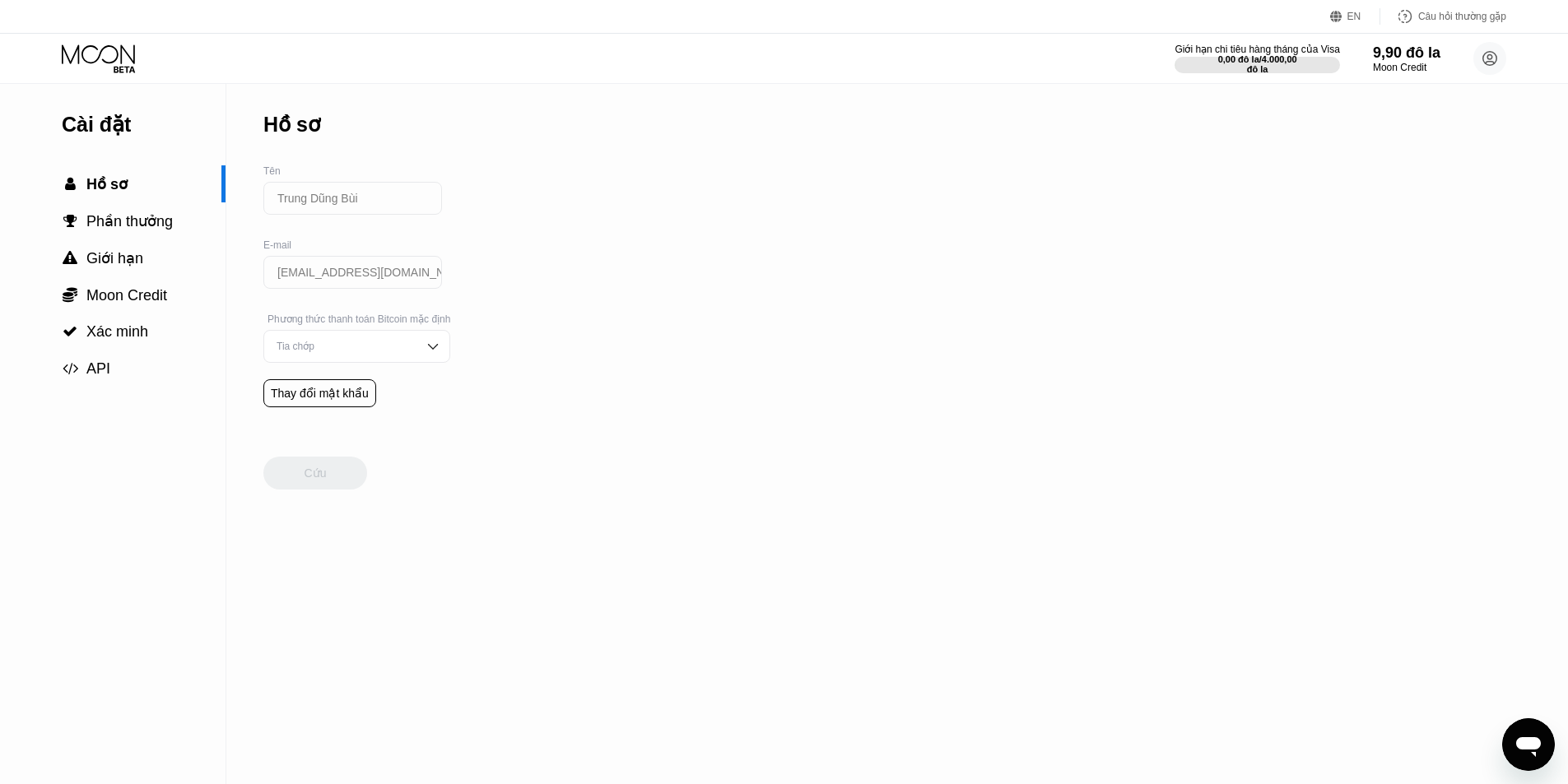
click at [116, 59] on icon at bounding box center [98, 54] width 73 height 19
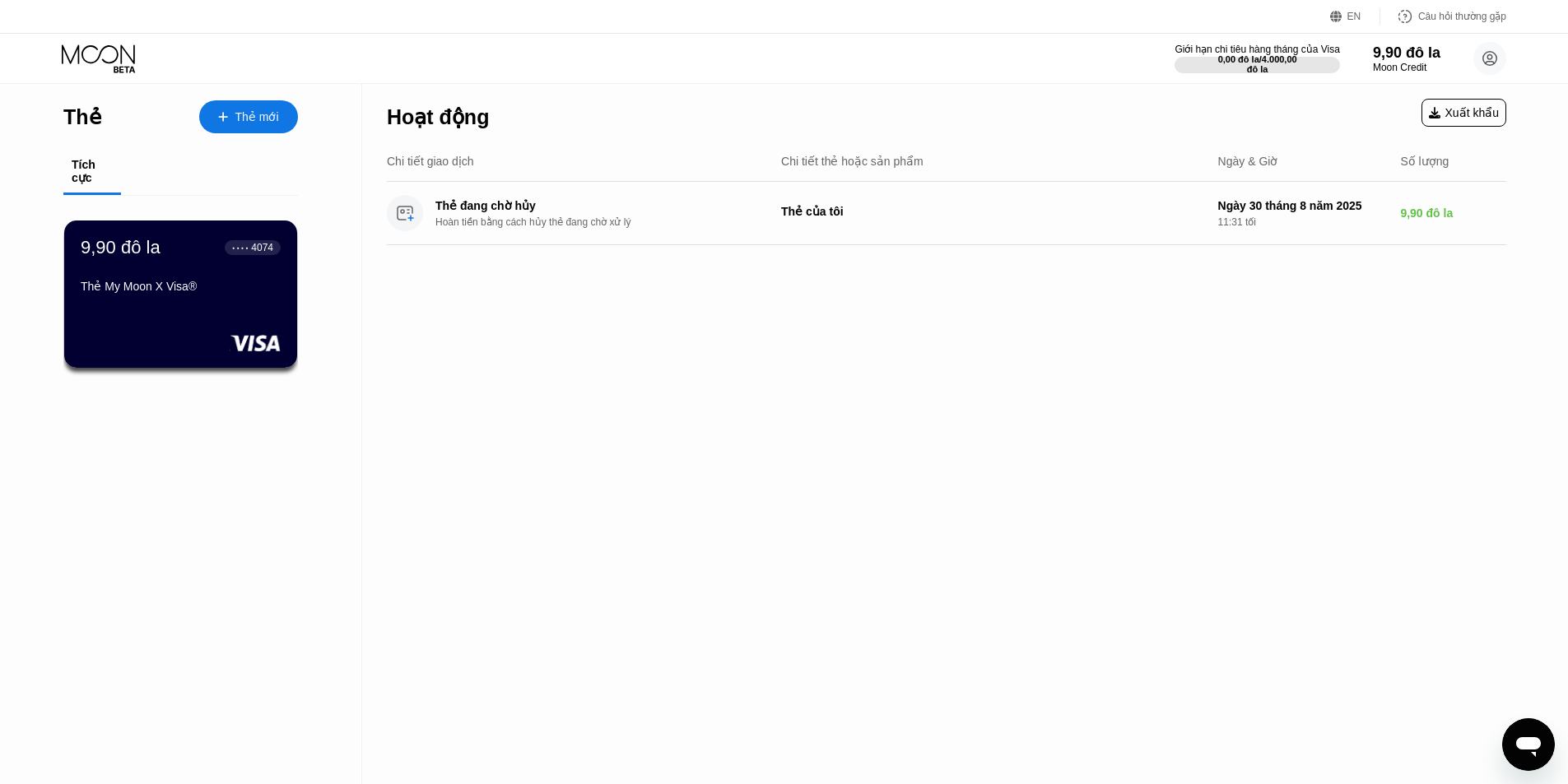
click at [210, 315] on div "9,90 đô la ● ● ● ● 4074 Thẻ My Moon X Visa®" at bounding box center [181, 293] width 233 height 147
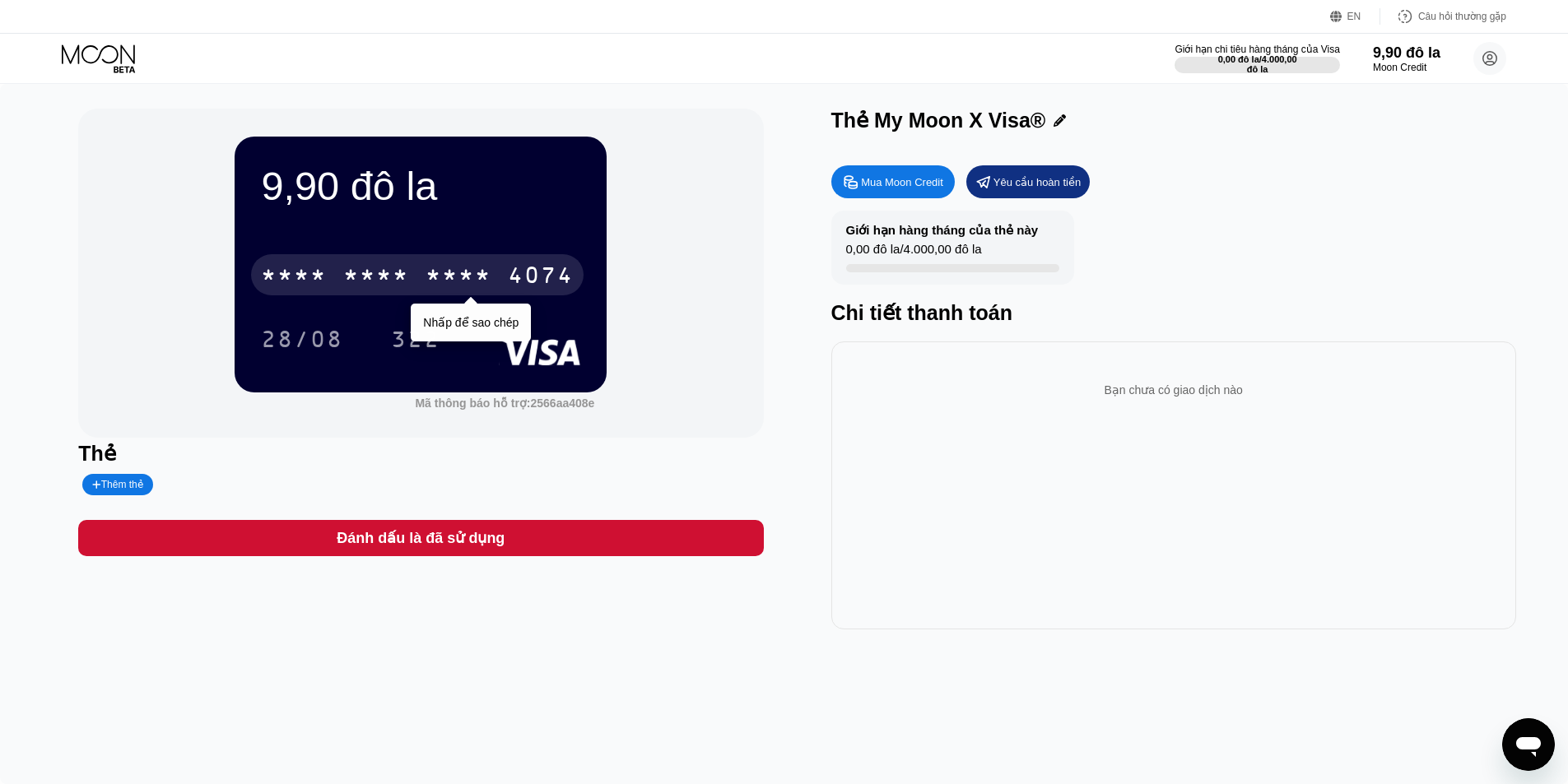
click at [535, 277] on font "4074" at bounding box center [541, 277] width 65 height 27
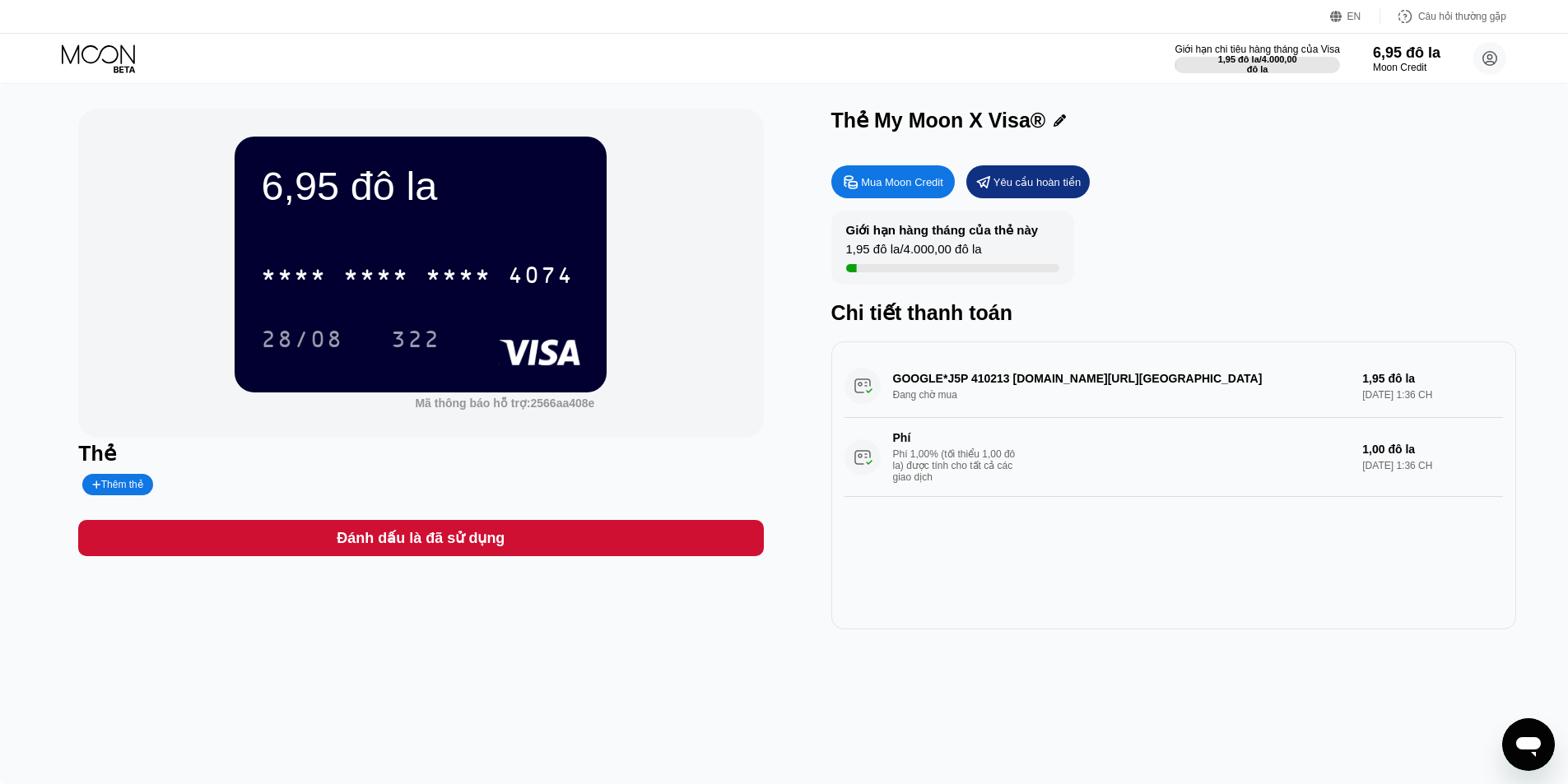
click at [0, 273] on div "6,95 đô la * * * * * * * * * * * * 4074 28/08 322 Mã thông báo hỗ trợ: 2566aa40…" at bounding box center [784, 434] width 1568 height 700
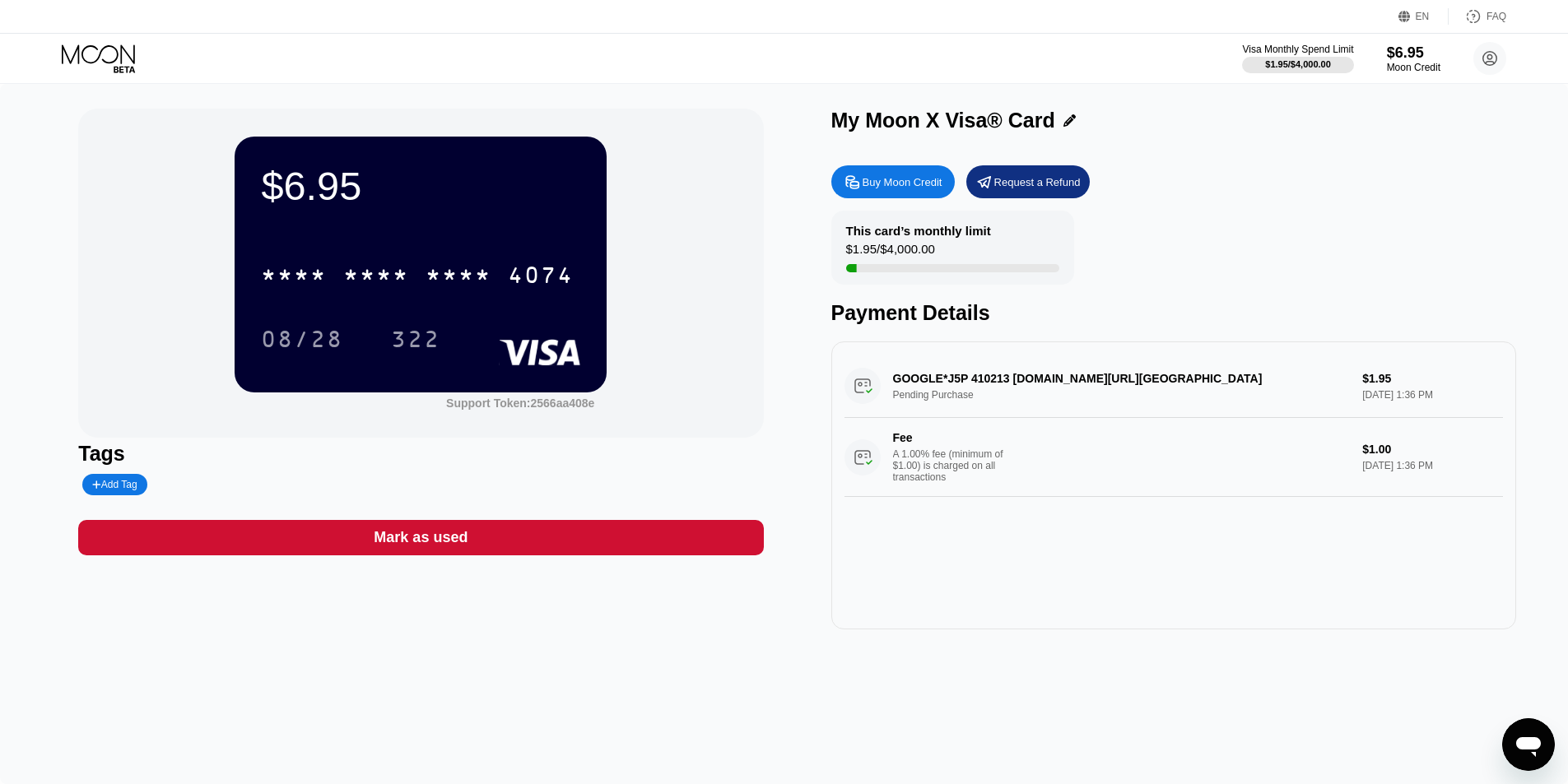
click at [0, 371] on div "$6.95 * * * * * * * * * * * * 4074 08/28 322 Support Token: 2566aa408e Tags Add…" at bounding box center [784, 434] width 1568 height 700
click at [104, 68] on icon at bounding box center [100, 59] width 77 height 28
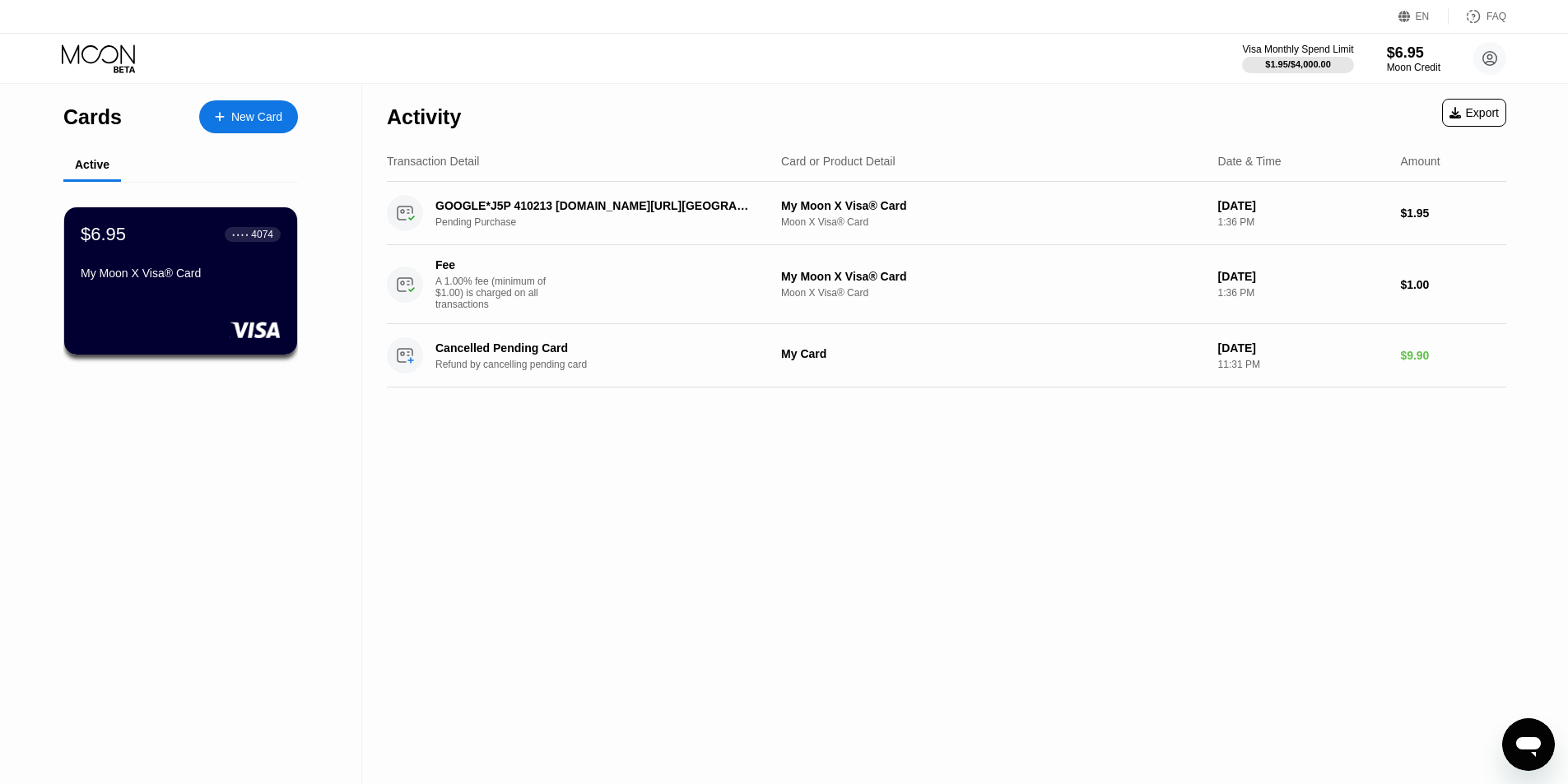
click at [1485, 65] on icon at bounding box center [1491, 59] width 14 height 14
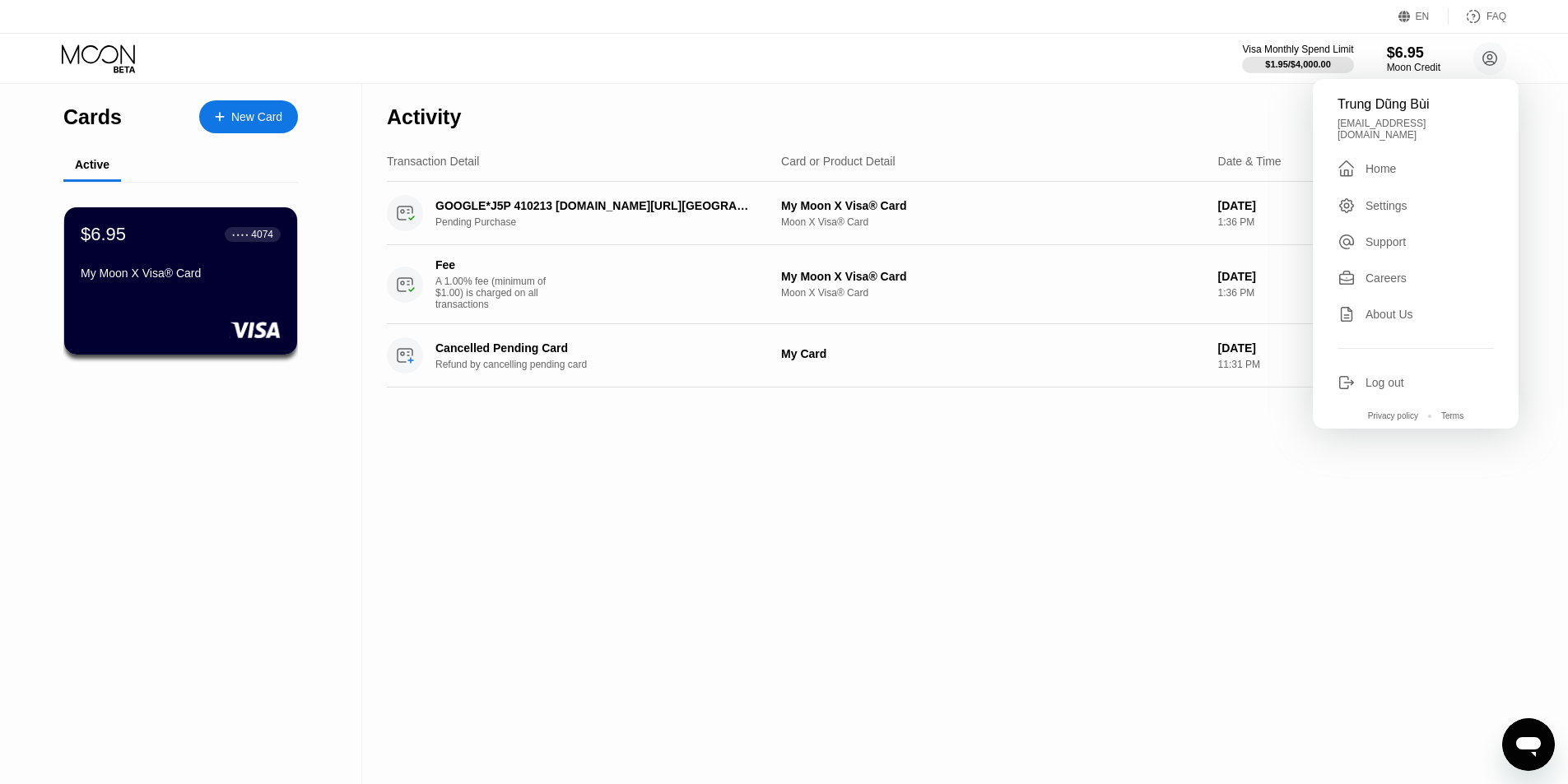
click at [1385, 170] on div " Home" at bounding box center [1416, 168] width 157 height 20
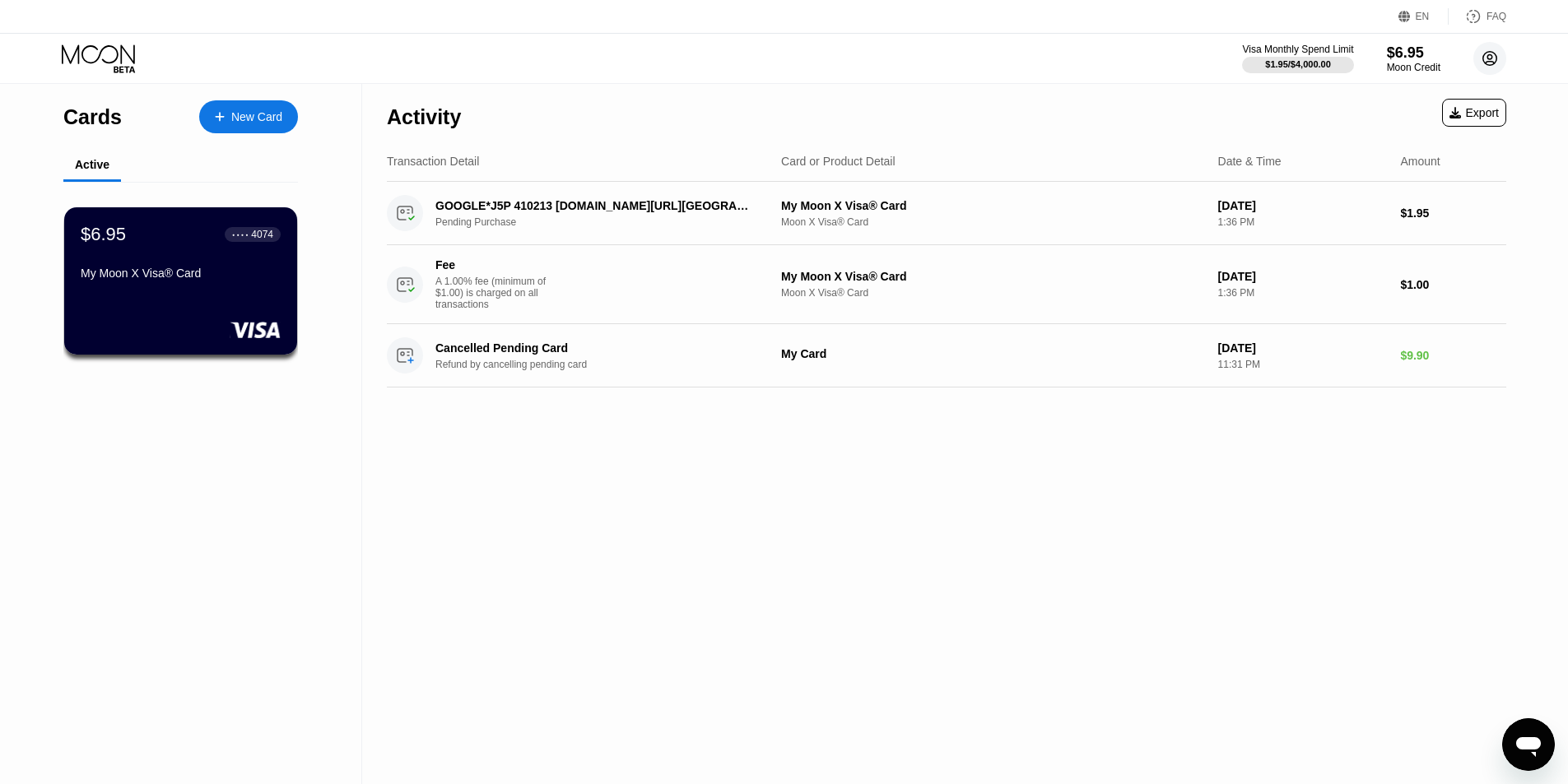
click at [1489, 68] on circle at bounding box center [1490, 59] width 33 height 33
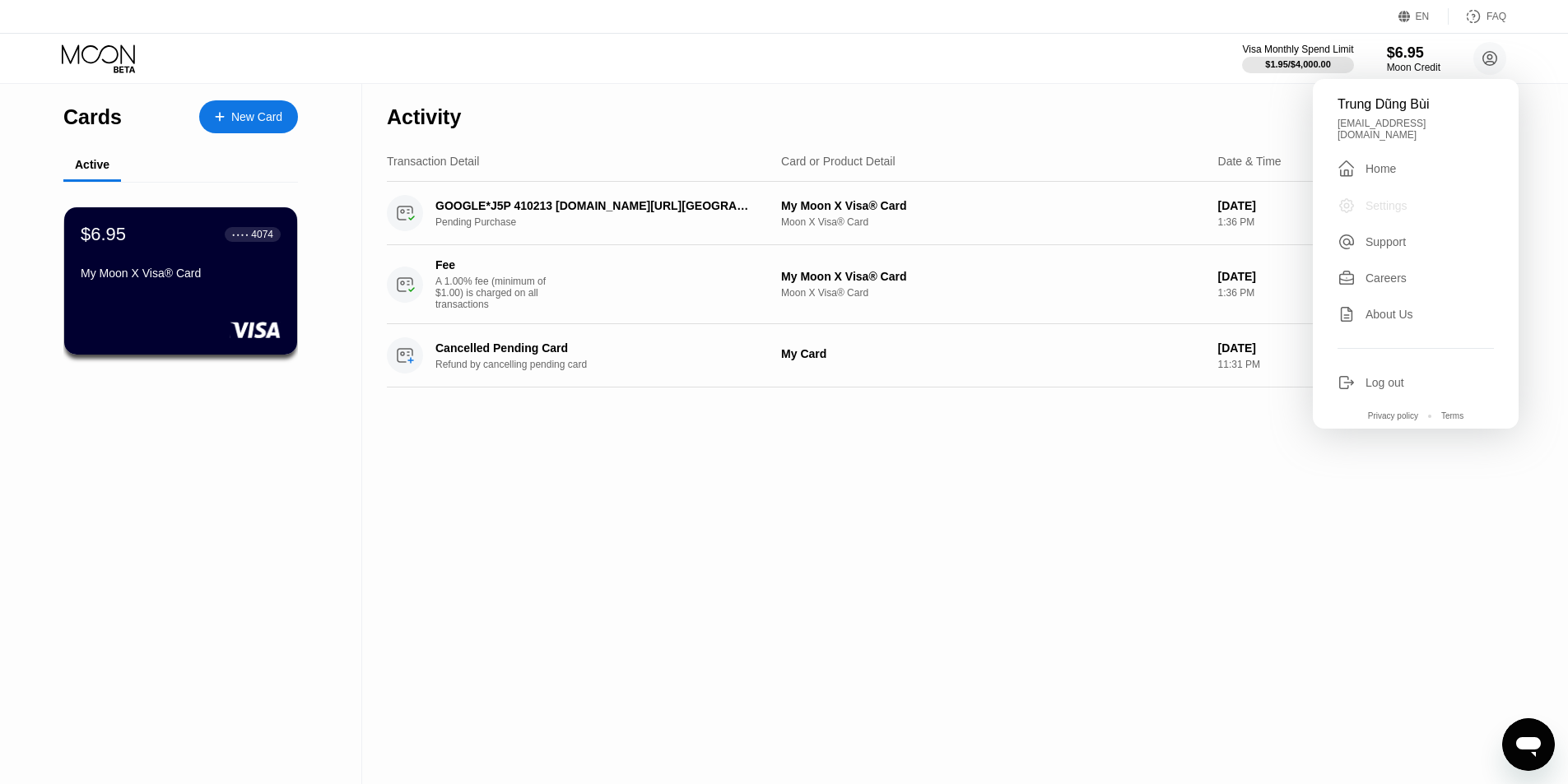
click at [1368, 199] on div "Settings" at bounding box center [1386, 205] width 42 height 13
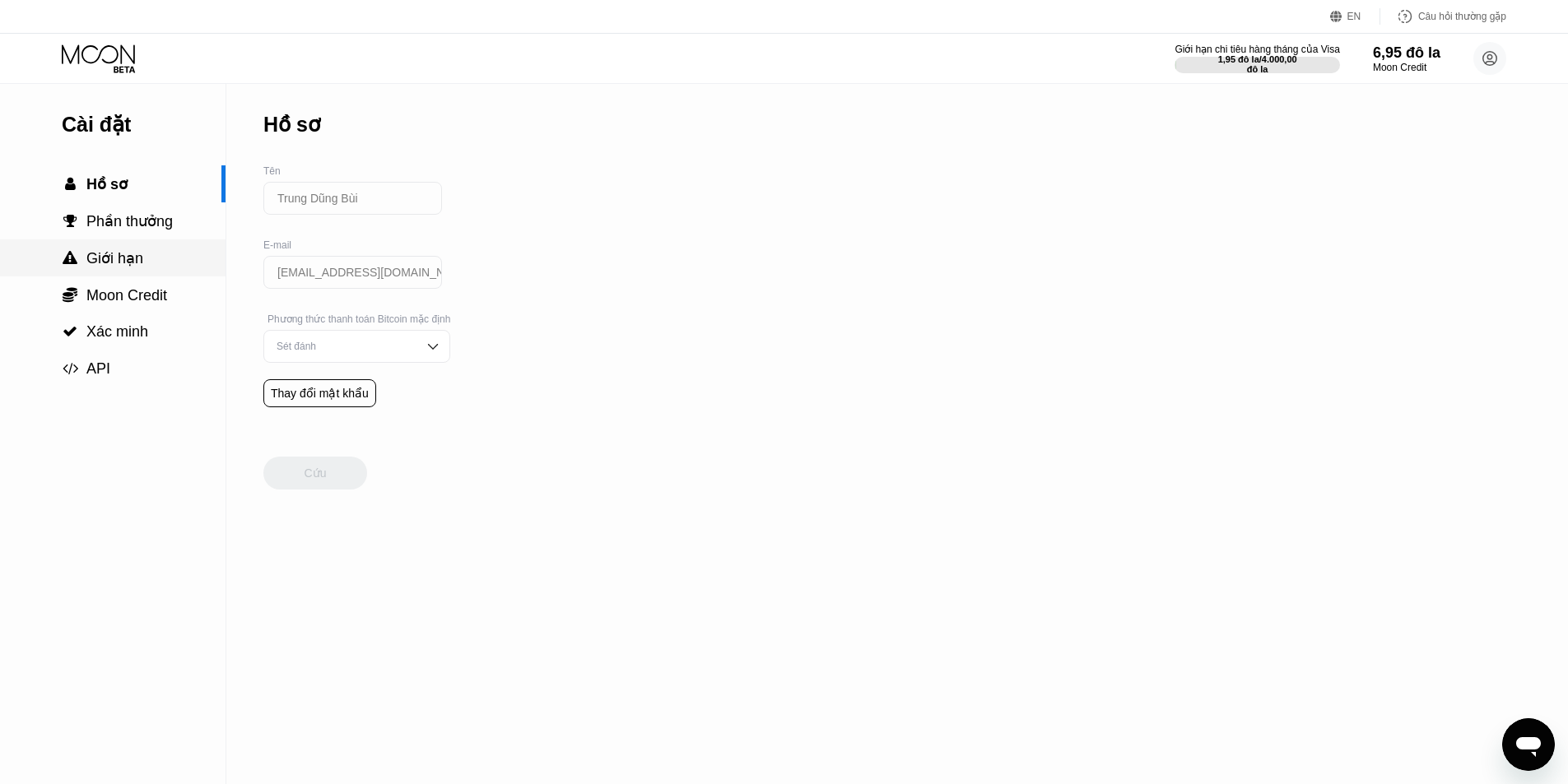
click at [133, 263] on font "Giới hạn" at bounding box center [115, 258] width 57 height 16
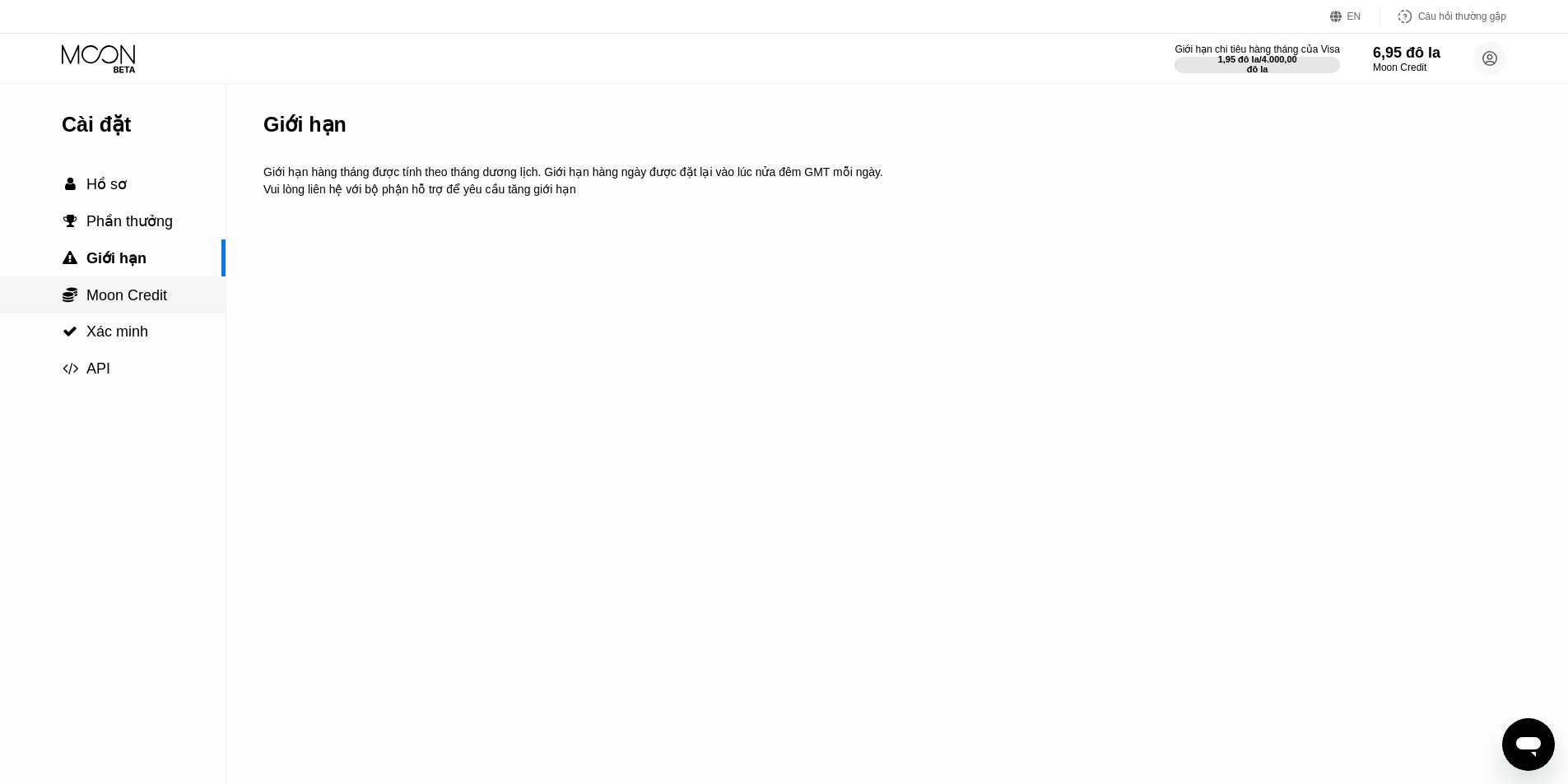
click at [140, 293] on font "Moon Credit" at bounding box center [127, 295] width 81 height 16
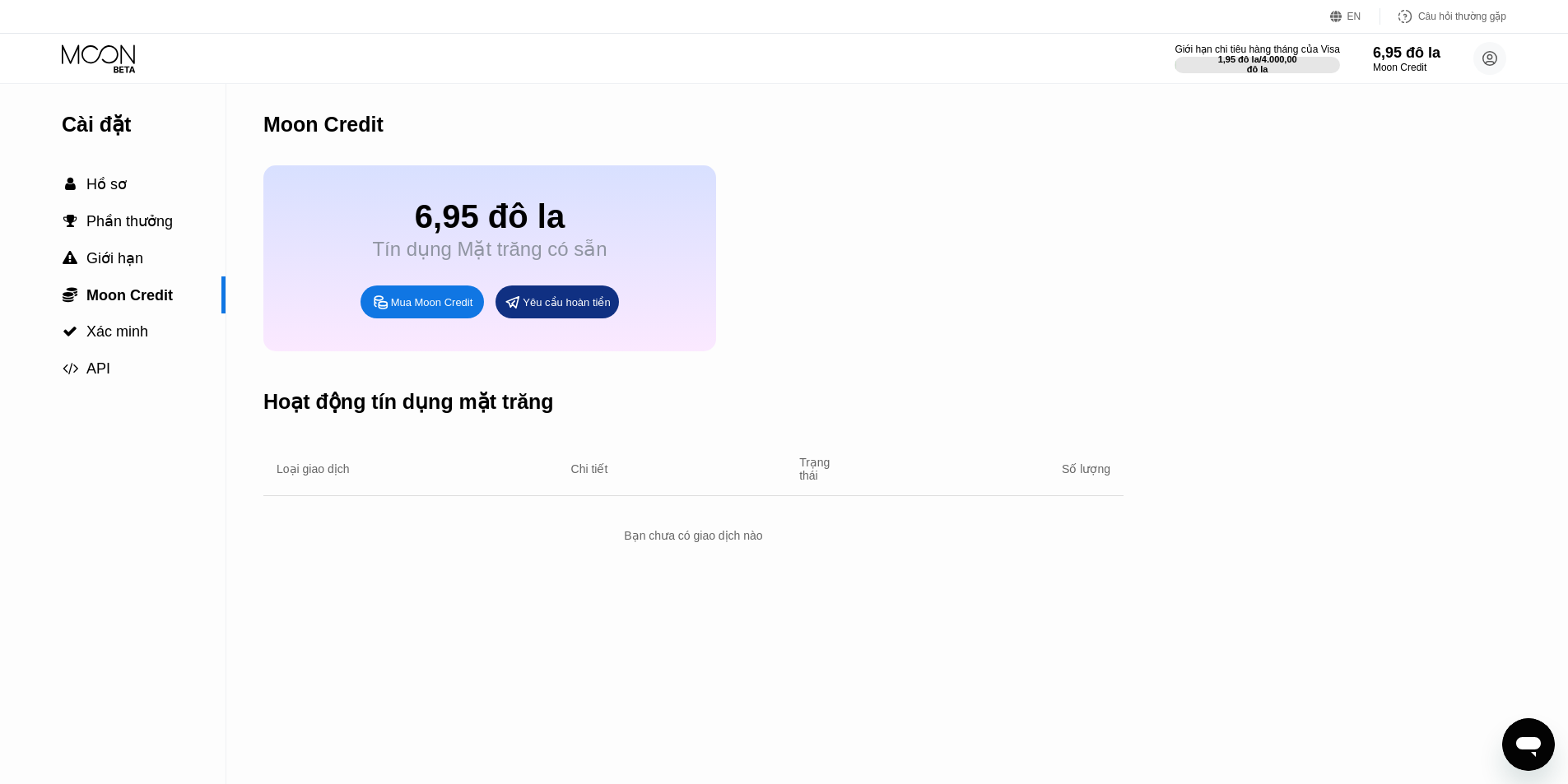
click at [420, 308] on font "Mua Moon Credit" at bounding box center [432, 302] width 83 height 12
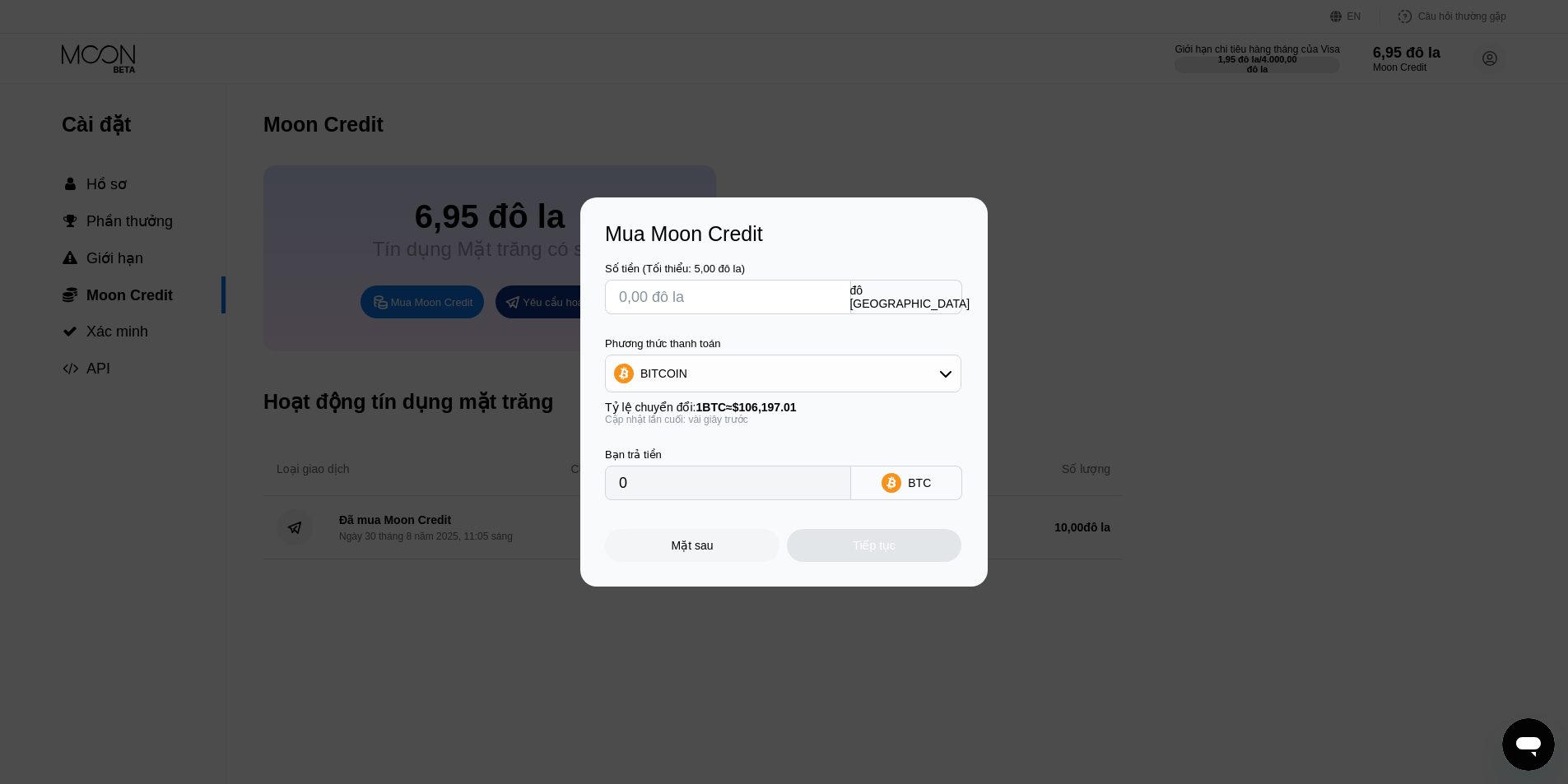
click at [929, 369] on div "BITCOIN" at bounding box center [784, 373] width 355 height 33
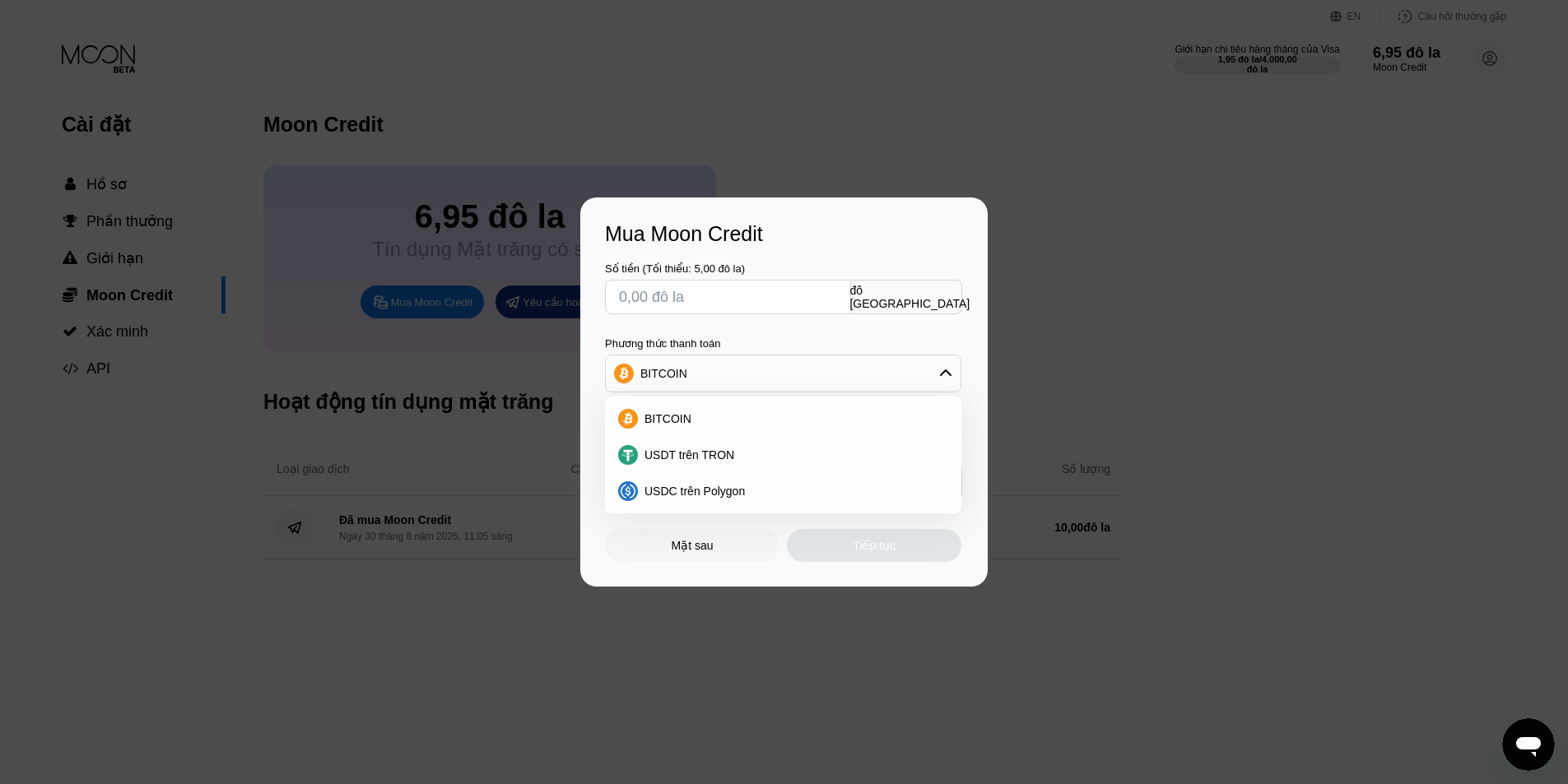
click at [282, 114] on div at bounding box center [790, 392] width 1580 height 784
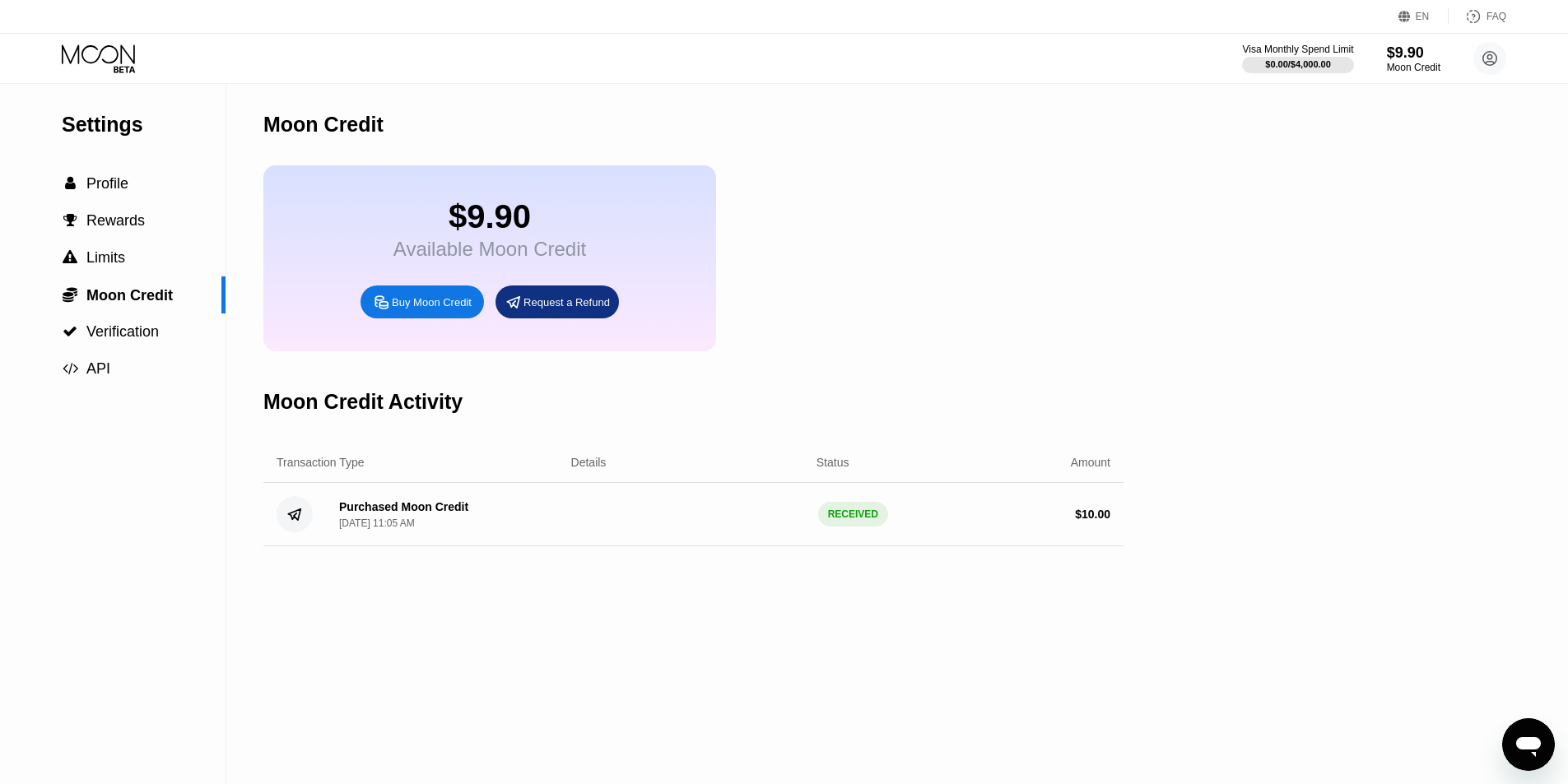
click at [121, 46] on icon at bounding box center [100, 59] width 77 height 28
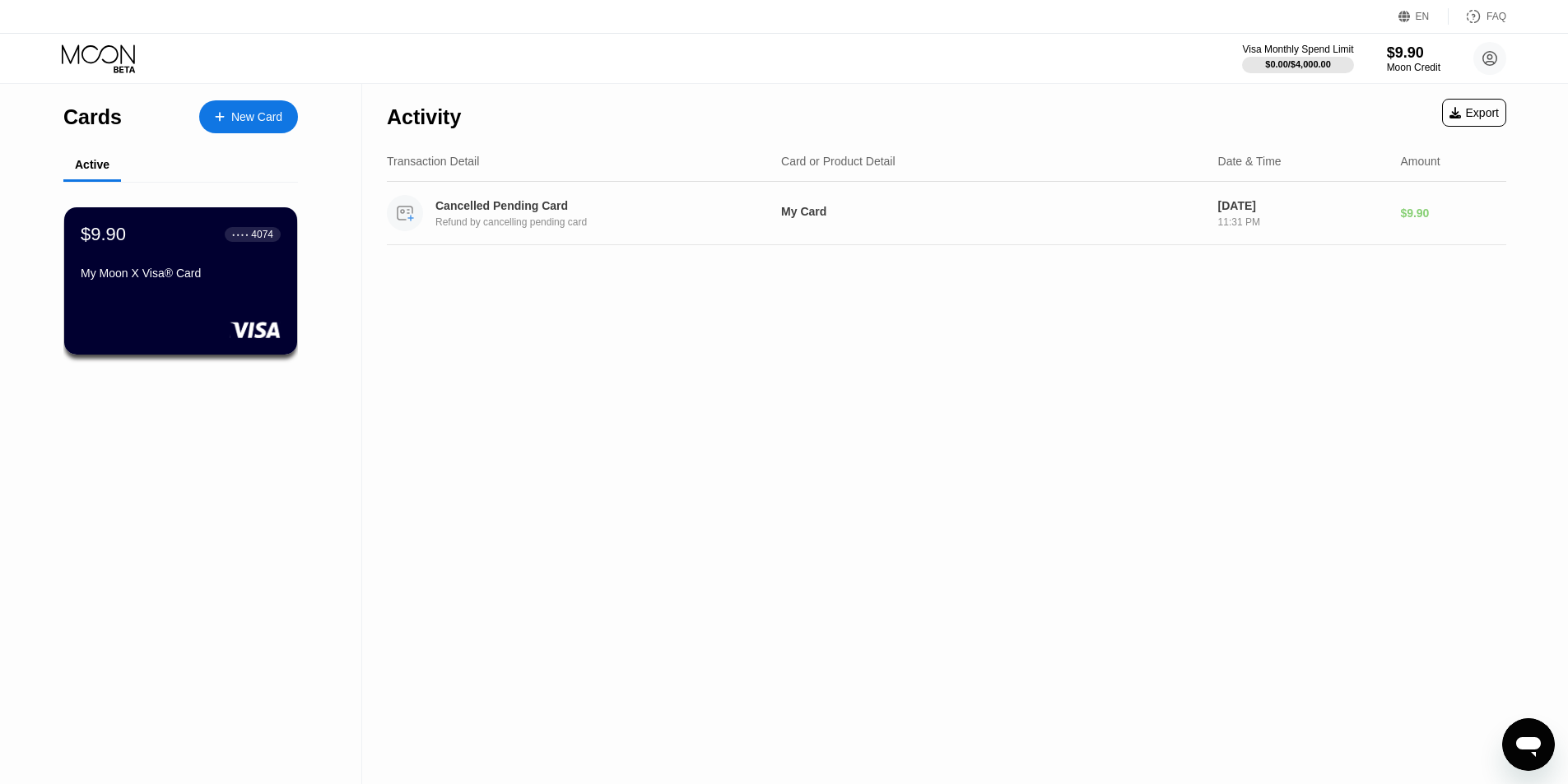
click at [657, 213] on div "Cancelled Pending Card" at bounding box center [595, 205] width 319 height 13
